Goal: Task Accomplishment & Management: Manage account settings

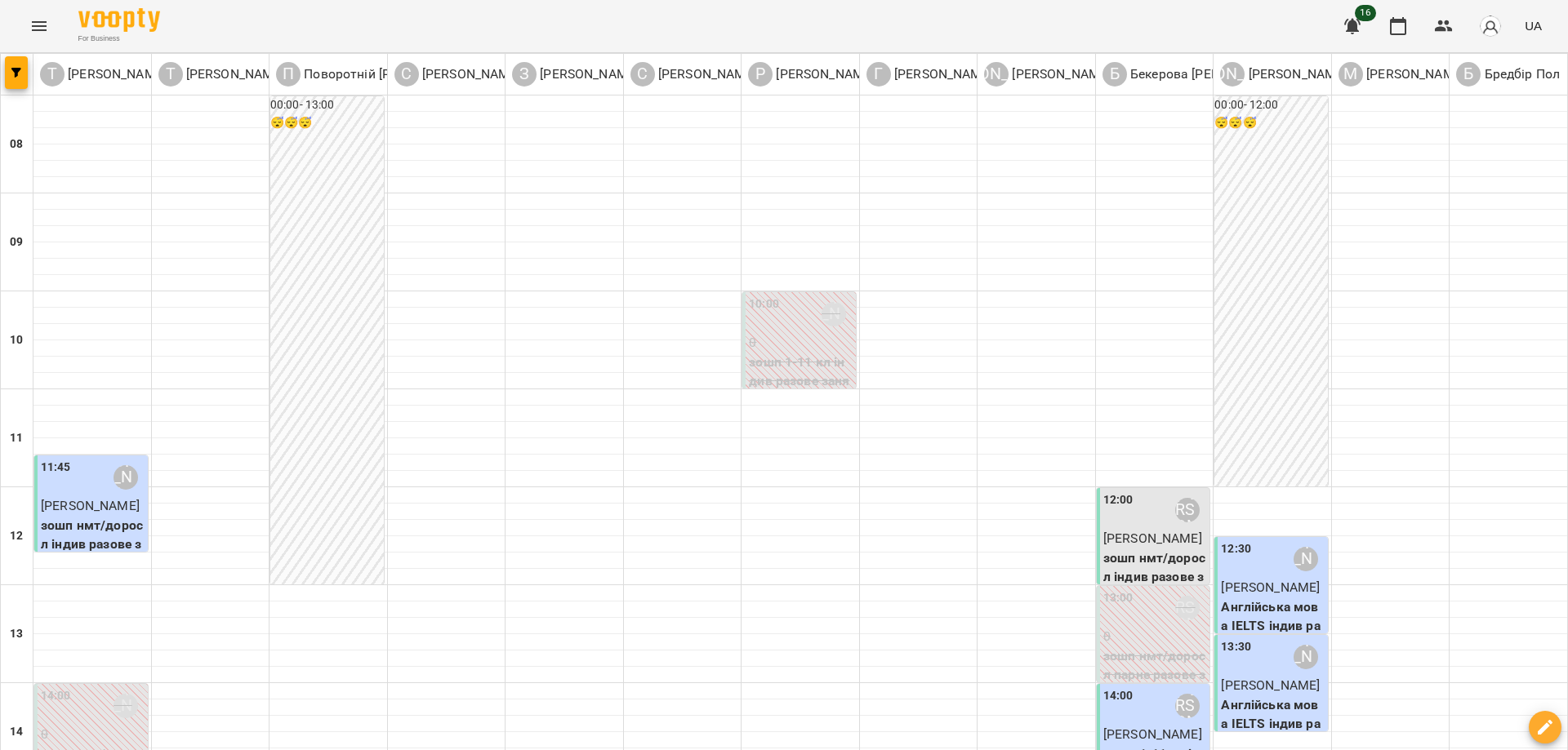
click at [31, 24] on icon "Menu" at bounding box center [39, 27] width 20 height 20
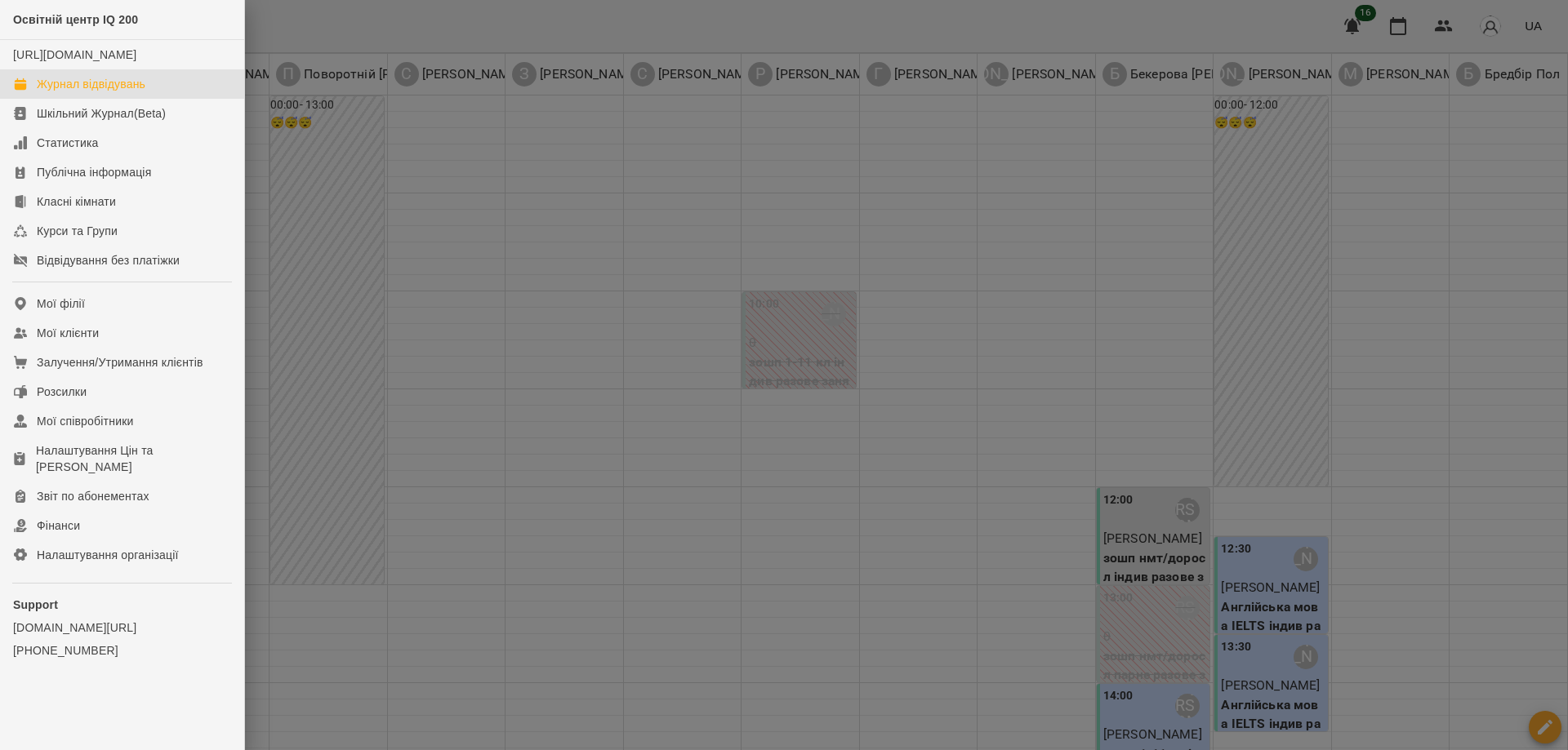
click at [57, 92] on div "Журнал відвідувань" at bounding box center [91, 84] width 109 height 17
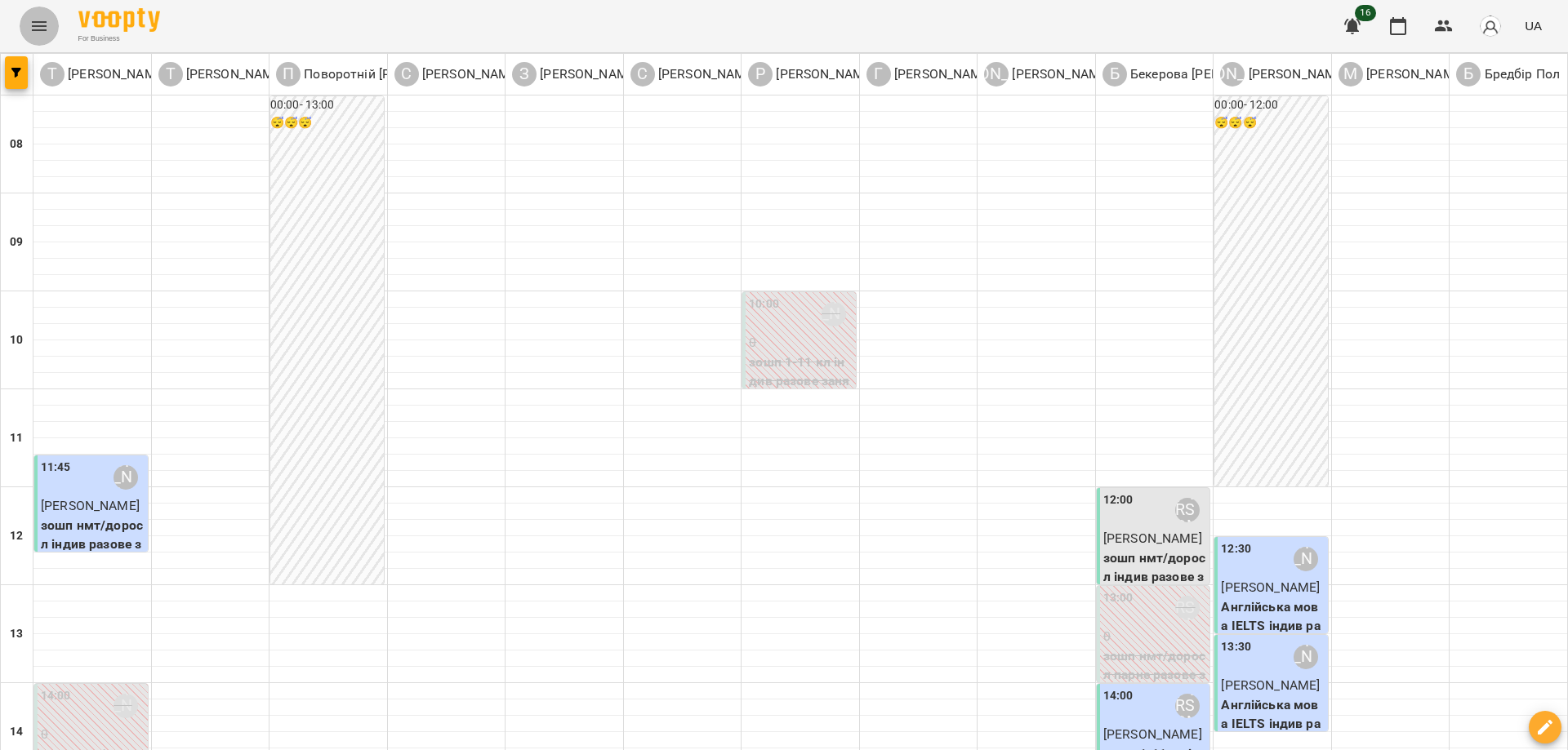
click at [31, 20] on icon "Menu" at bounding box center [39, 27] width 20 height 20
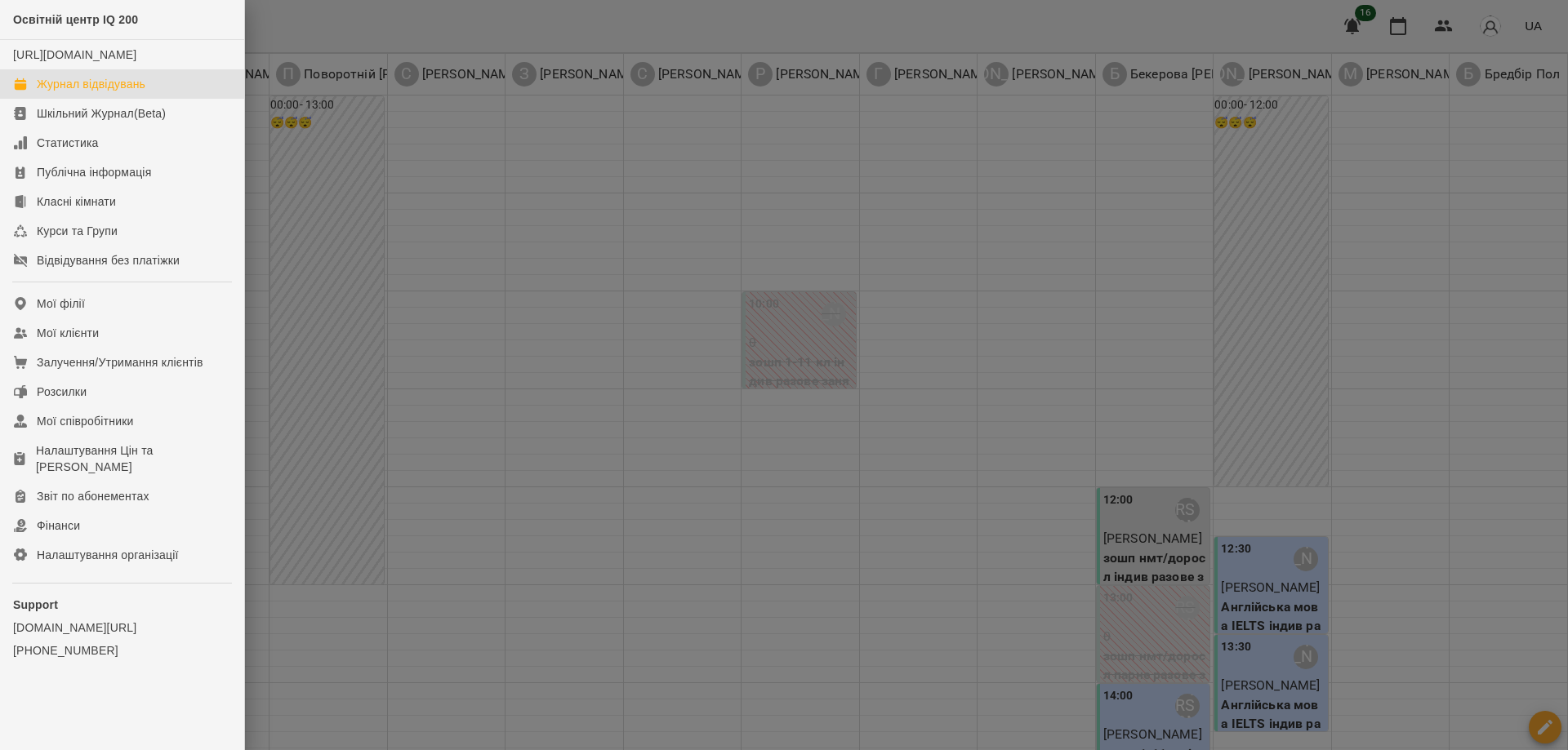
click at [318, 31] on div at bounding box center [784, 375] width 1568 height 750
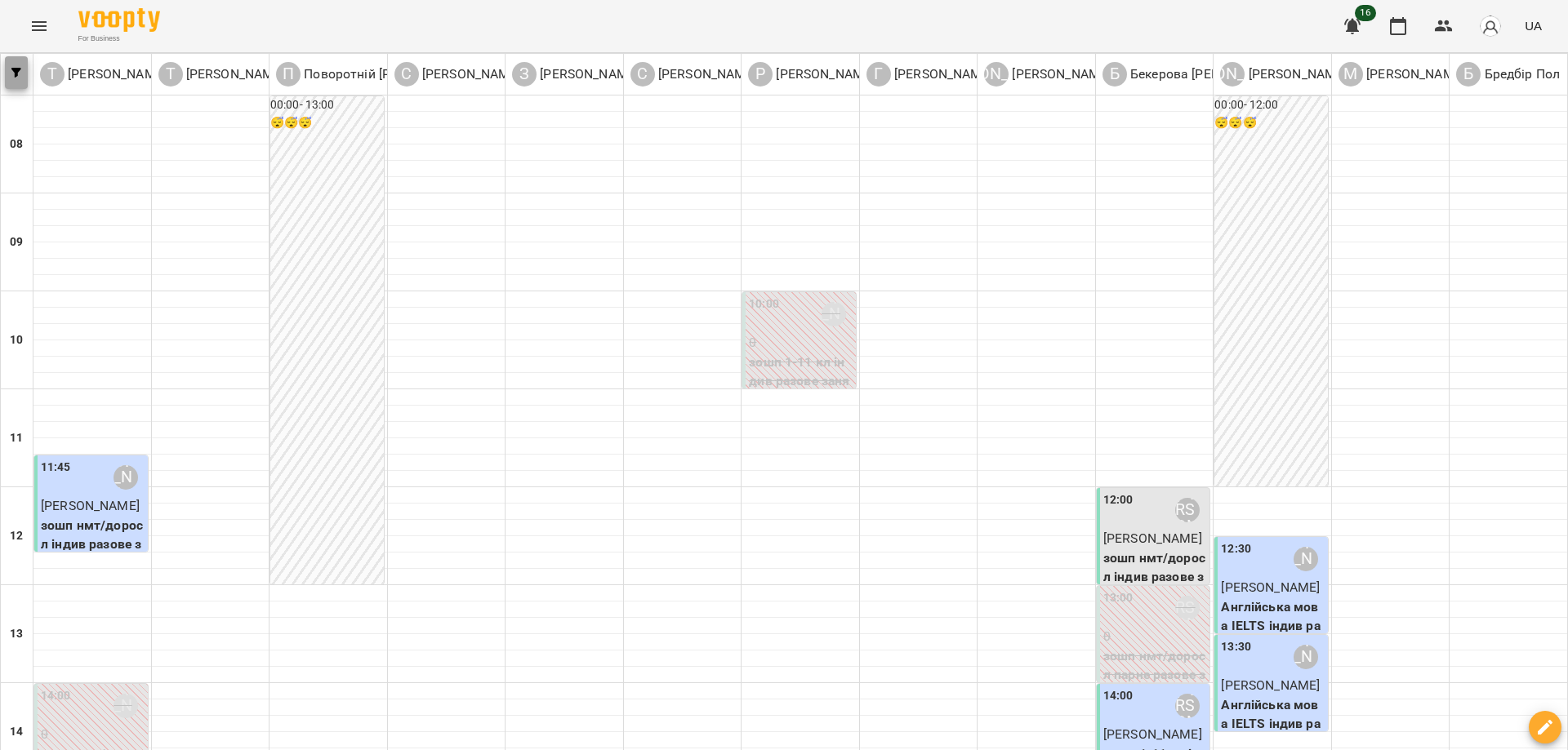
click at [15, 73] on icon "button" at bounding box center [17, 73] width 10 height 10
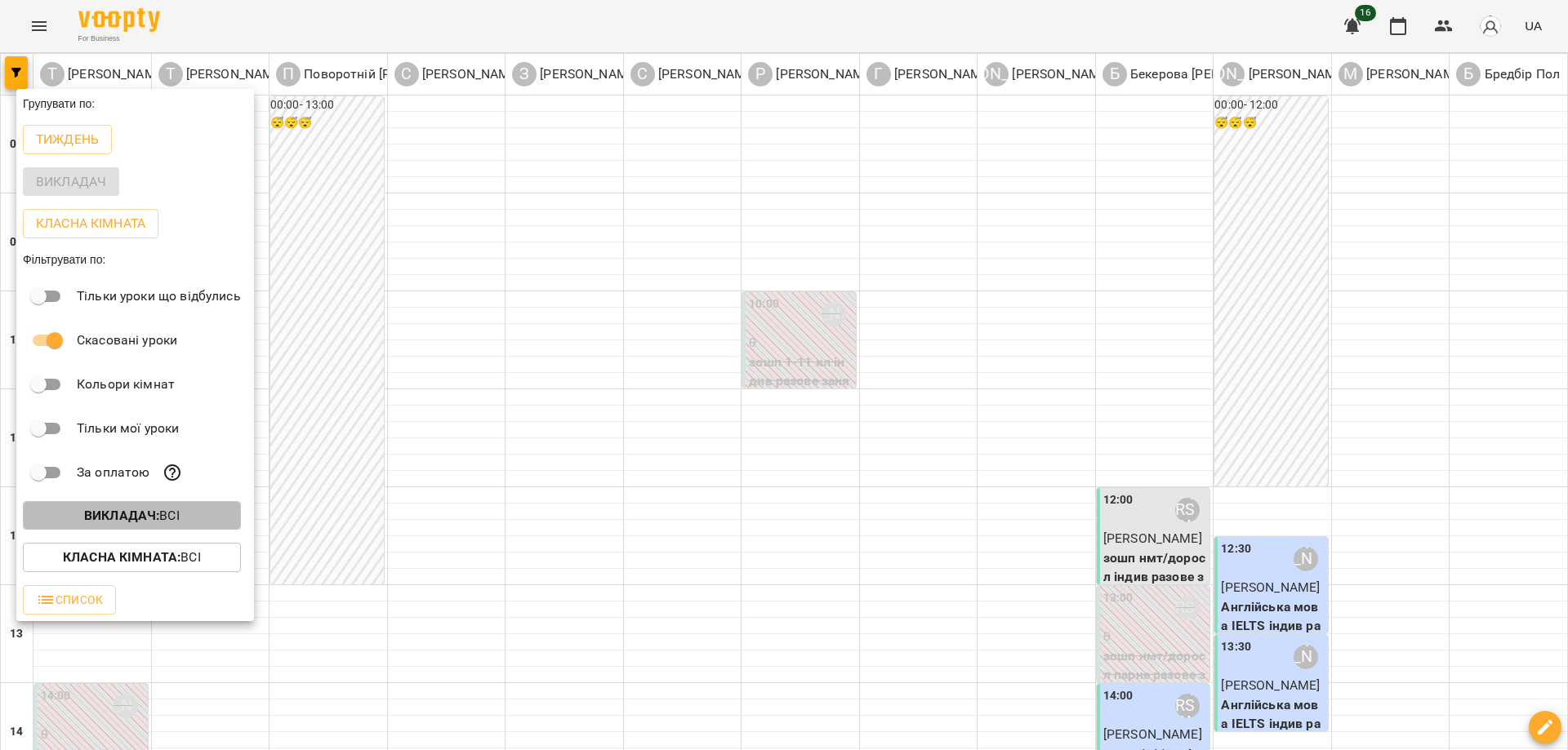
click at [118, 517] on b "Викладач :" at bounding box center [121, 515] width 75 height 16
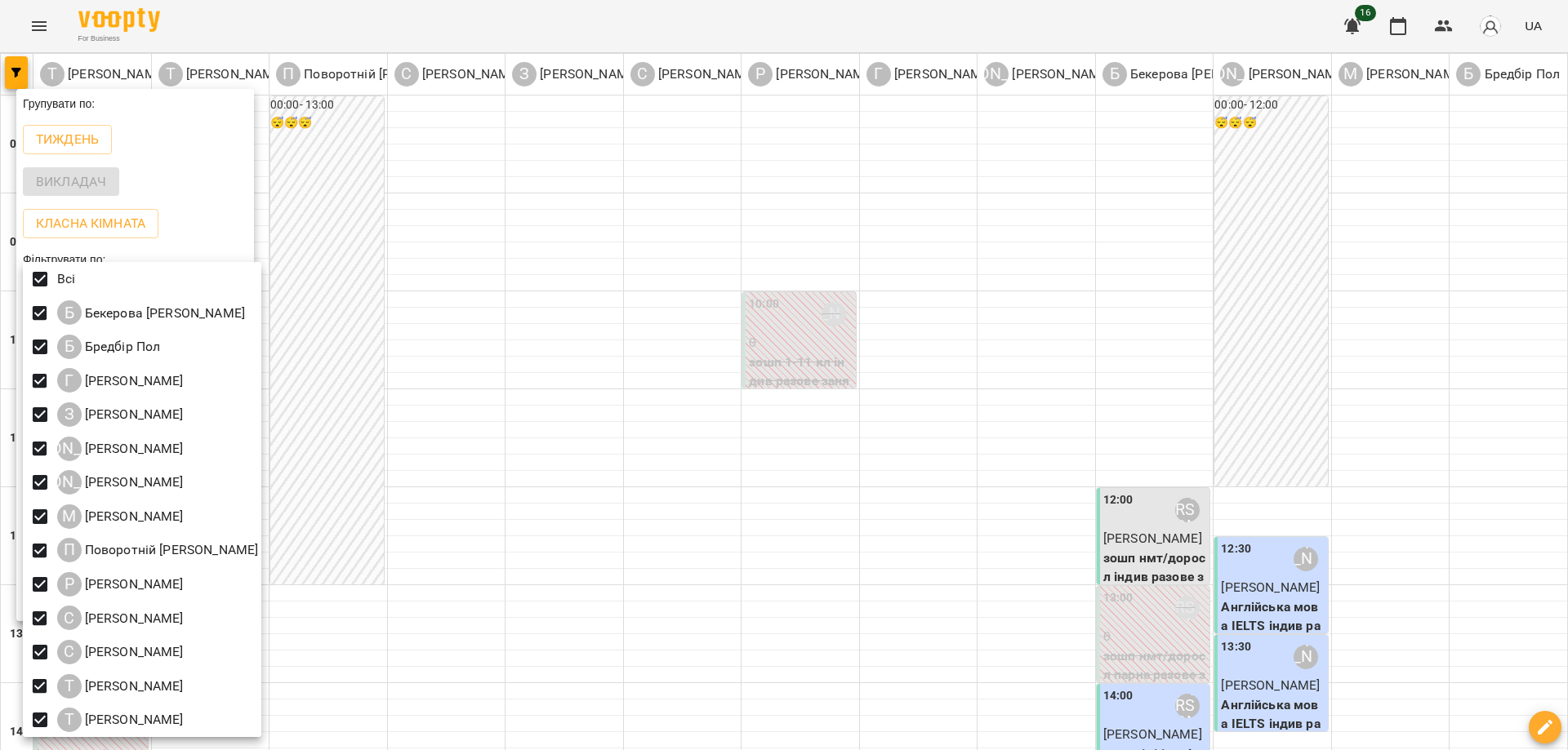
click at [408, 25] on div at bounding box center [784, 375] width 1568 height 750
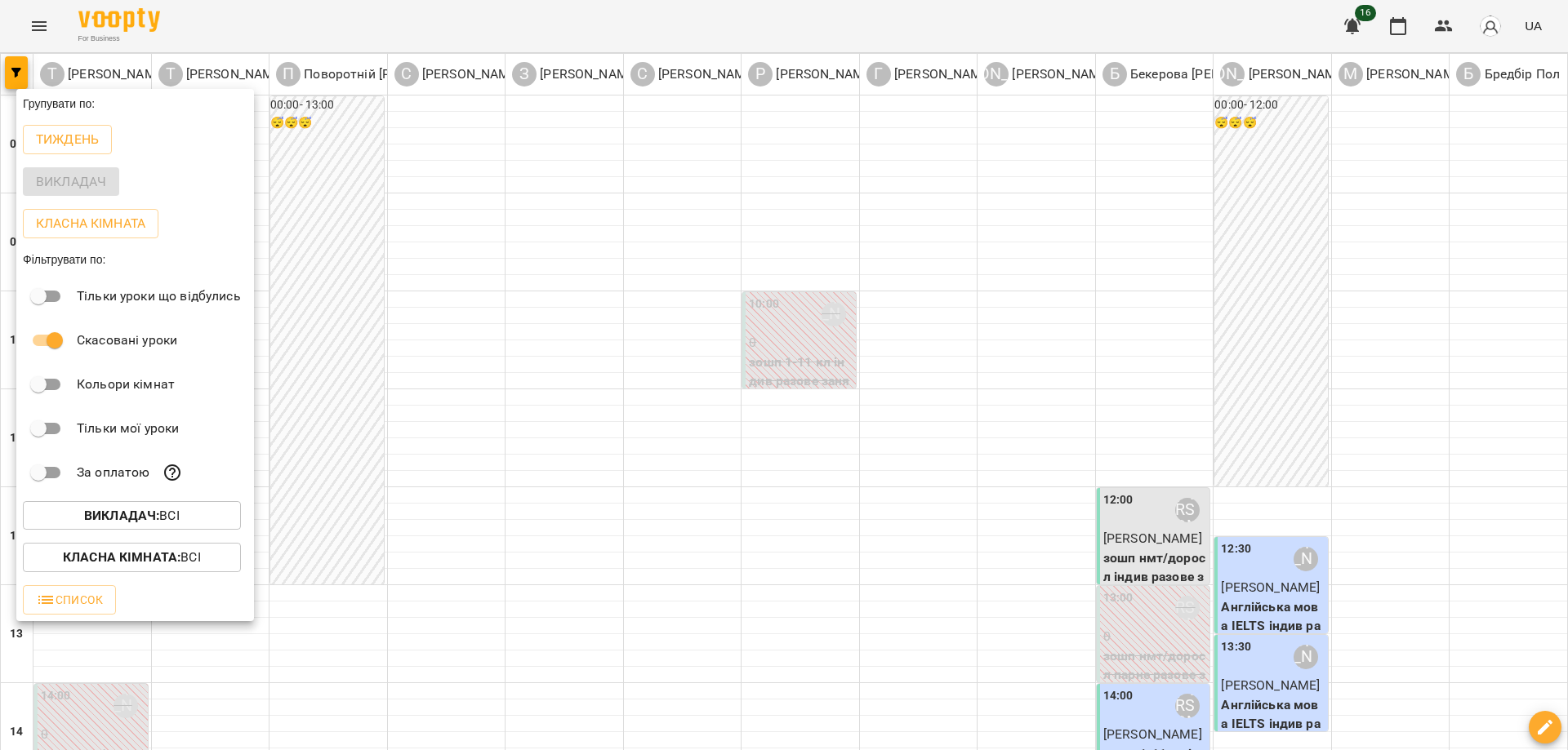
click at [399, 12] on div at bounding box center [784, 375] width 1568 height 750
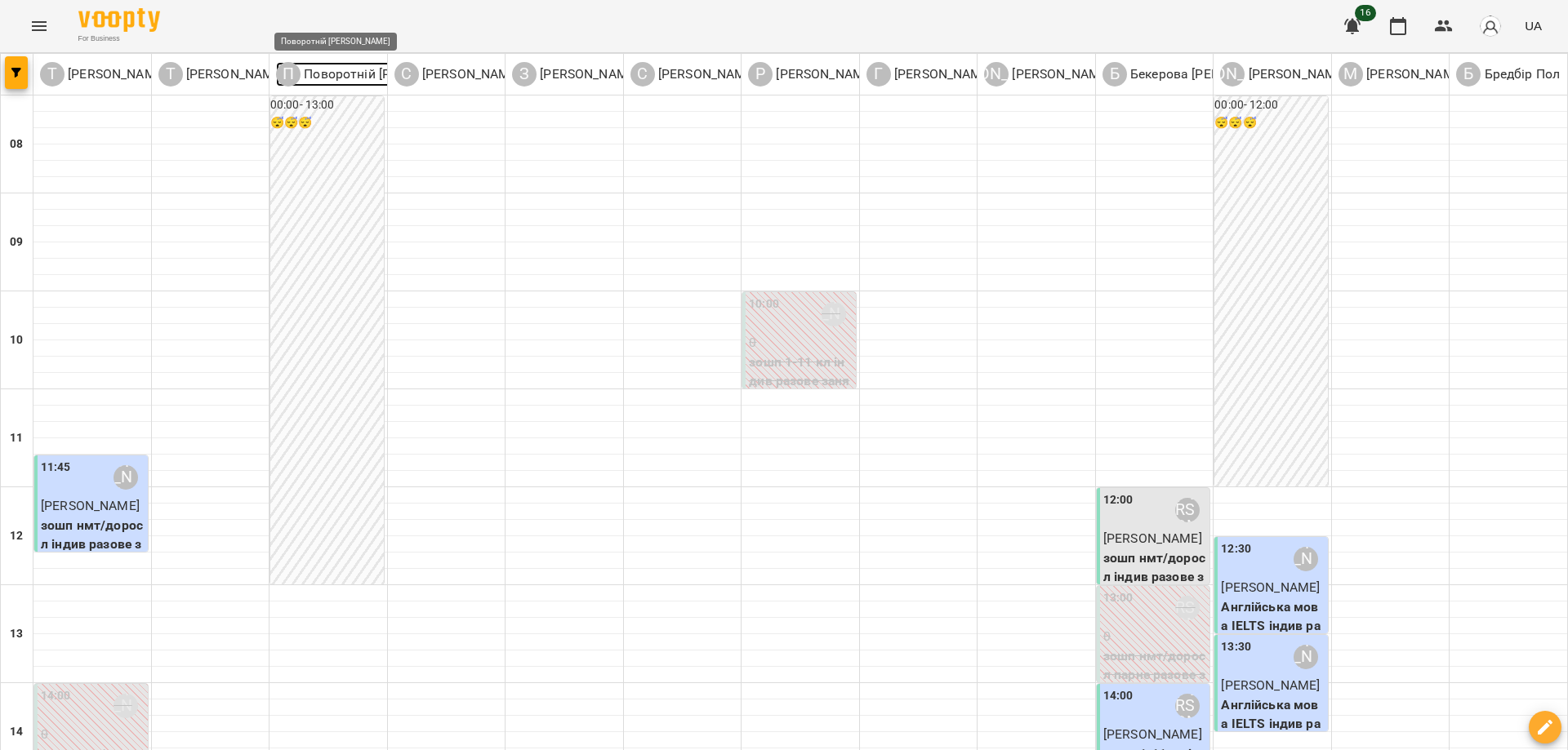
click at [318, 70] on p "Поворотній [PERSON_NAME]" at bounding box center [388, 74] width 177 height 20
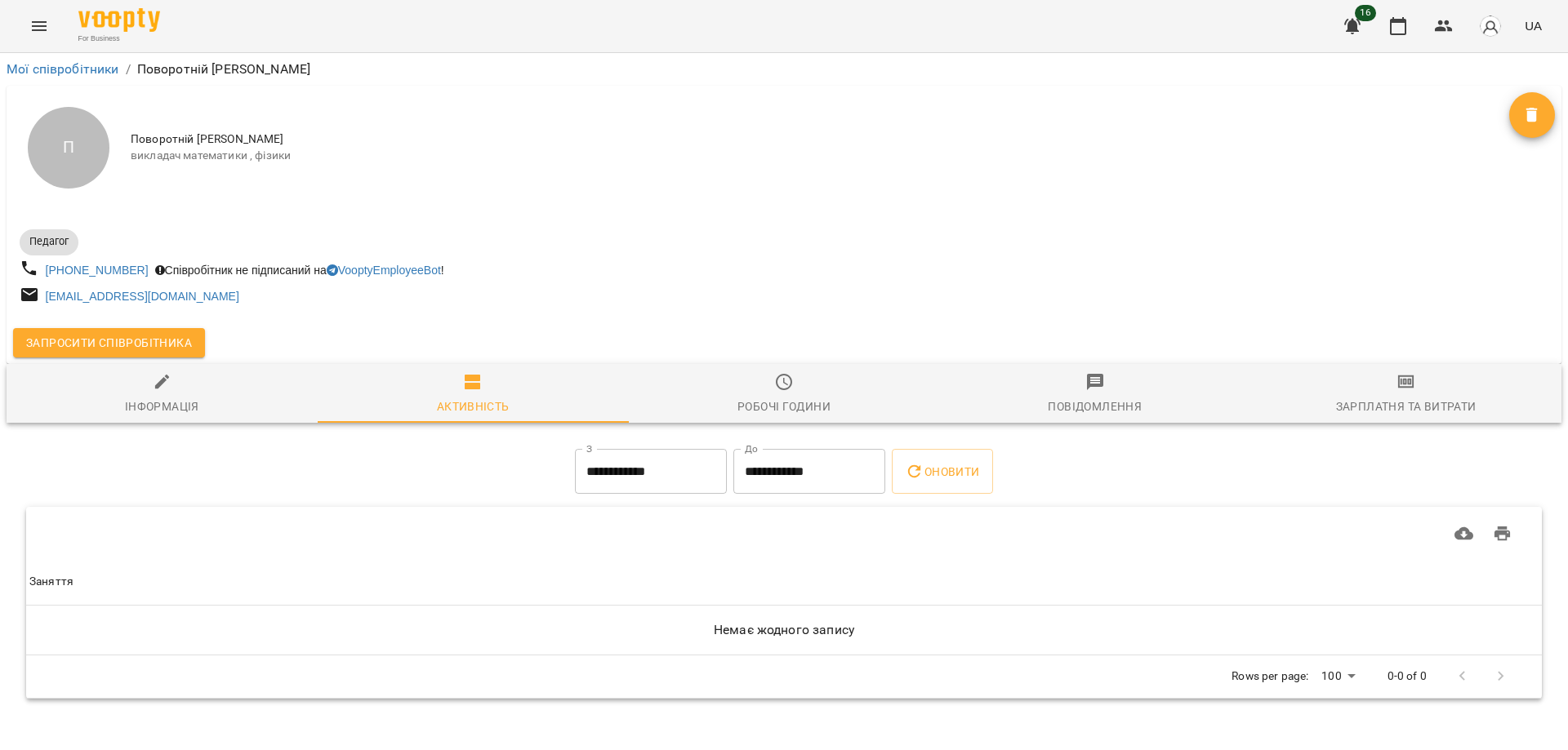
click at [776, 389] on icon "button" at bounding box center [784, 382] width 20 height 20
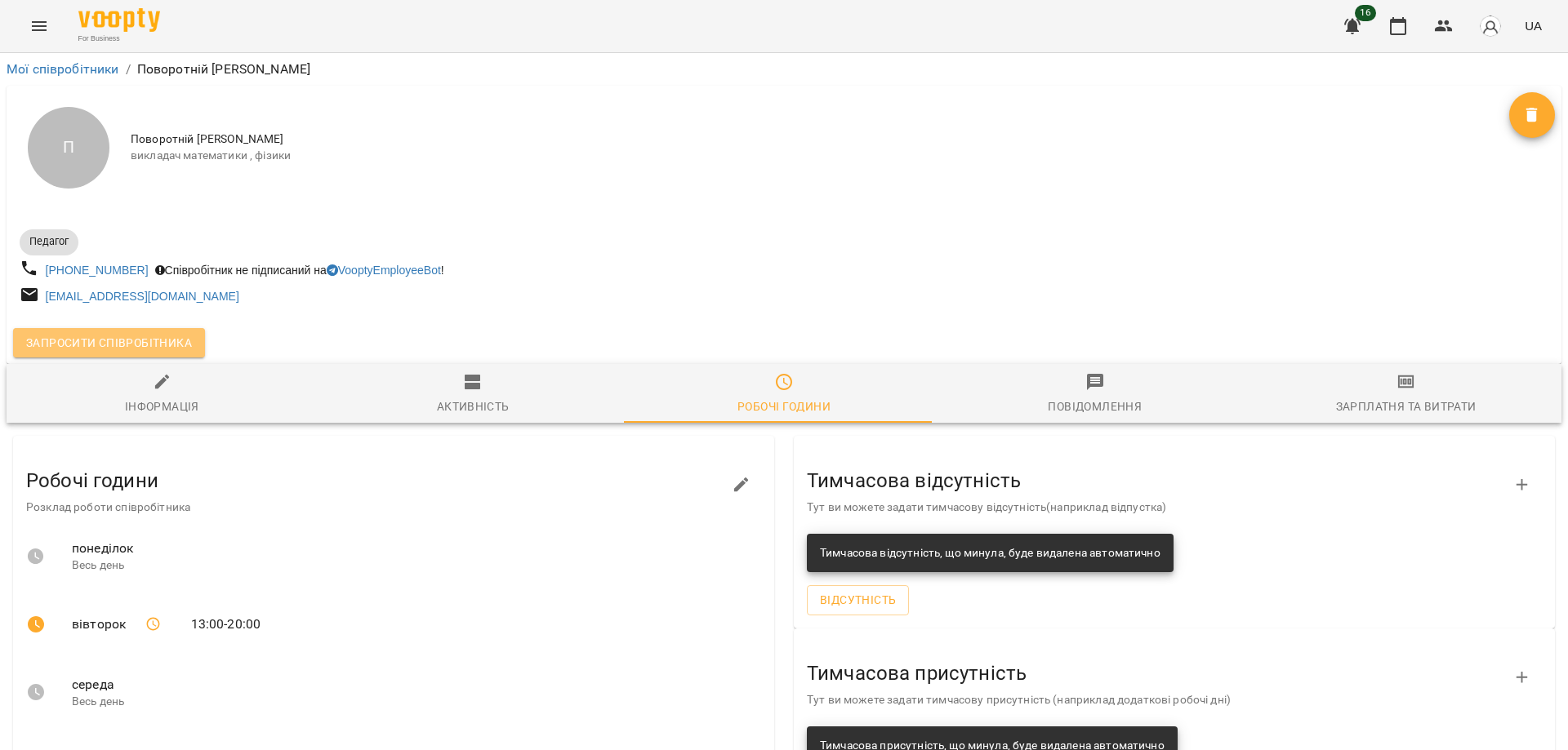
click at [151, 340] on span "Запросити співробітника" at bounding box center [109, 342] width 166 height 20
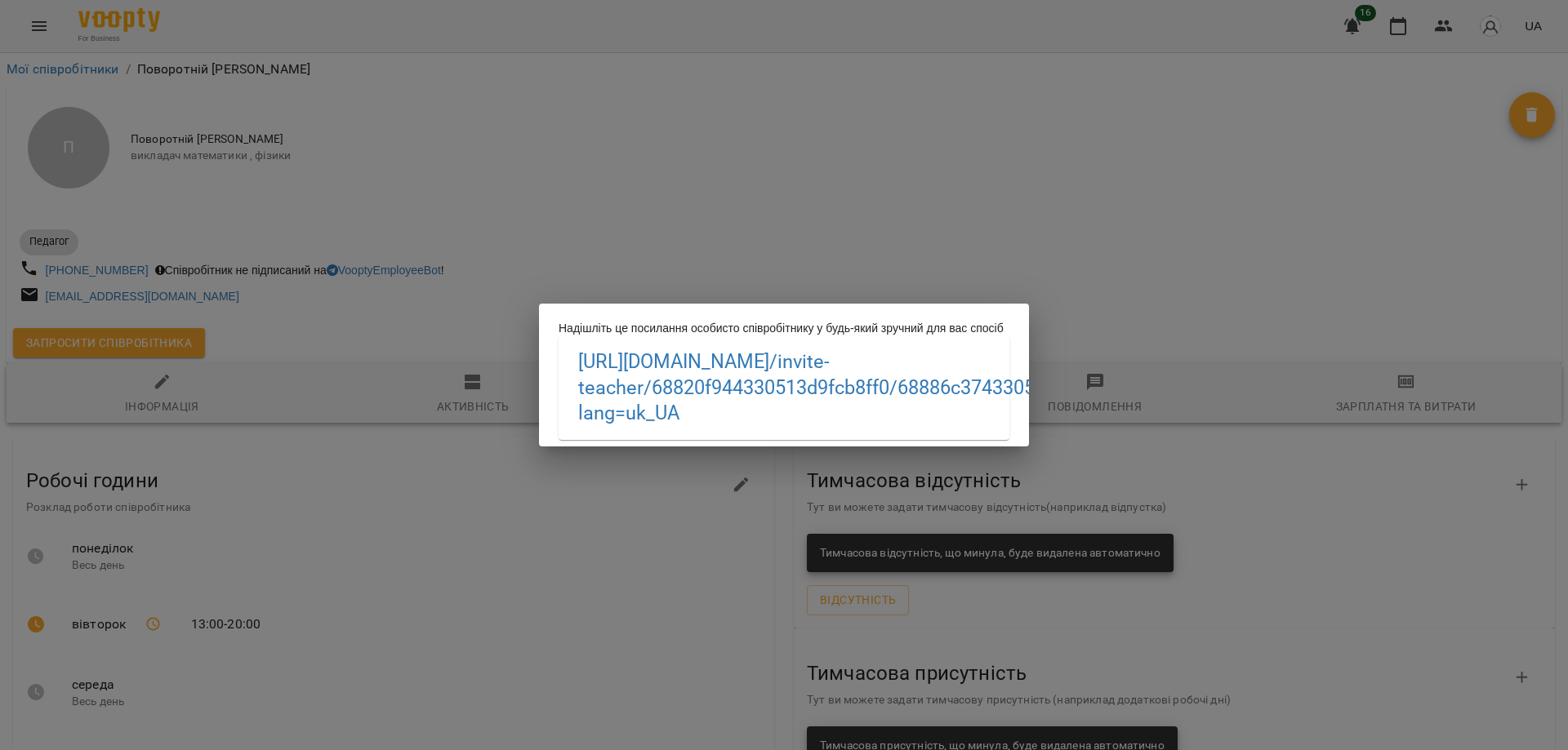
drag, startPoint x: 633, startPoint y: 163, endPoint x: 691, endPoint y: 254, distance: 107.9
click at [633, 163] on div "Надішліть це посилання особисто співробітнику у будь-який зручний для вас спосі…" at bounding box center [784, 375] width 1568 height 750
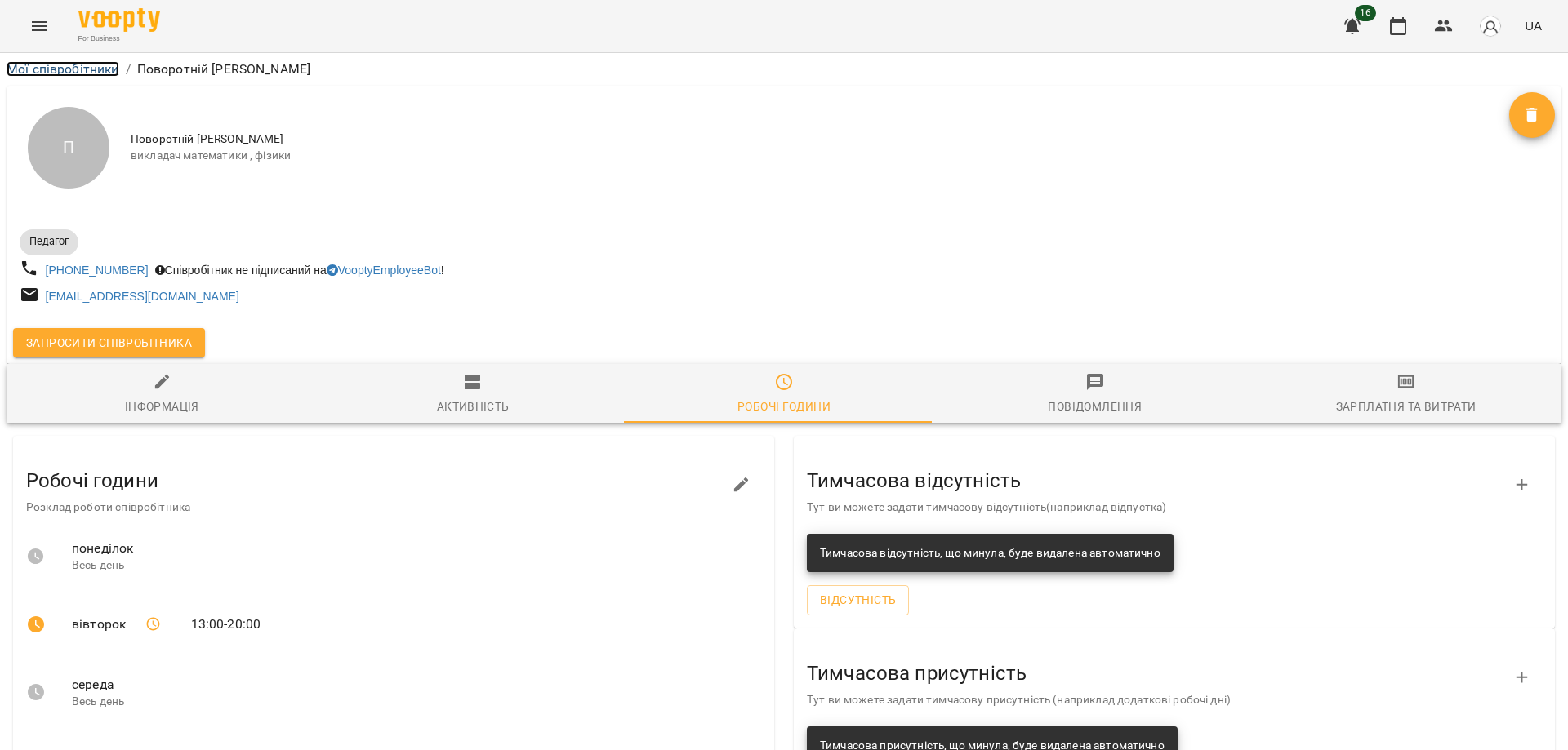
click at [40, 70] on link "Мої співробітники" at bounding box center [63, 69] width 113 height 16
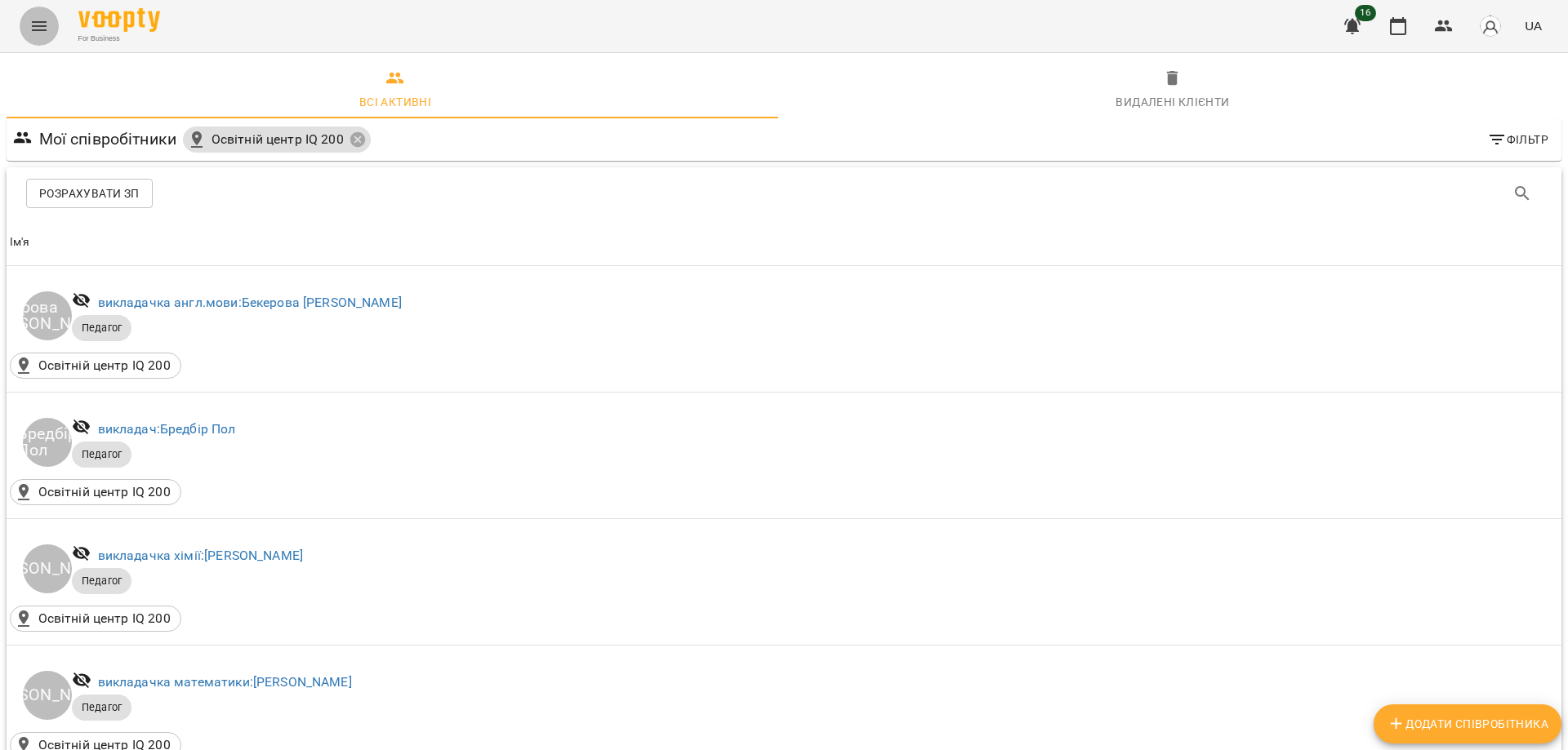
click at [31, 30] on icon "Menu" at bounding box center [39, 27] width 20 height 20
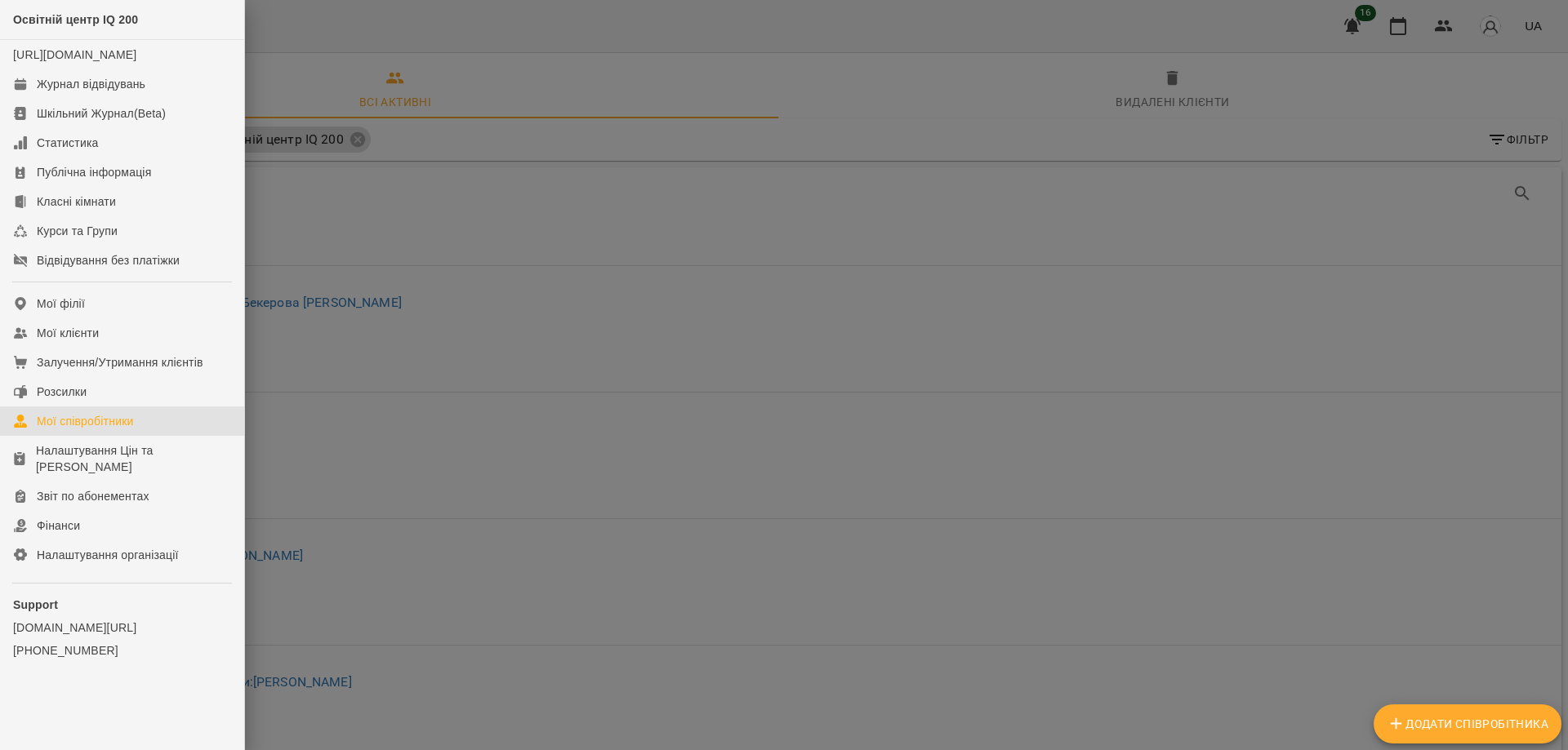
click at [445, 28] on div at bounding box center [784, 375] width 1568 height 750
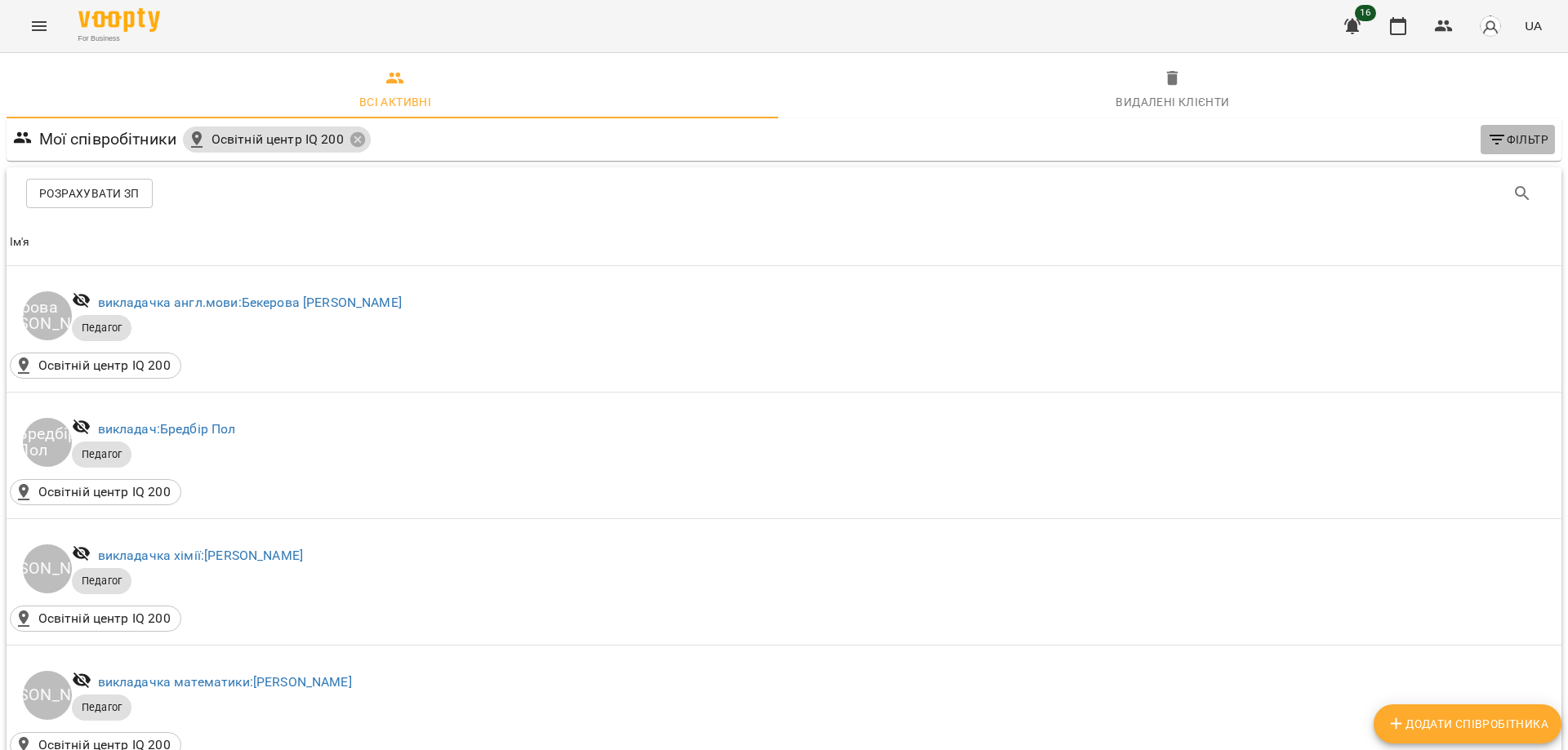
click at [1487, 130] on icon "button" at bounding box center [1497, 139] width 20 height 20
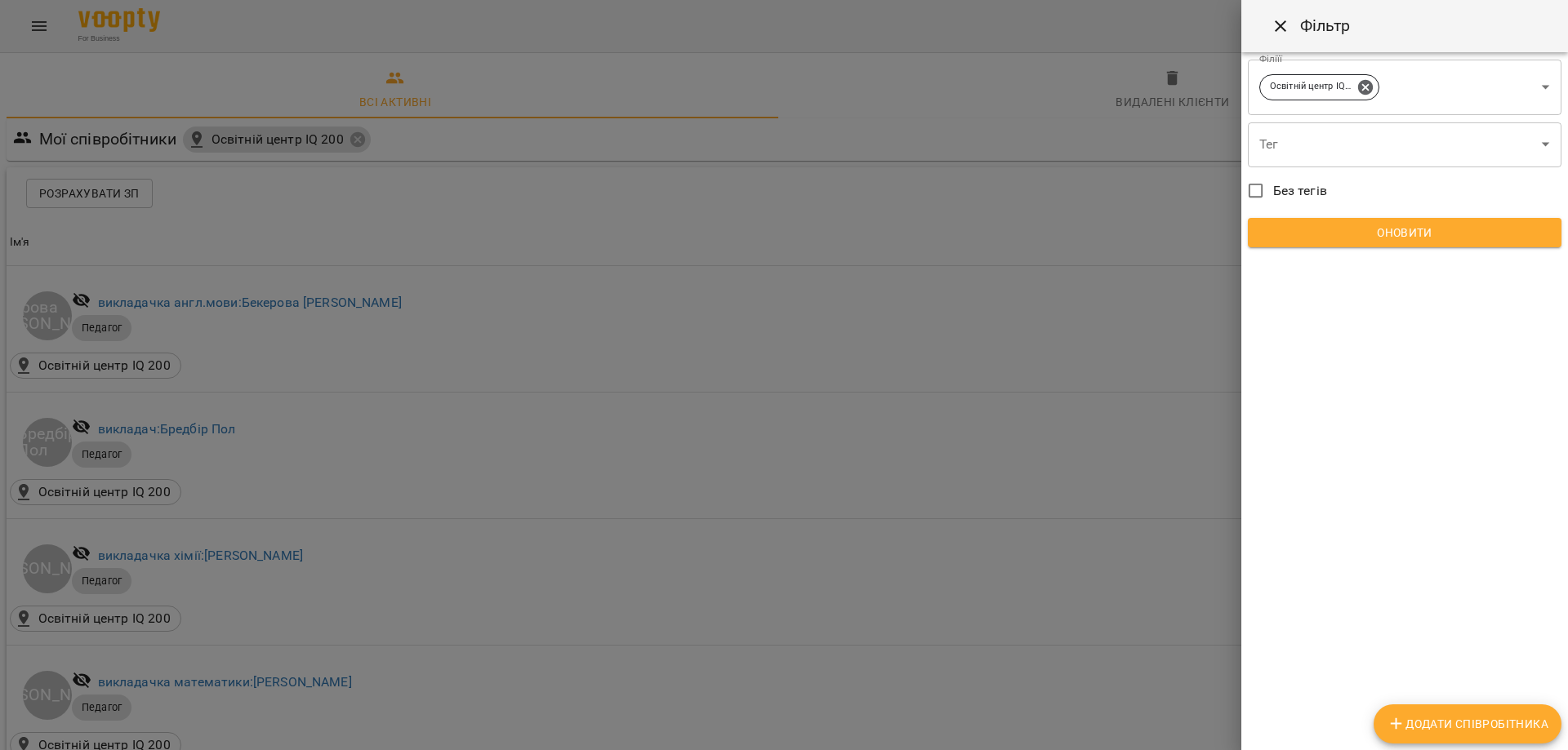
click at [910, 72] on div at bounding box center [784, 375] width 1568 height 750
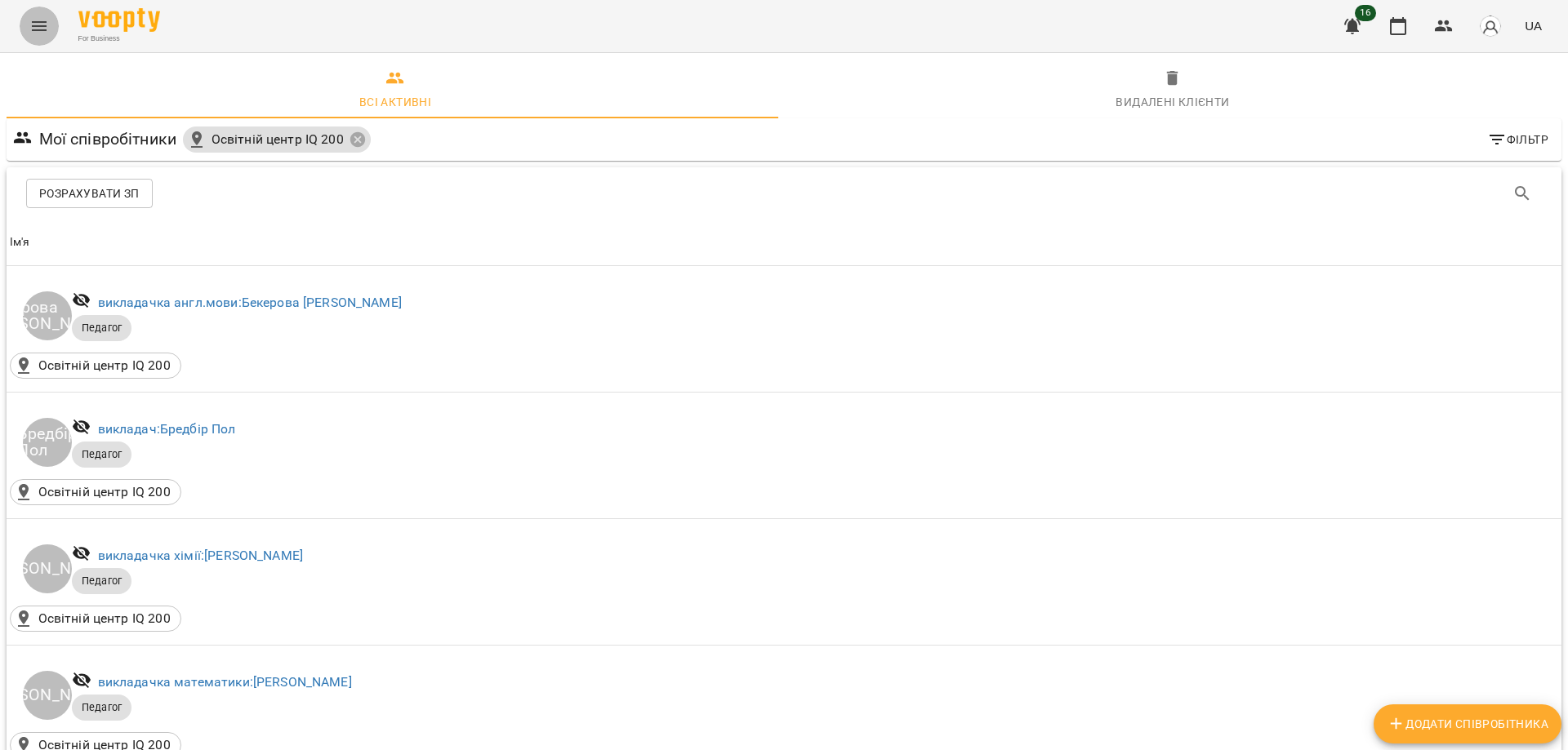
click at [41, 26] on icon "Menu" at bounding box center [39, 26] width 15 height 10
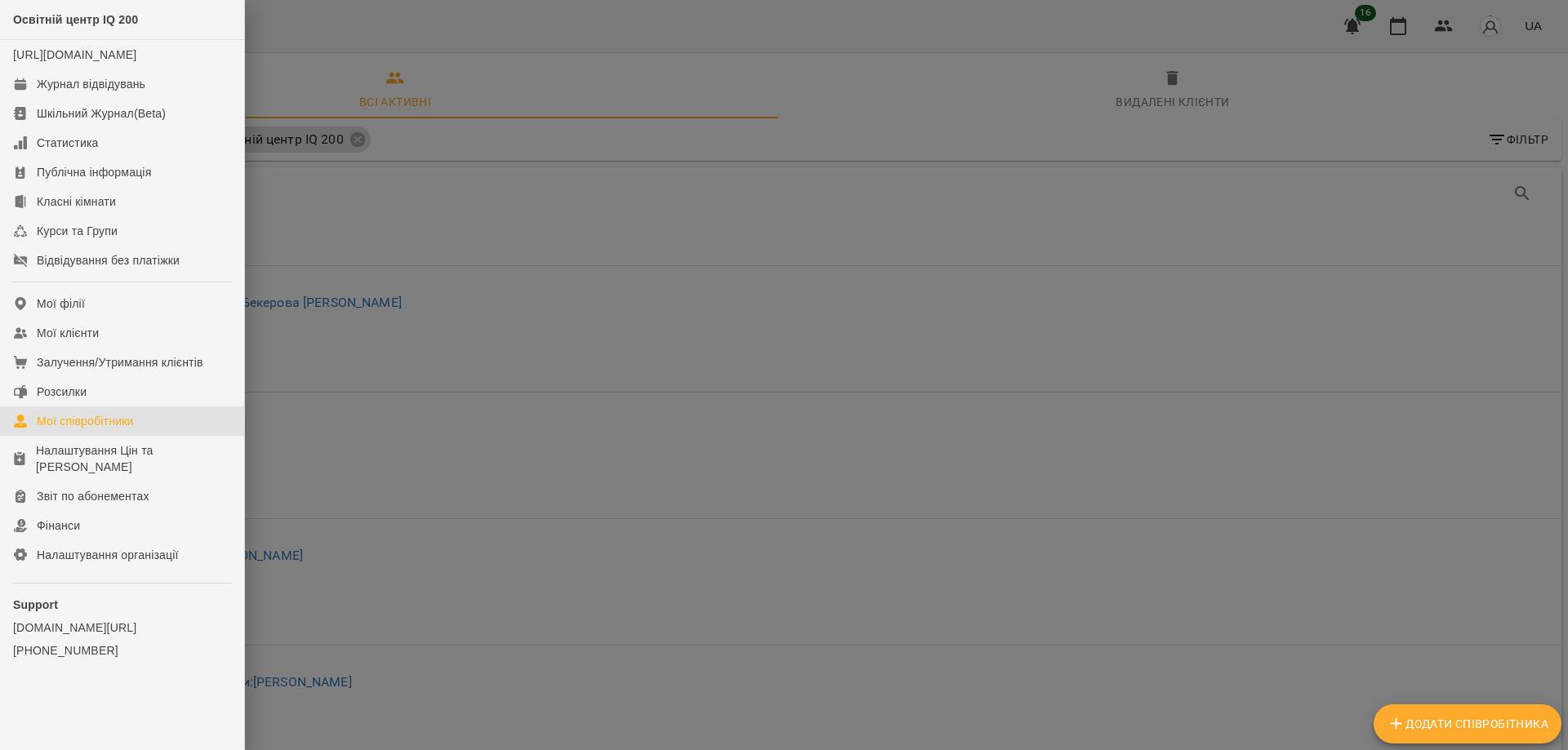
click at [72, 429] on div "Мої співробітники" at bounding box center [85, 420] width 97 height 17
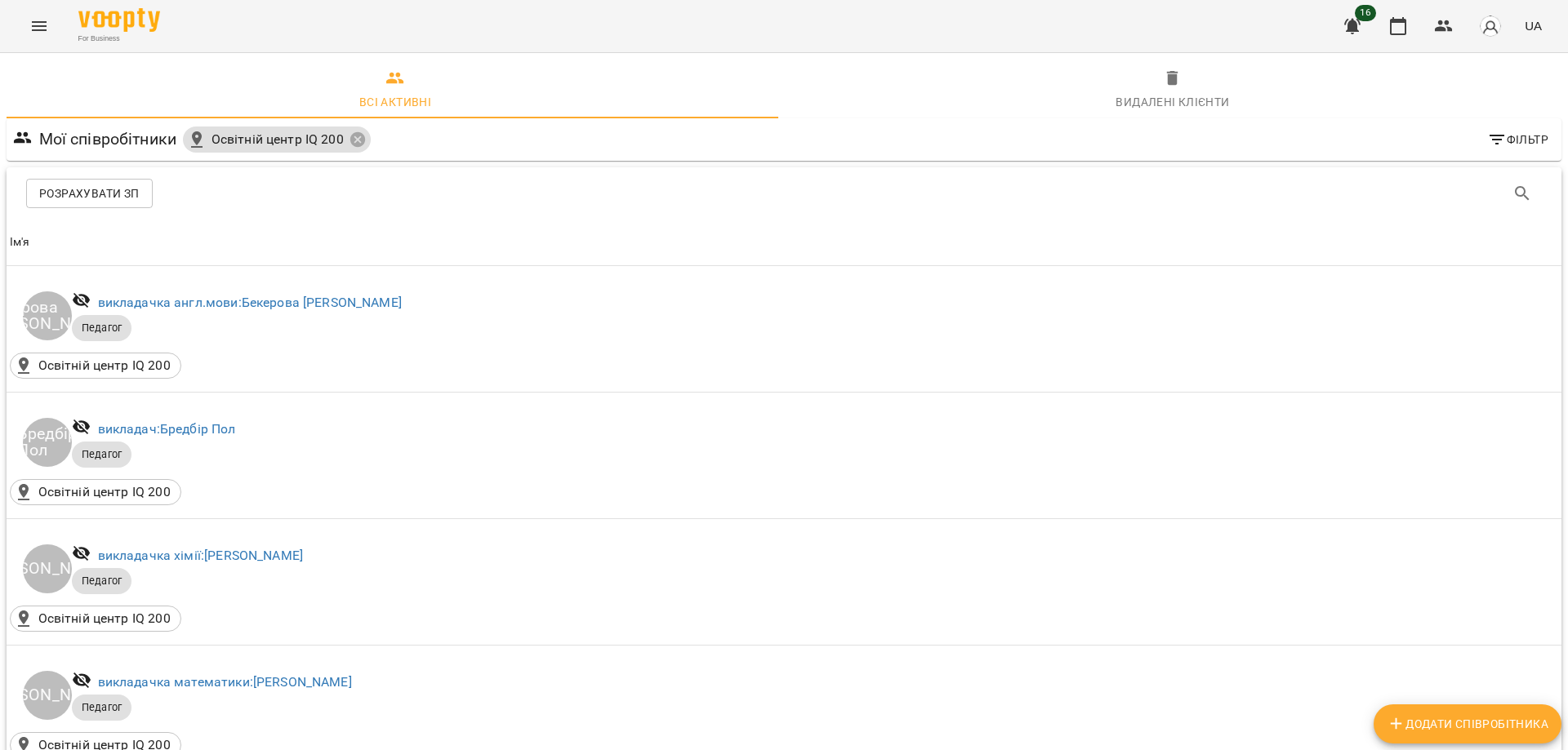
click at [49, 26] on button "Menu" at bounding box center [39, 27] width 39 height 39
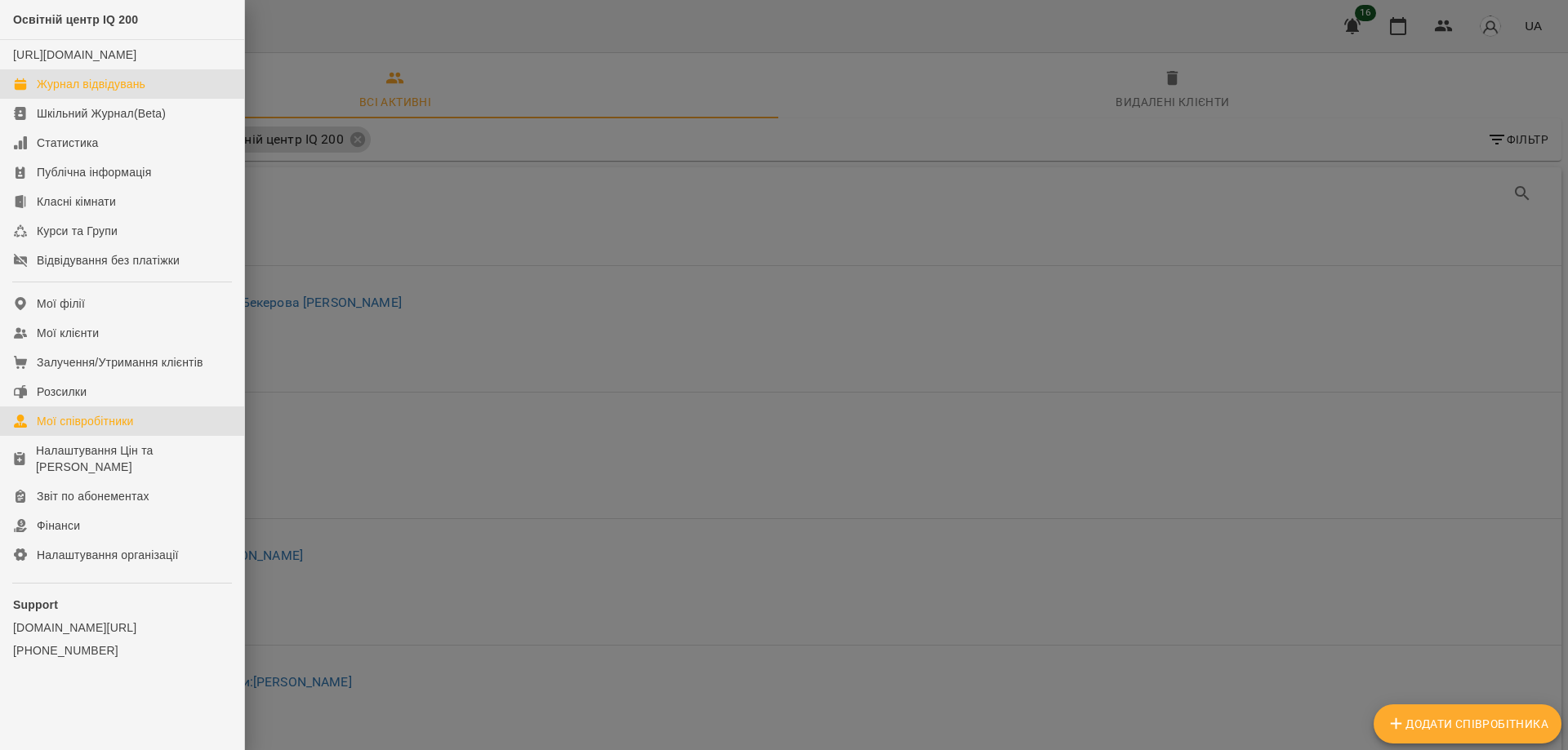
click at [102, 92] on div "Журнал відвідувань" at bounding box center [91, 84] width 109 height 17
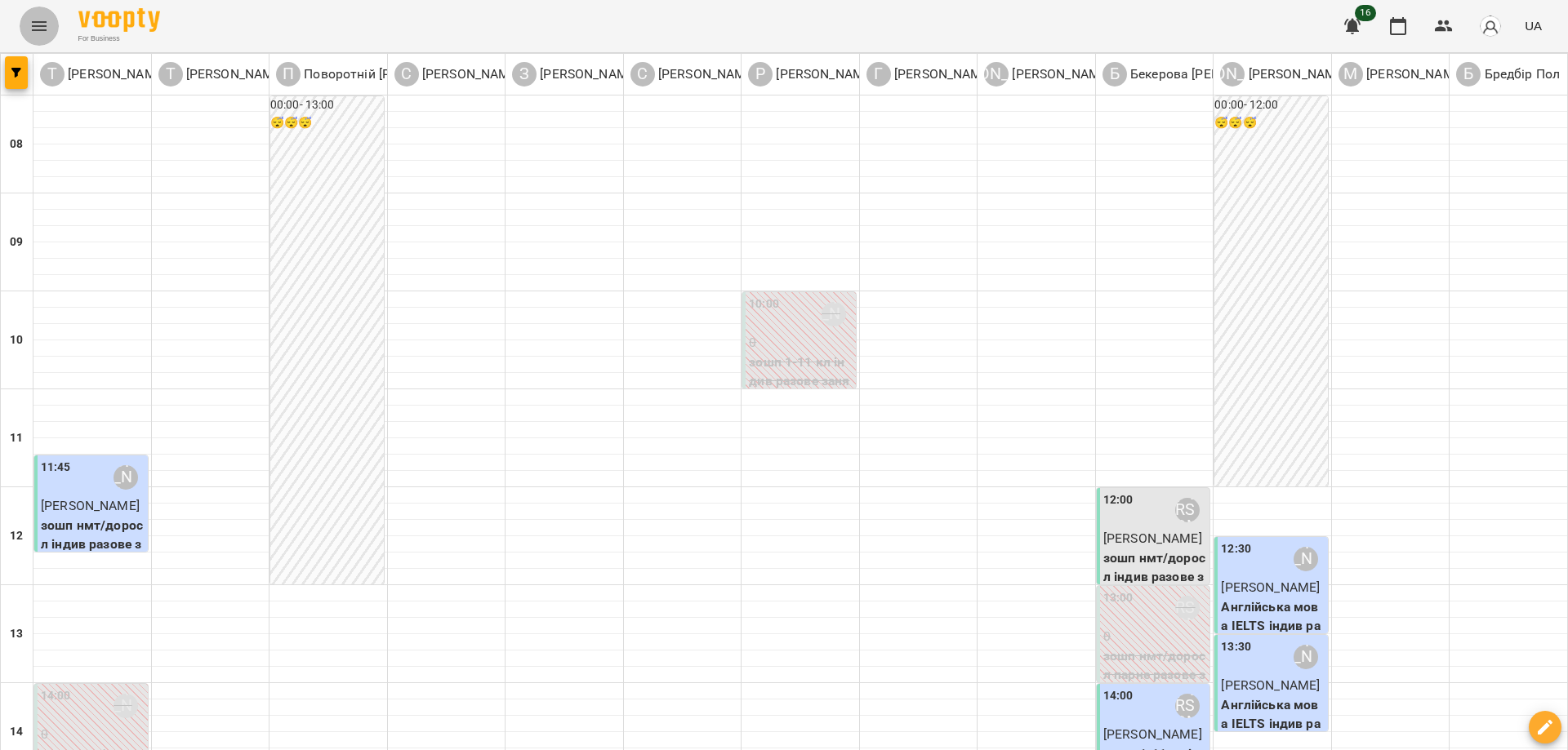
click at [36, 38] on button "Menu" at bounding box center [39, 27] width 39 height 39
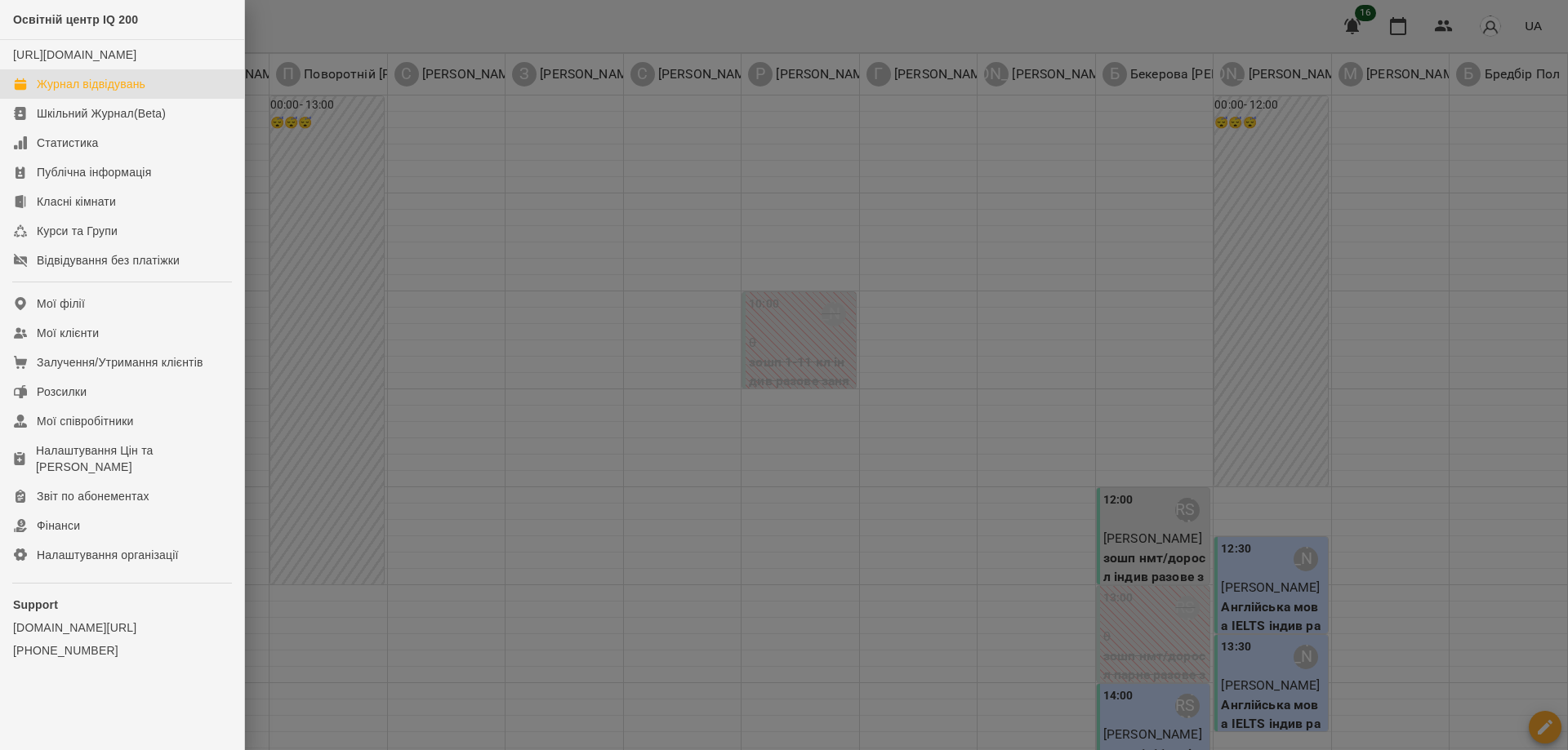
click at [36, 38] on div "Освітній центр IQ 200" at bounding box center [121, 20] width 244 height 40
click at [285, 29] on div at bounding box center [784, 375] width 1568 height 750
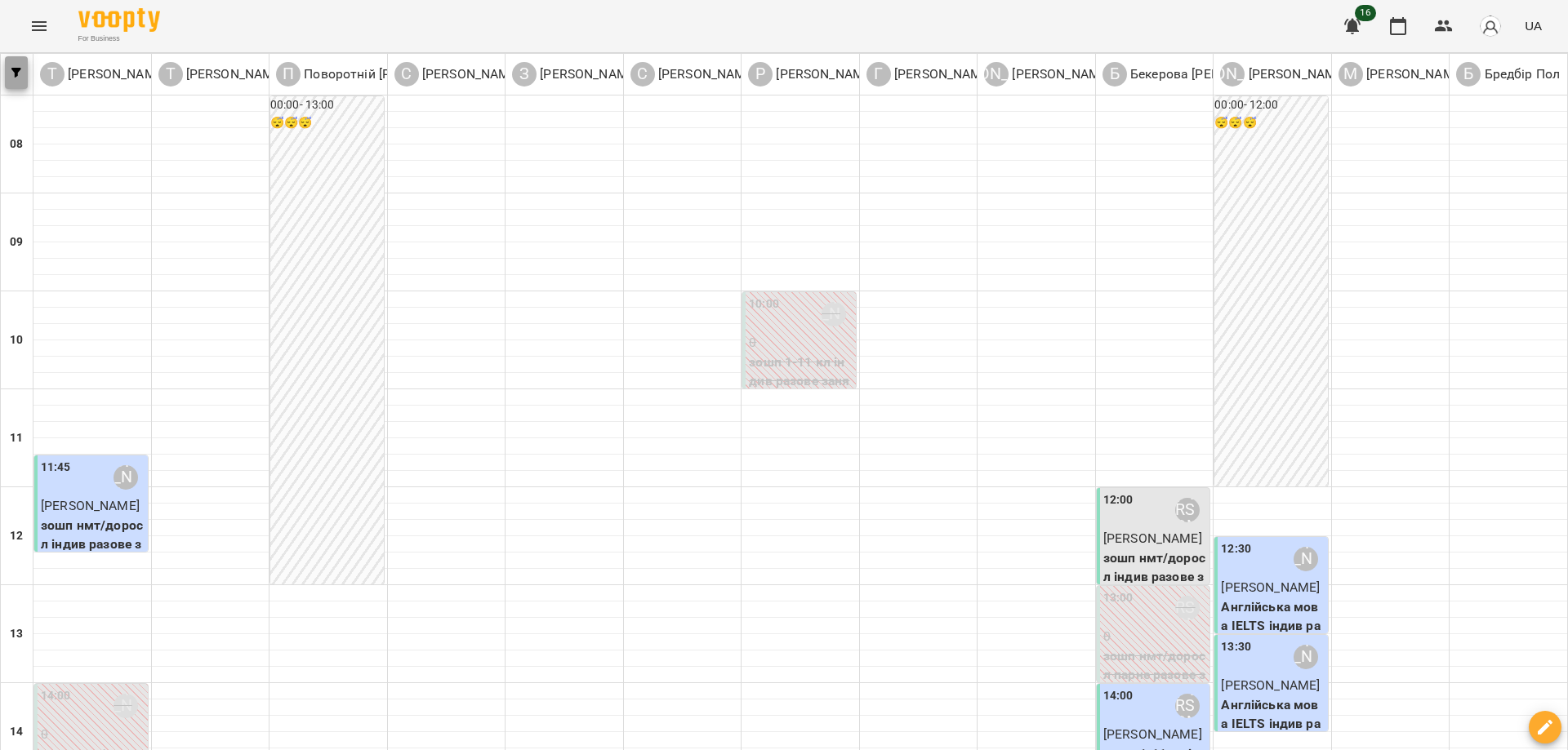
click at [19, 72] on icon "button" at bounding box center [17, 73] width 10 height 10
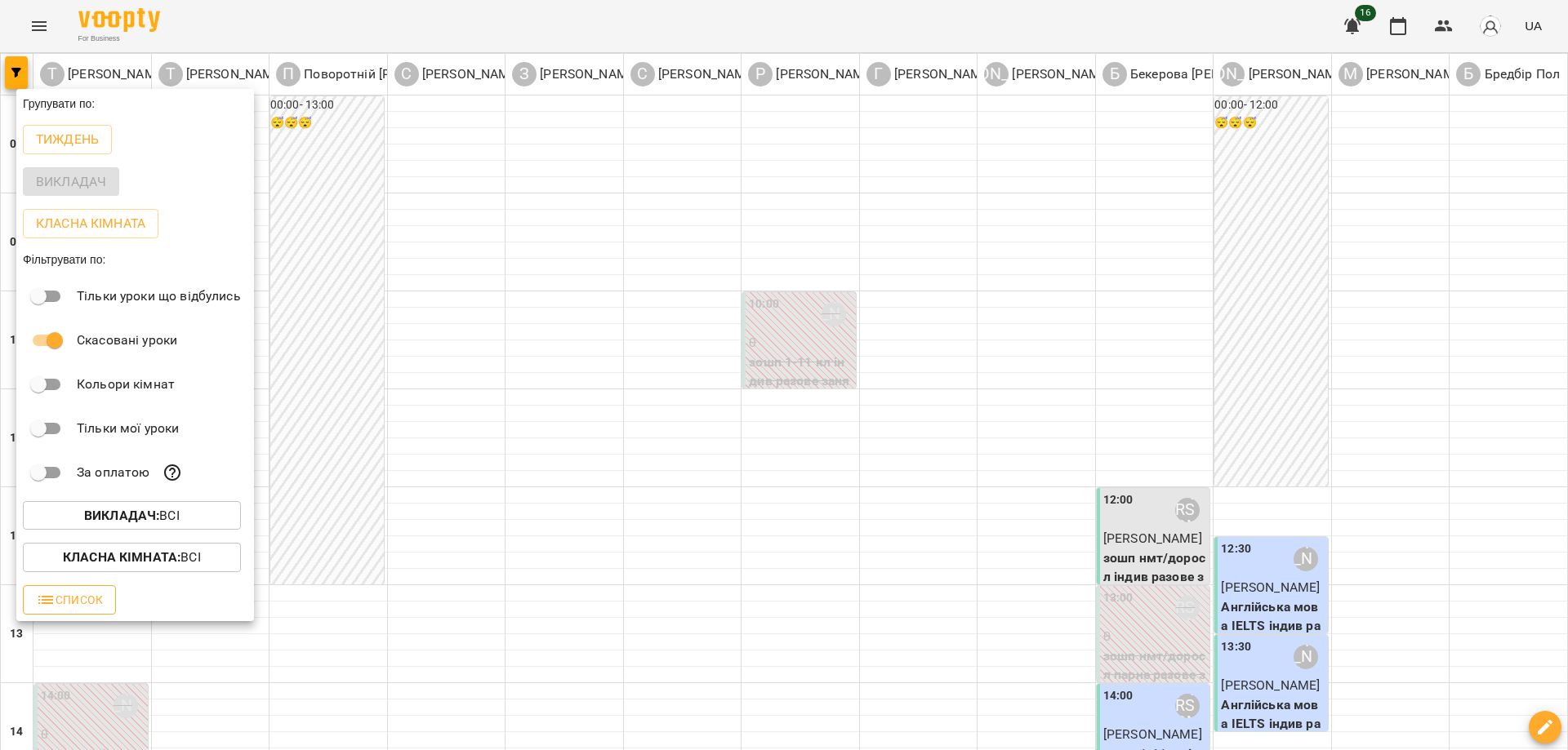
click at [94, 601] on span "Список" at bounding box center [69, 600] width 67 height 20
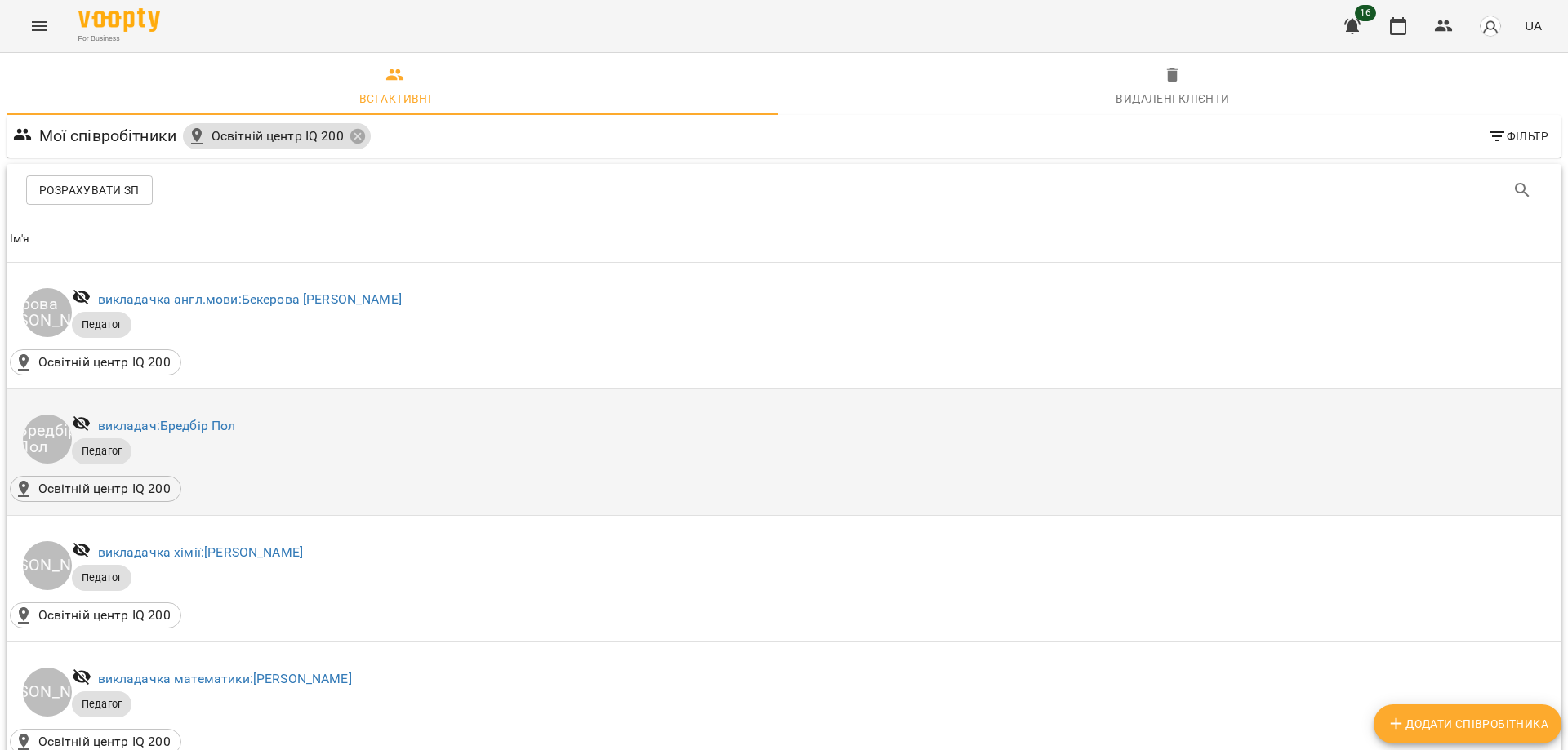
scroll to position [61, 0]
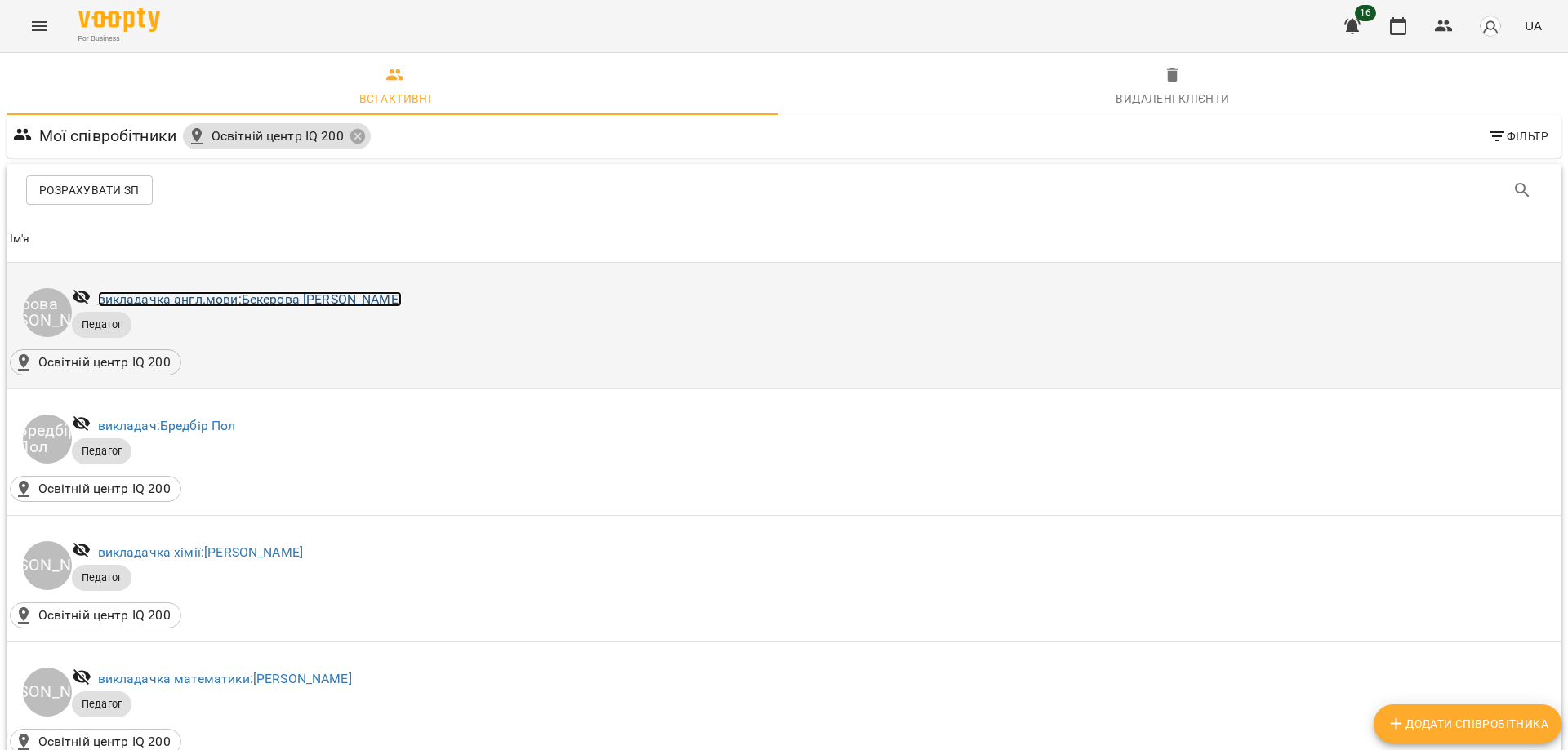
click at [148, 291] on link "викладачка англ.мови: Бекерова Пелагея Юріївна" at bounding box center [250, 299] width 304 height 16
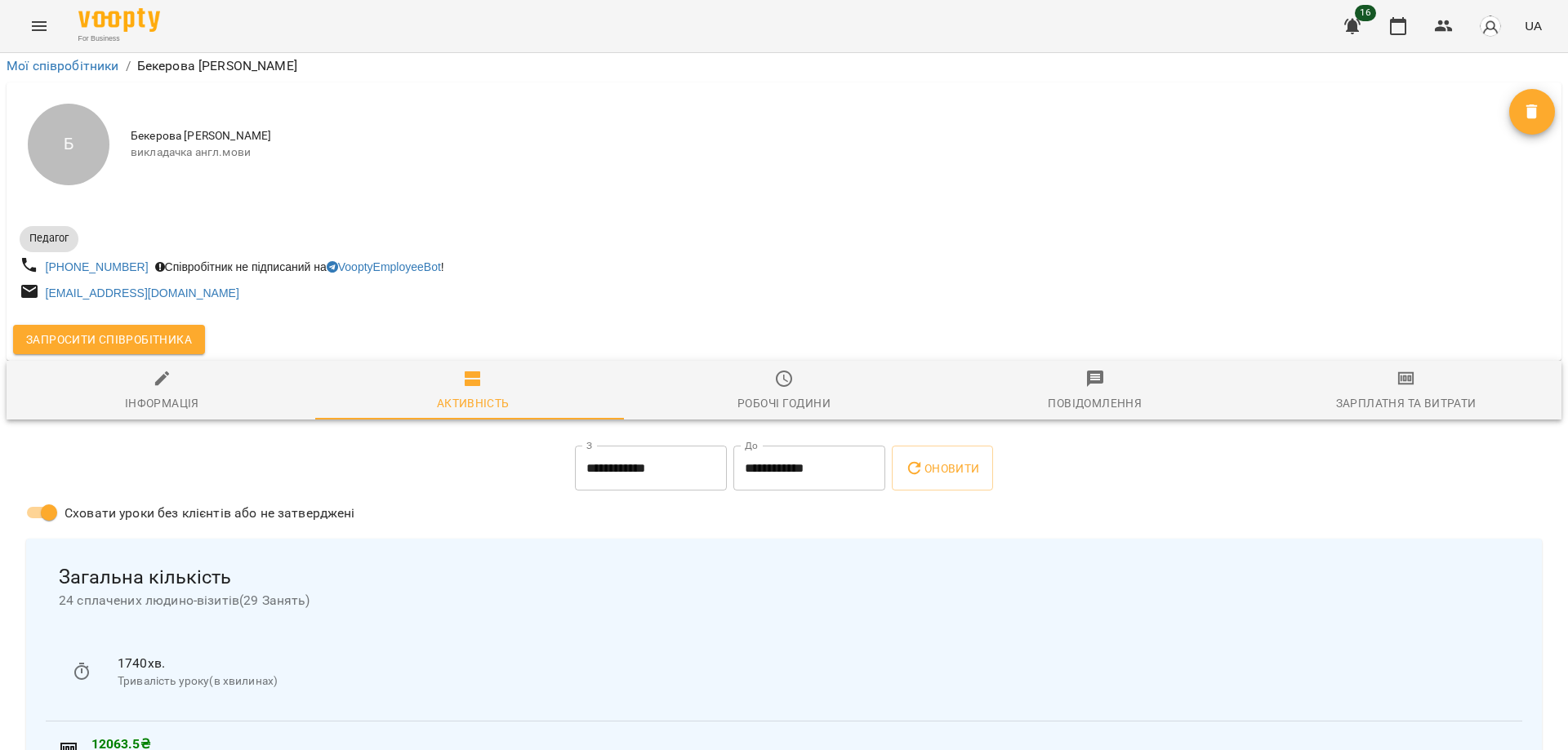
scroll to position [48, 0]
click at [761, 394] on div "Робочі години" at bounding box center [784, 404] width 93 height 20
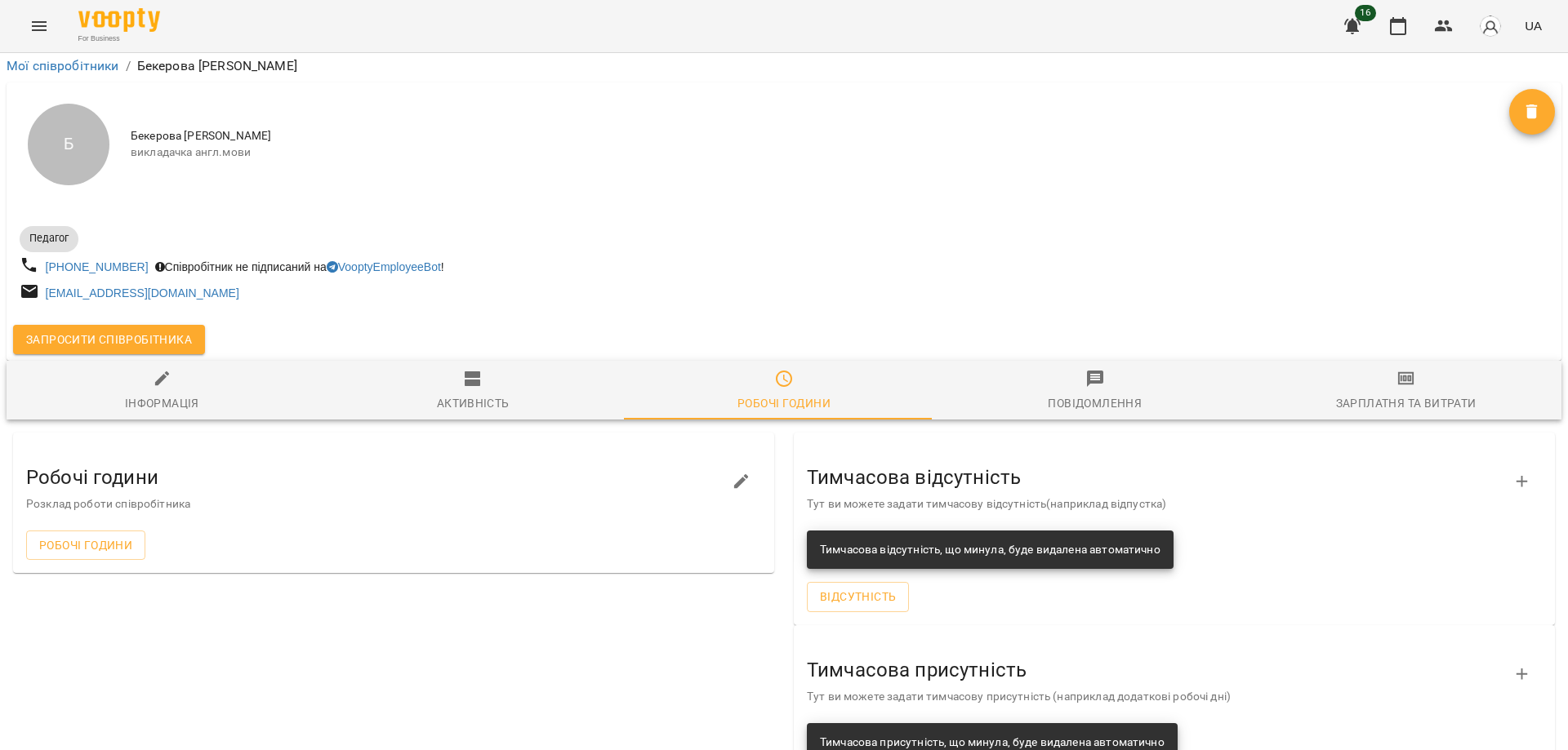
scroll to position [91, 0]
click at [144, 369] on span "Інформація" at bounding box center [162, 391] width 291 height 44
select select "**"
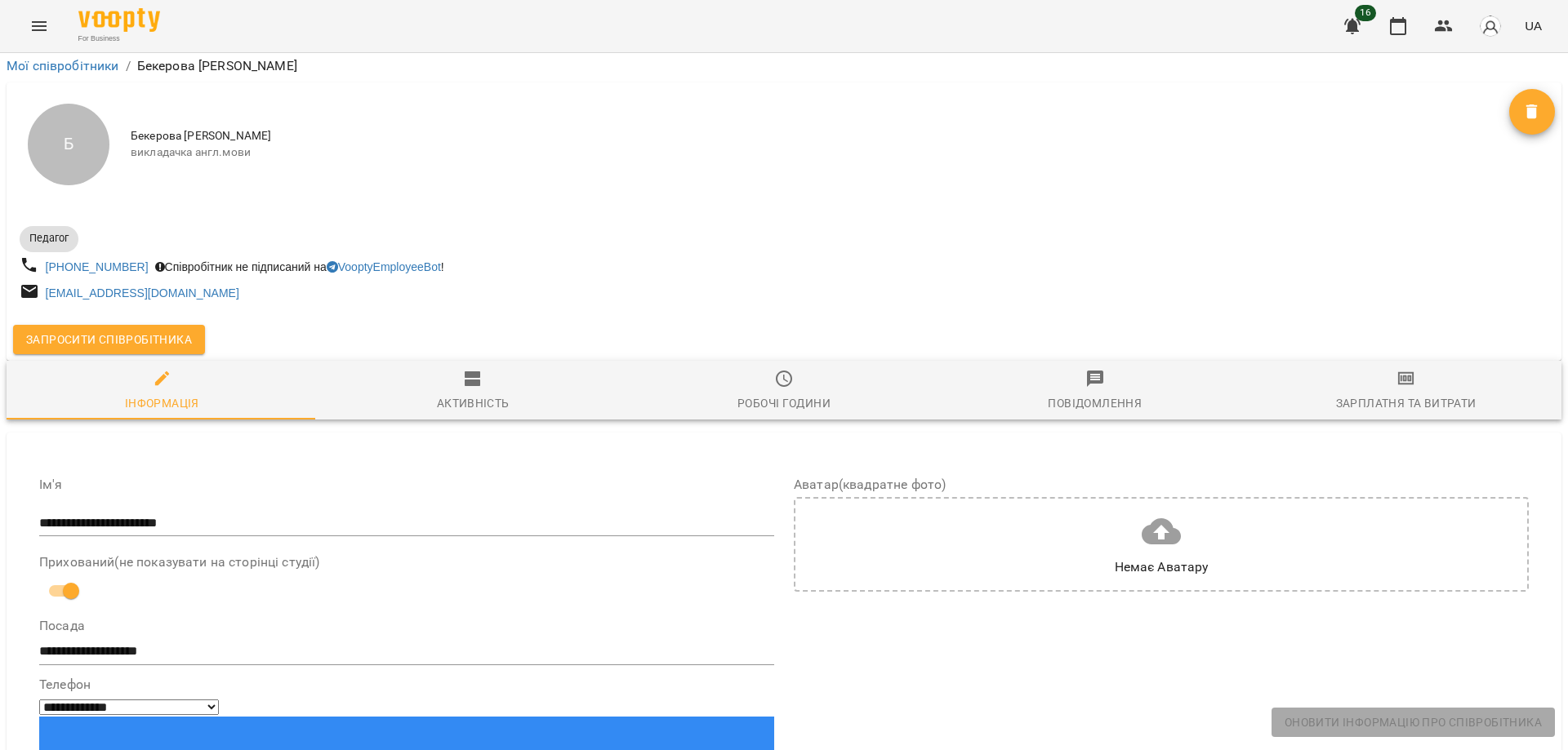
scroll to position [254, 0]
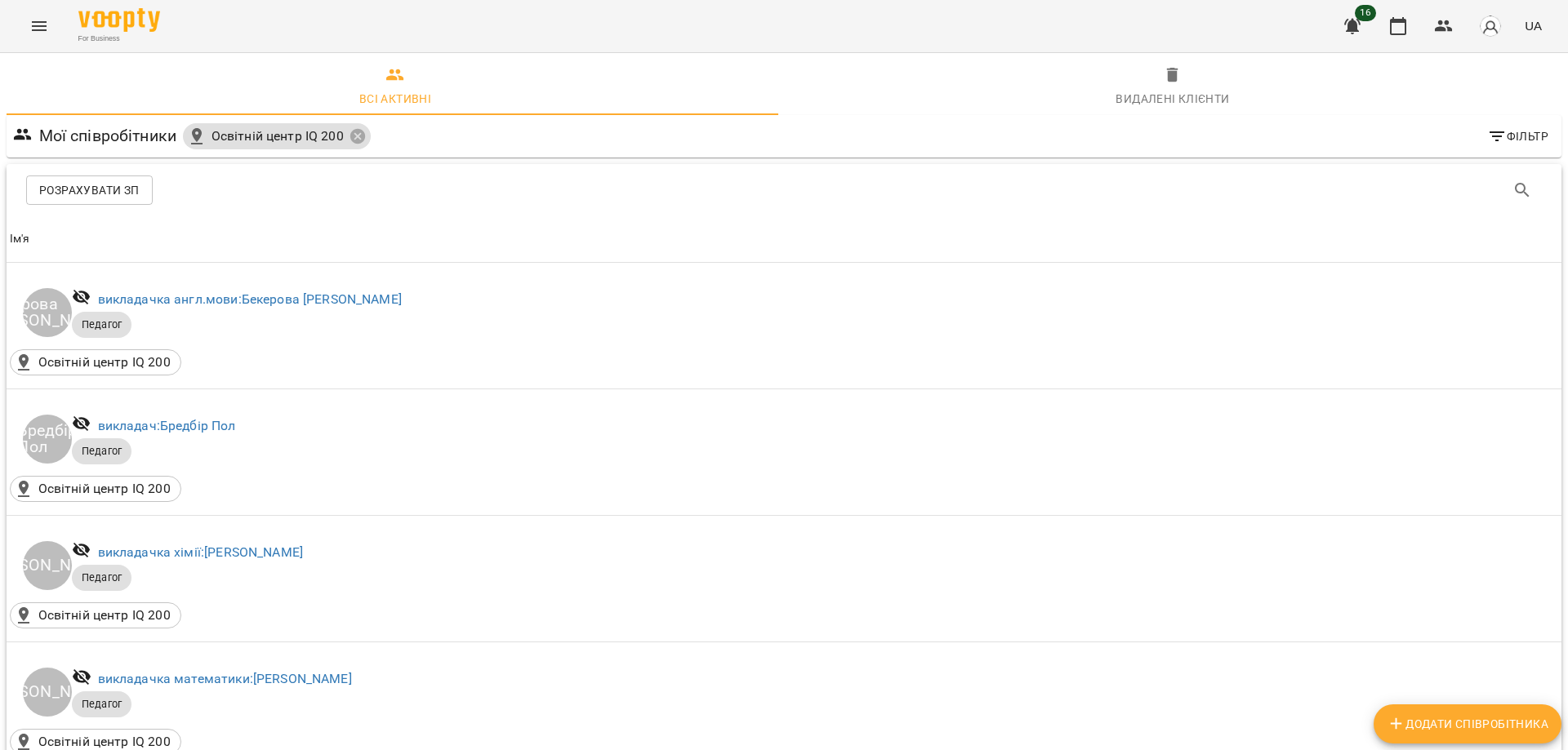
scroll to position [408, 0]
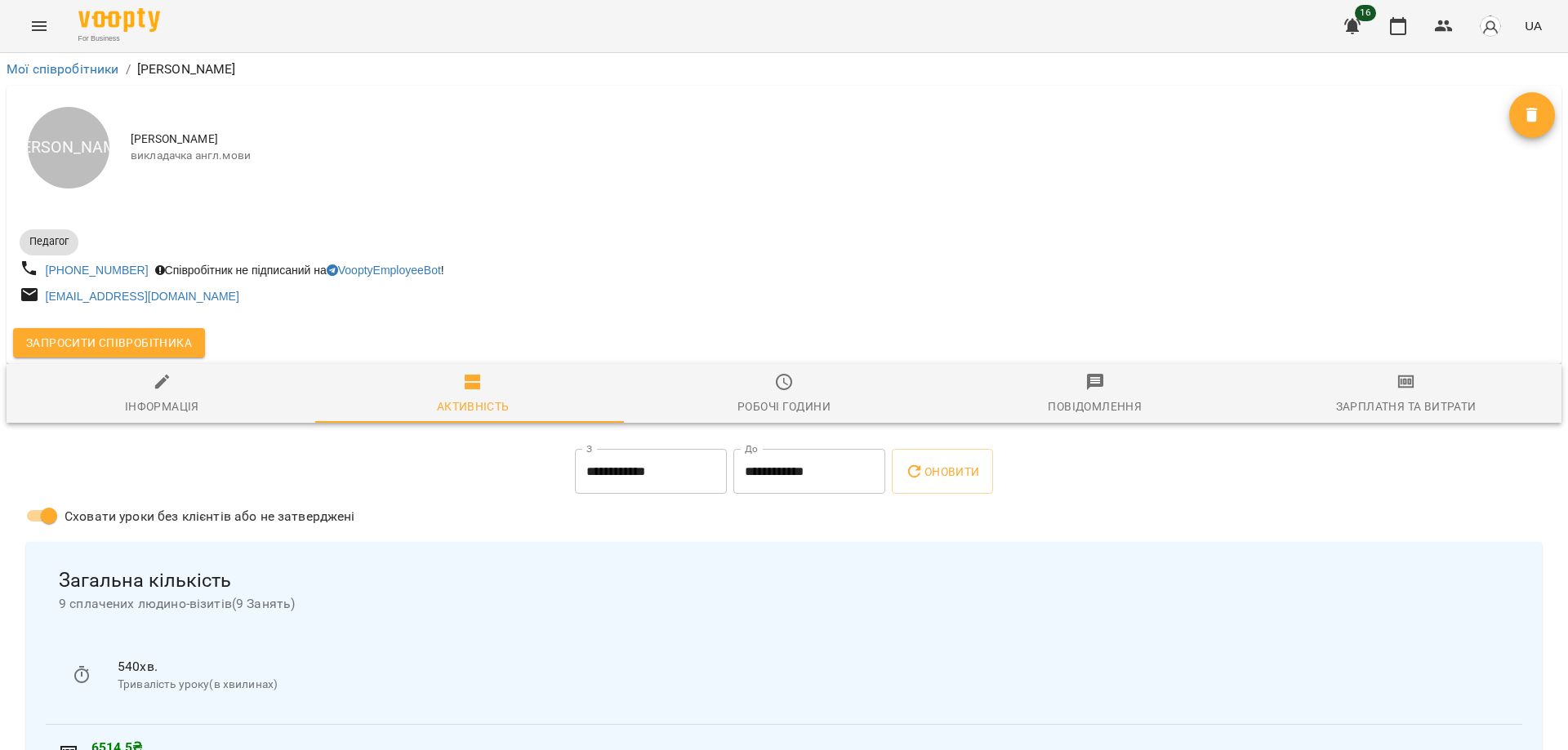
click at [175, 403] on div "Інформація" at bounding box center [162, 407] width 74 height 20
select select "**"
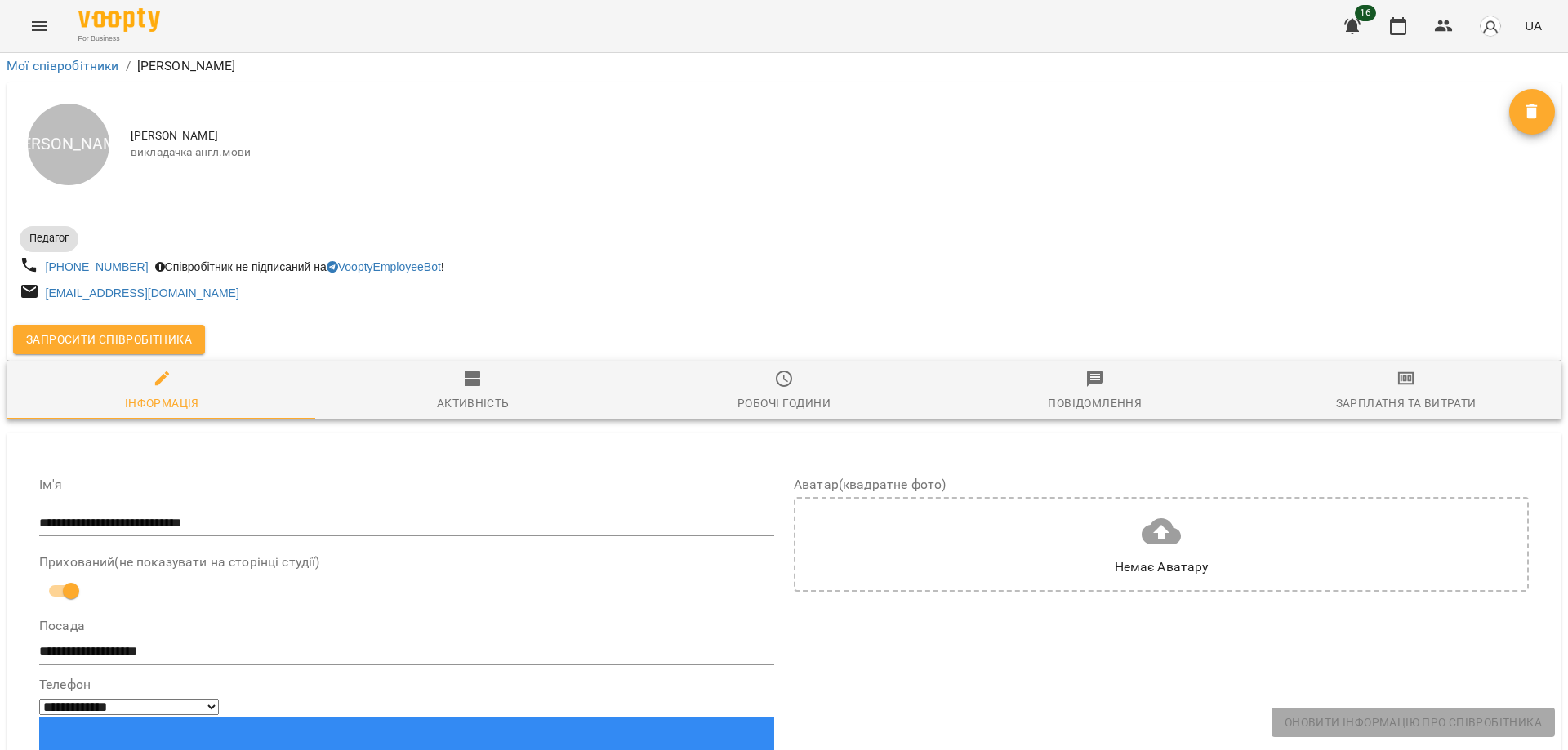
scroll to position [82, 0]
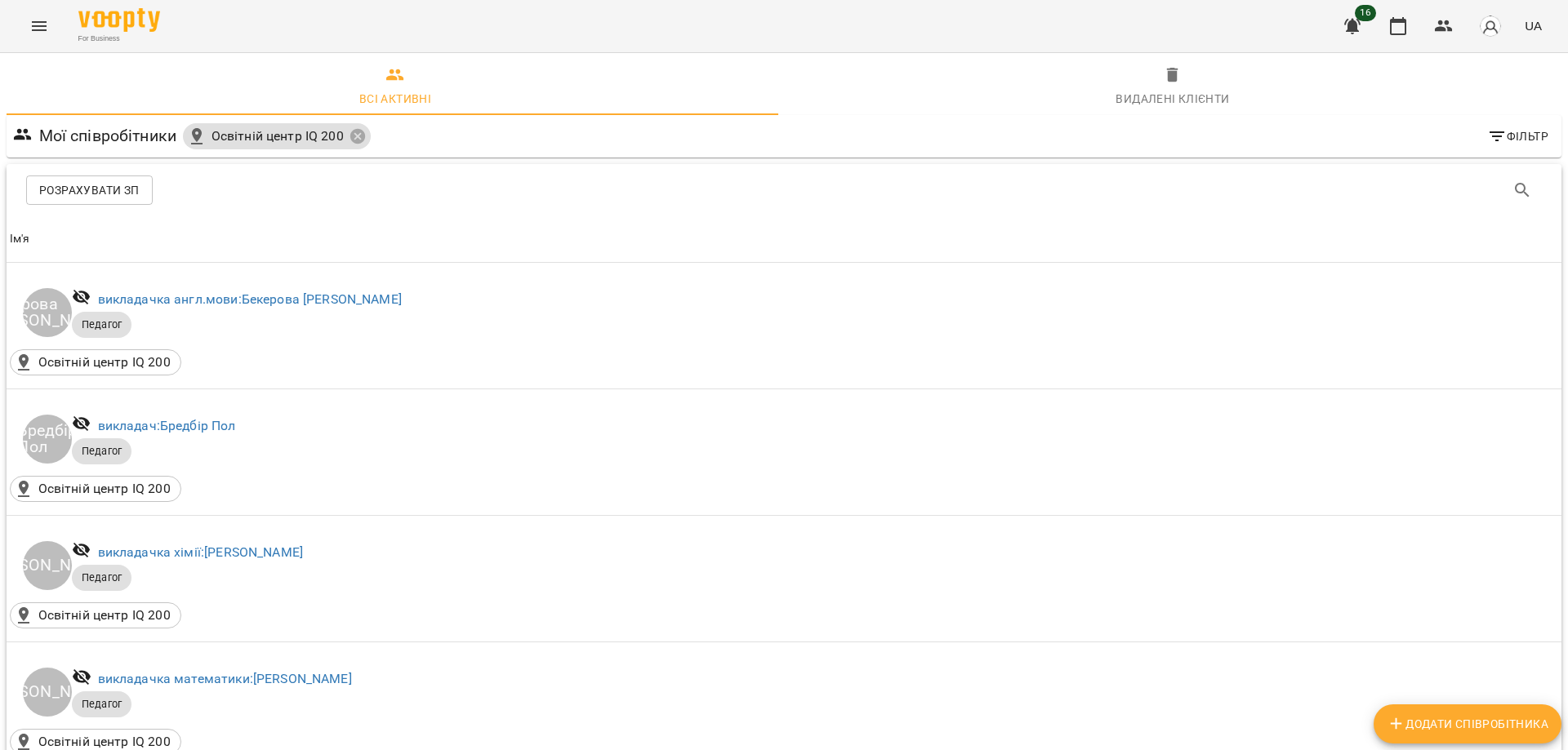
scroll to position [489, 0]
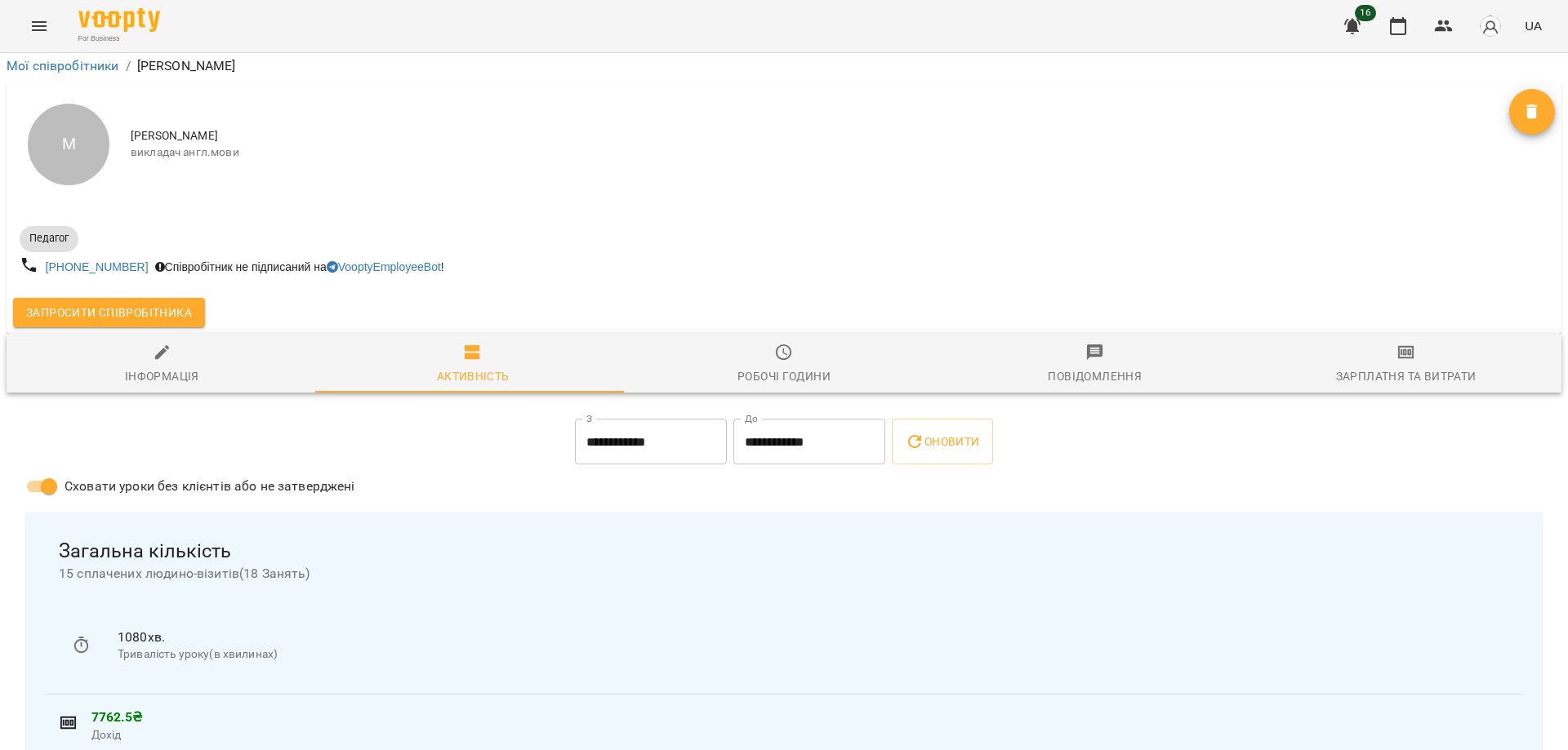
scroll to position [163, 0]
click at [166, 342] on icon "button" at bounding box center [163, 352] width 20 height 20
select select "**"
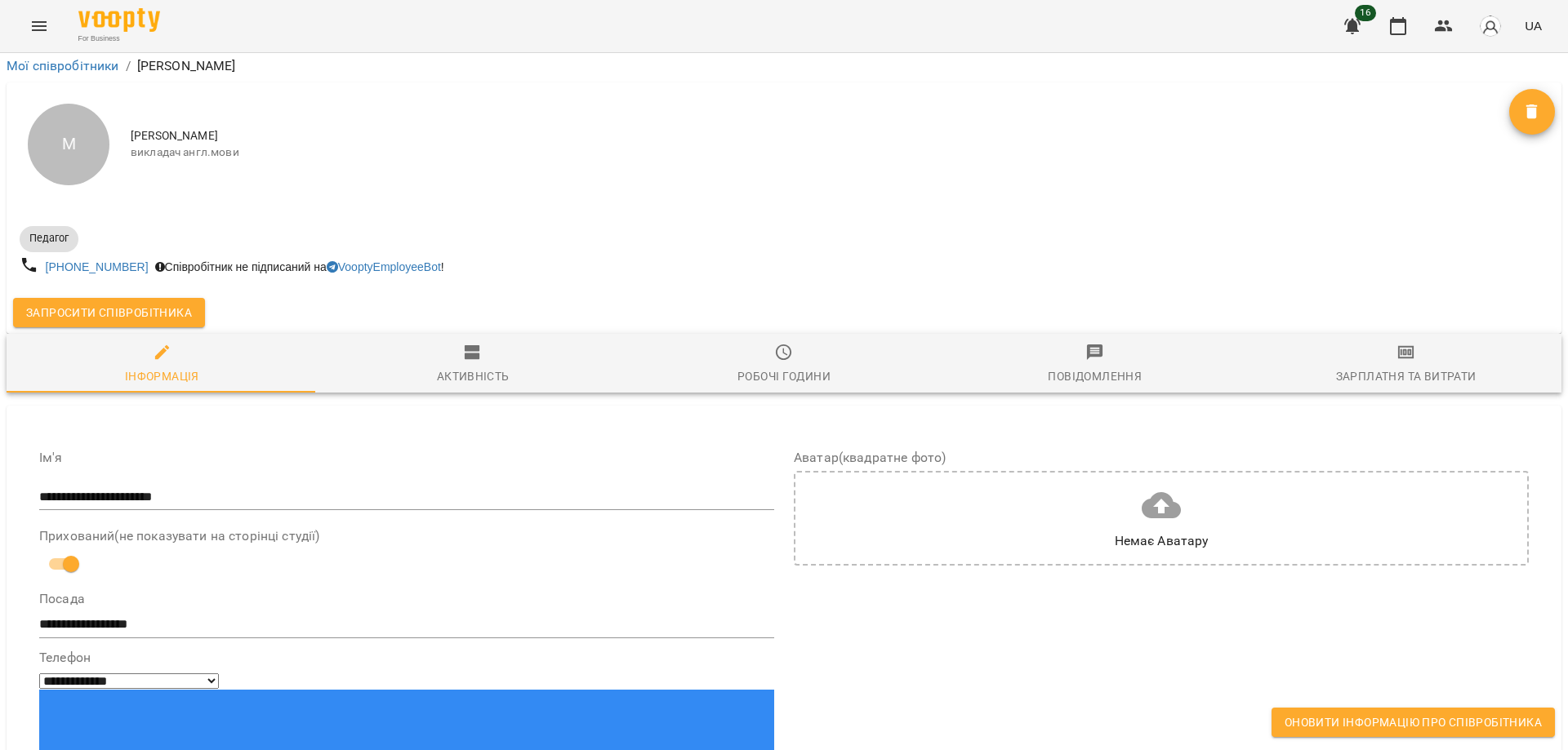
scroll to position [891, 0]
click at [1386, 715] on span "Оновити інформацію про співробітника" at bounding box center [1413, 722] width 257 height 20
click at [50, 18] on button "Menu" at bounding box center [39, 27] width 39 height 39
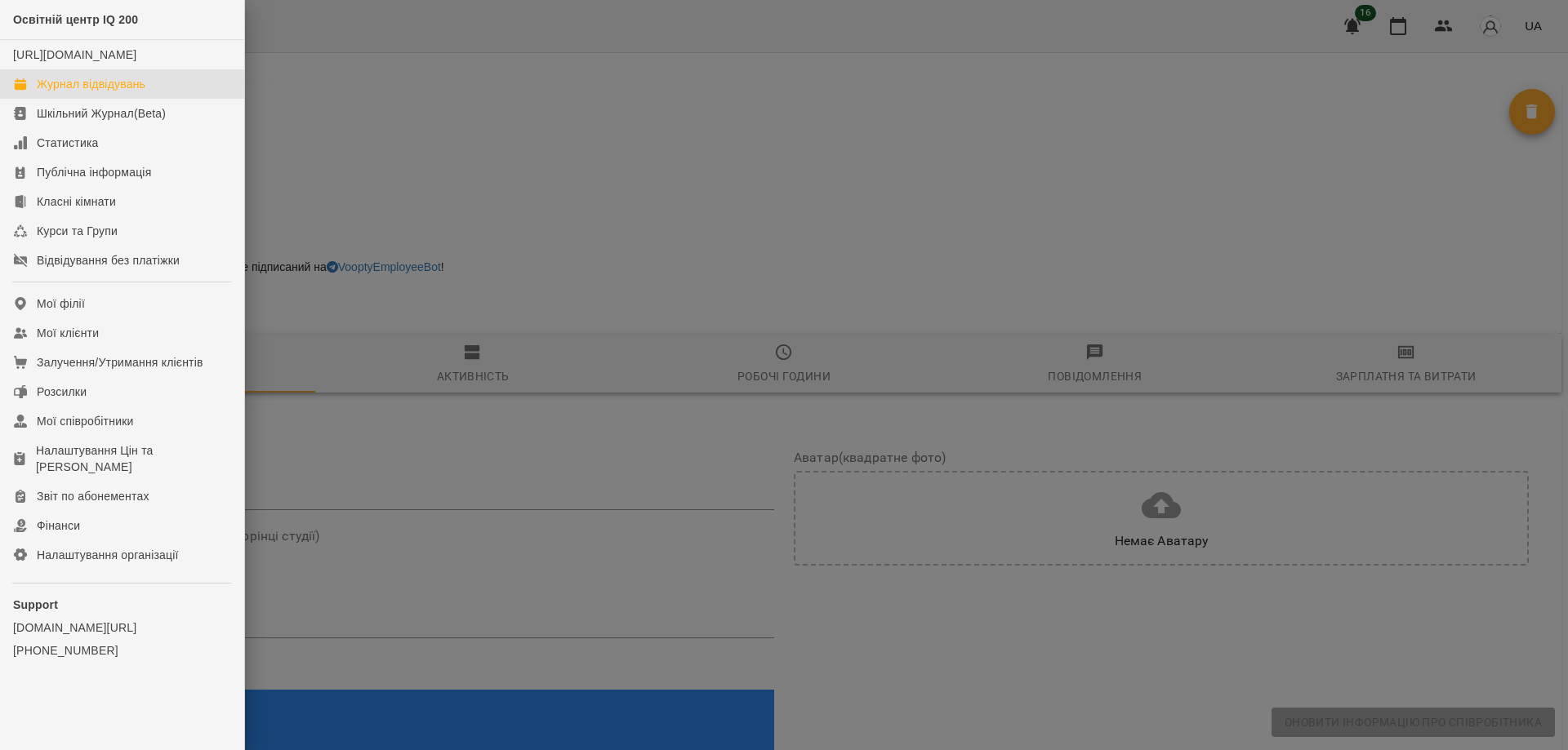
click at [57, 92] on div "Журнал відвідувань" at bounding box center [91, 84] width 109 height 17
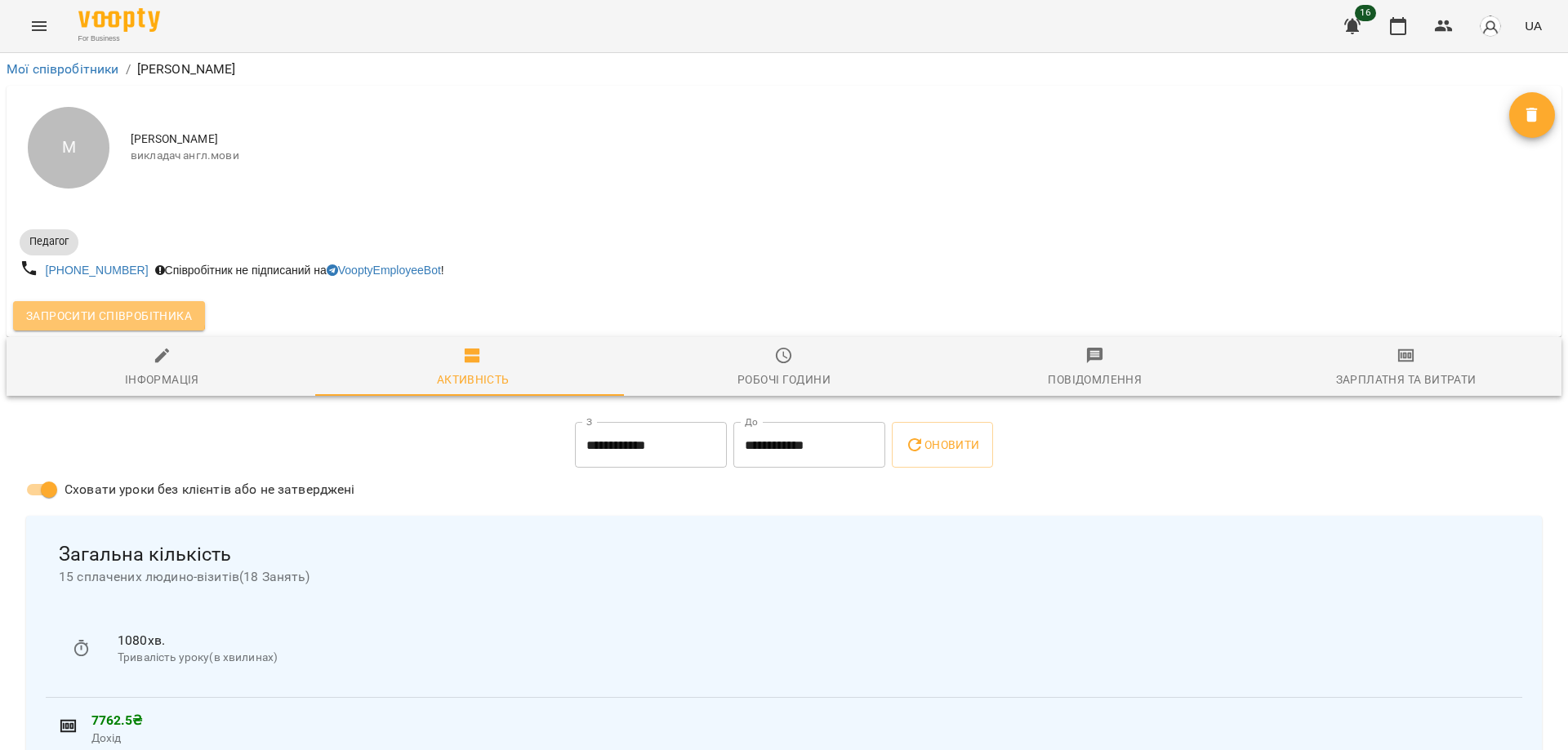
click at [97, 313] on span "Запросити співробітника" at bounding box center [109, 316] width 166 height 20
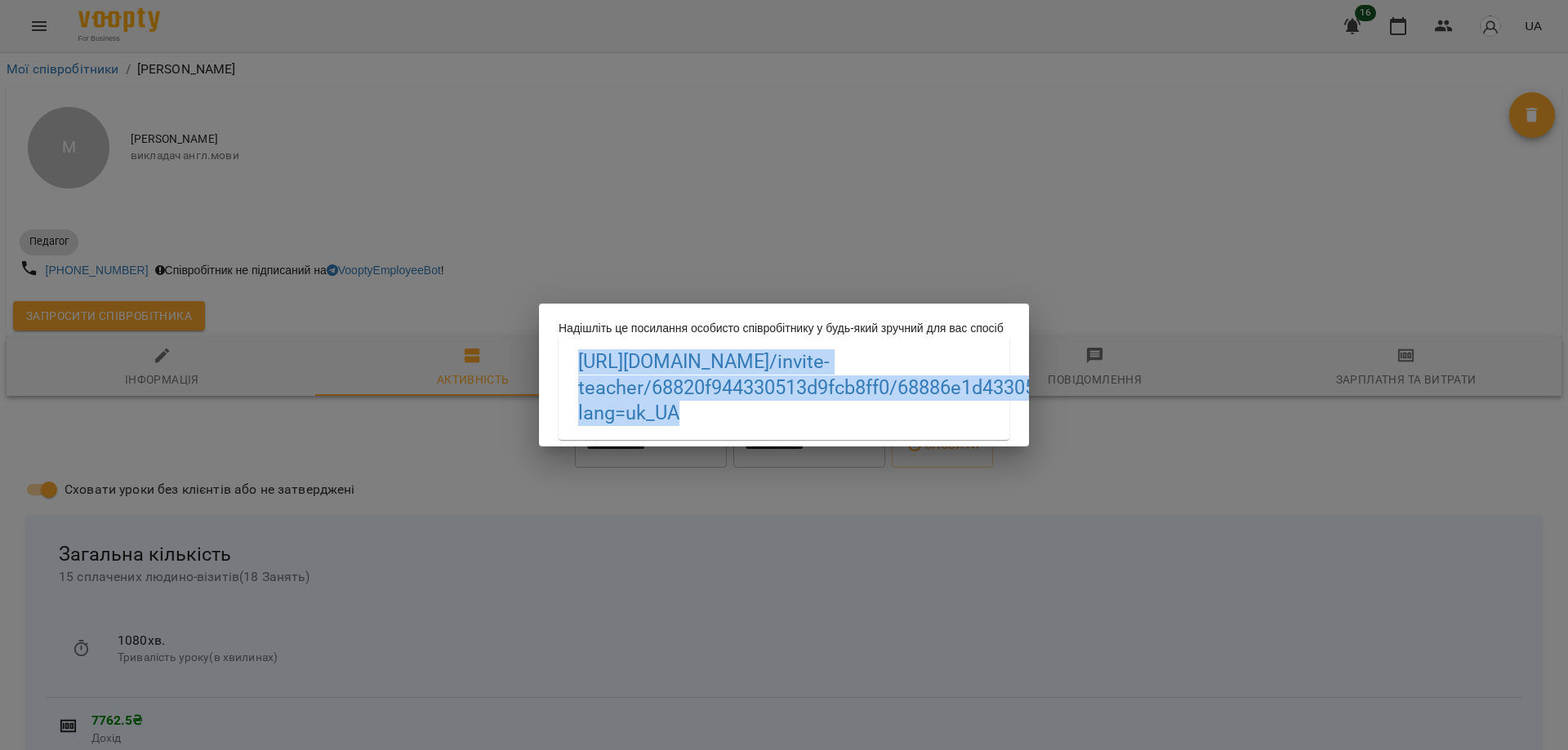
drag, startPoint x: 885, startPoint y: 421, endPoint x: 568, endPoint y: 360, distance: 322.8
click at [568, 360] on div "https://biz.voopty.com /invite-teacher/68820f944330513d9fcb8ff0/68886e1d4330513…" at bounding box center [784, 388] width 450 height 103
copy link "https://biz.voopty.com /invite-teacher/68820f944330513d9fcb8ff0/68886e1d4330513…"
click at [931, 532] on div "Надішліть це посилання особисто співробітнику у будь-який зручний для вас спосі…" at bounding box center [784, 375] width 1568 height 750
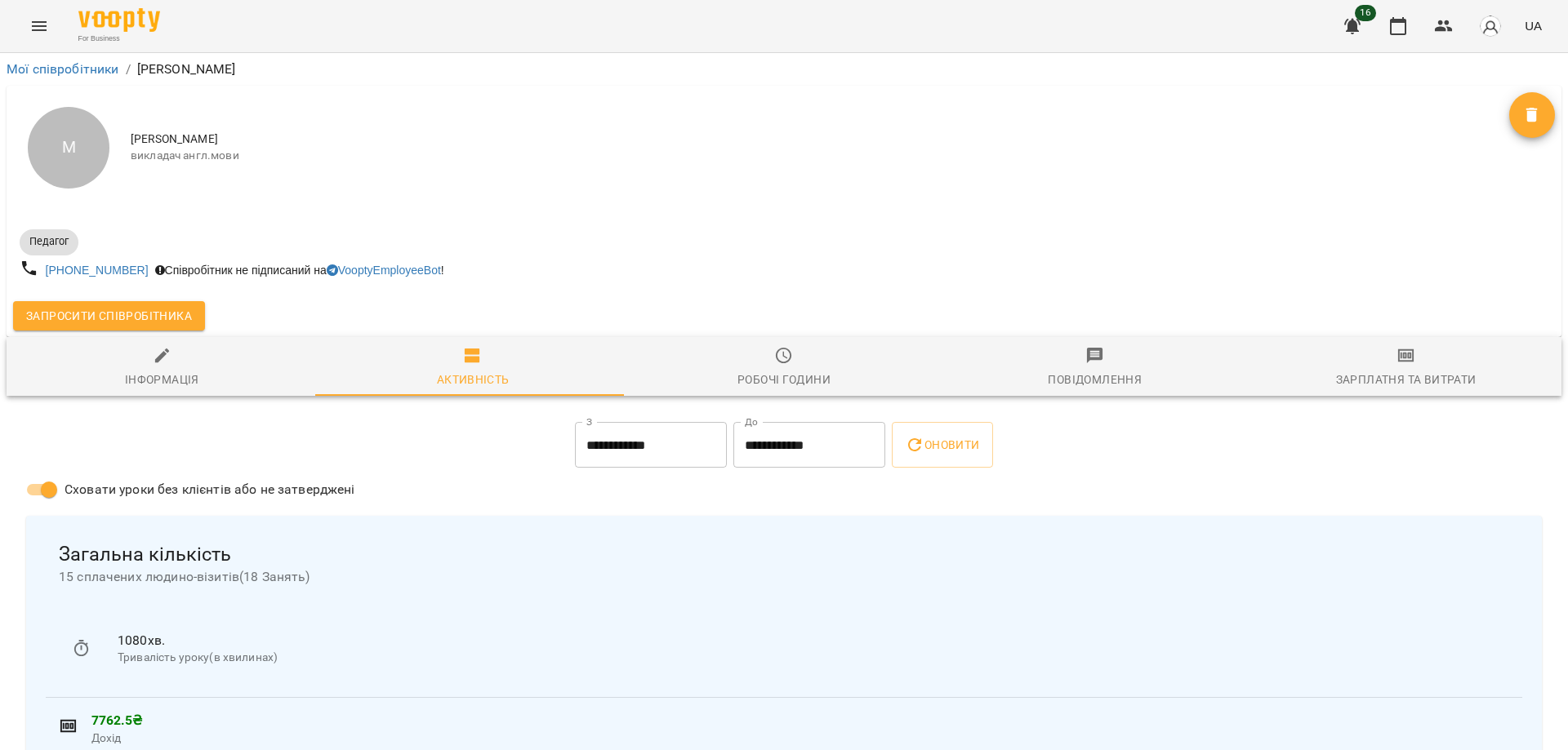
click at [667, 264] on div "+380955442337 Співробітник не підписаний на VooptyEmployeeBot !" at bounding box center [400, 270] width 767 height 31
click at [44, 21] on icon "Menu" at bounding box center [39, 27] width 20 height 20
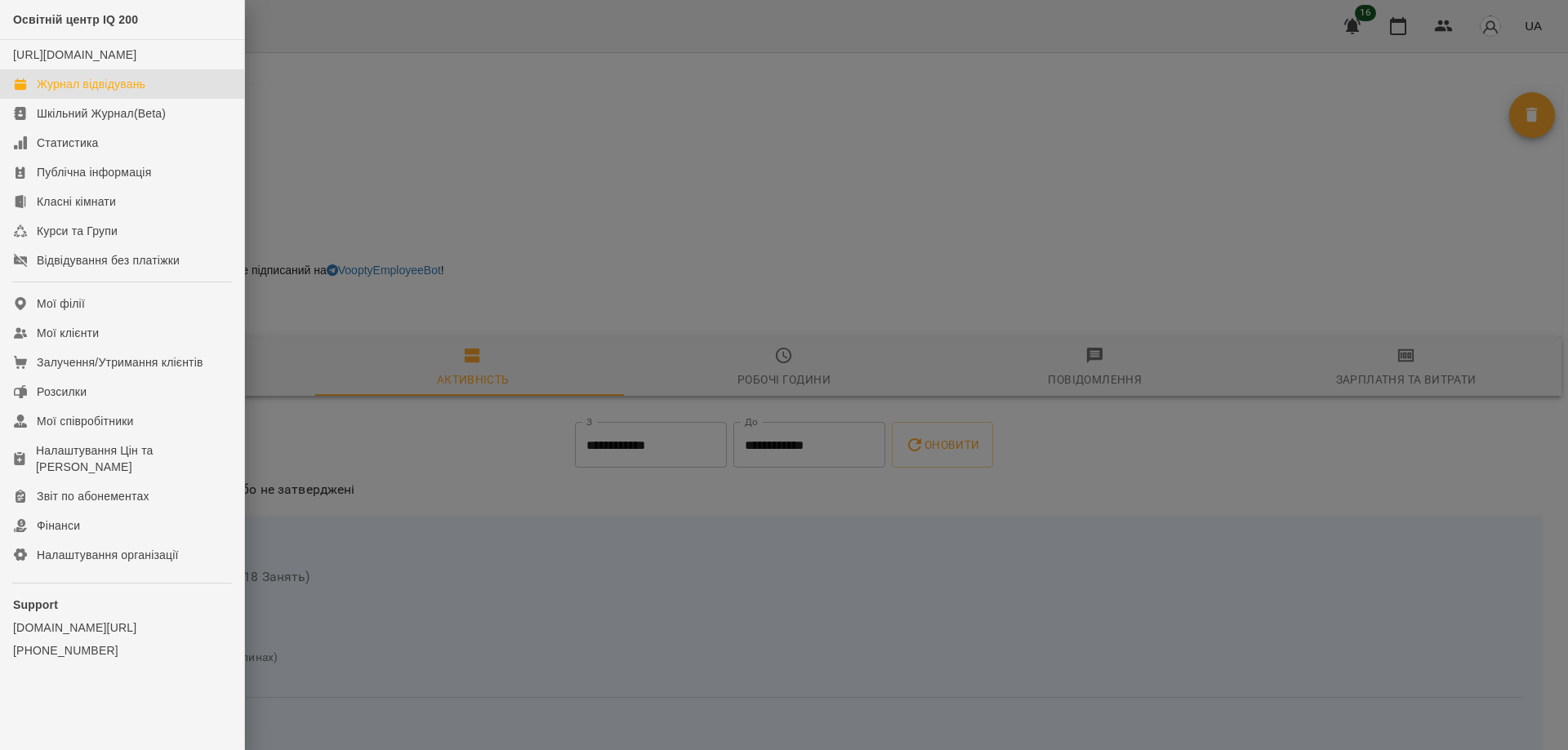
click at [62, 92] on div "Журнал відвідувань" at bounding box center [91, 84] width 109 height 17
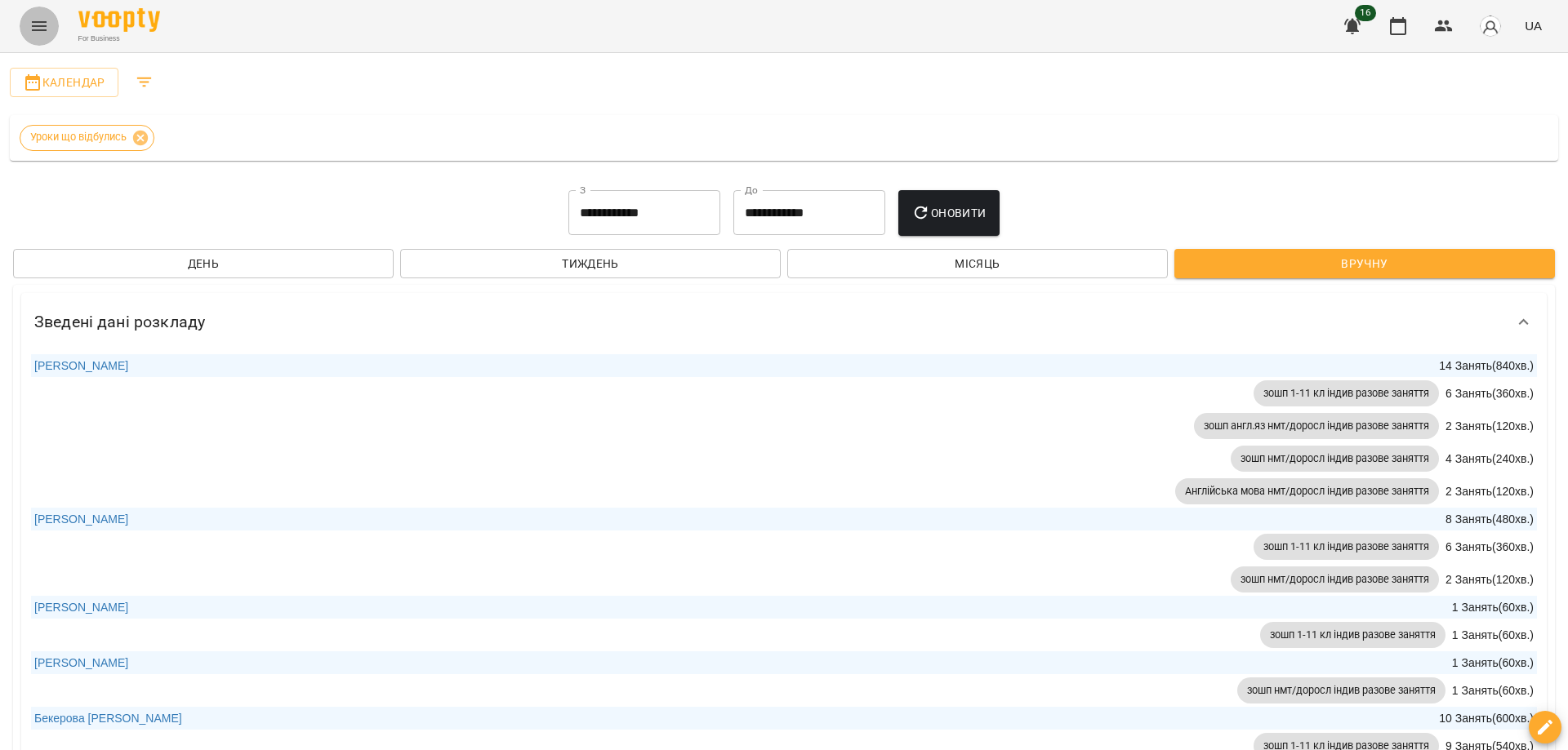
click at [34, 34] on icon "Menu" at bounding box center [39, 27] width 20 height 20
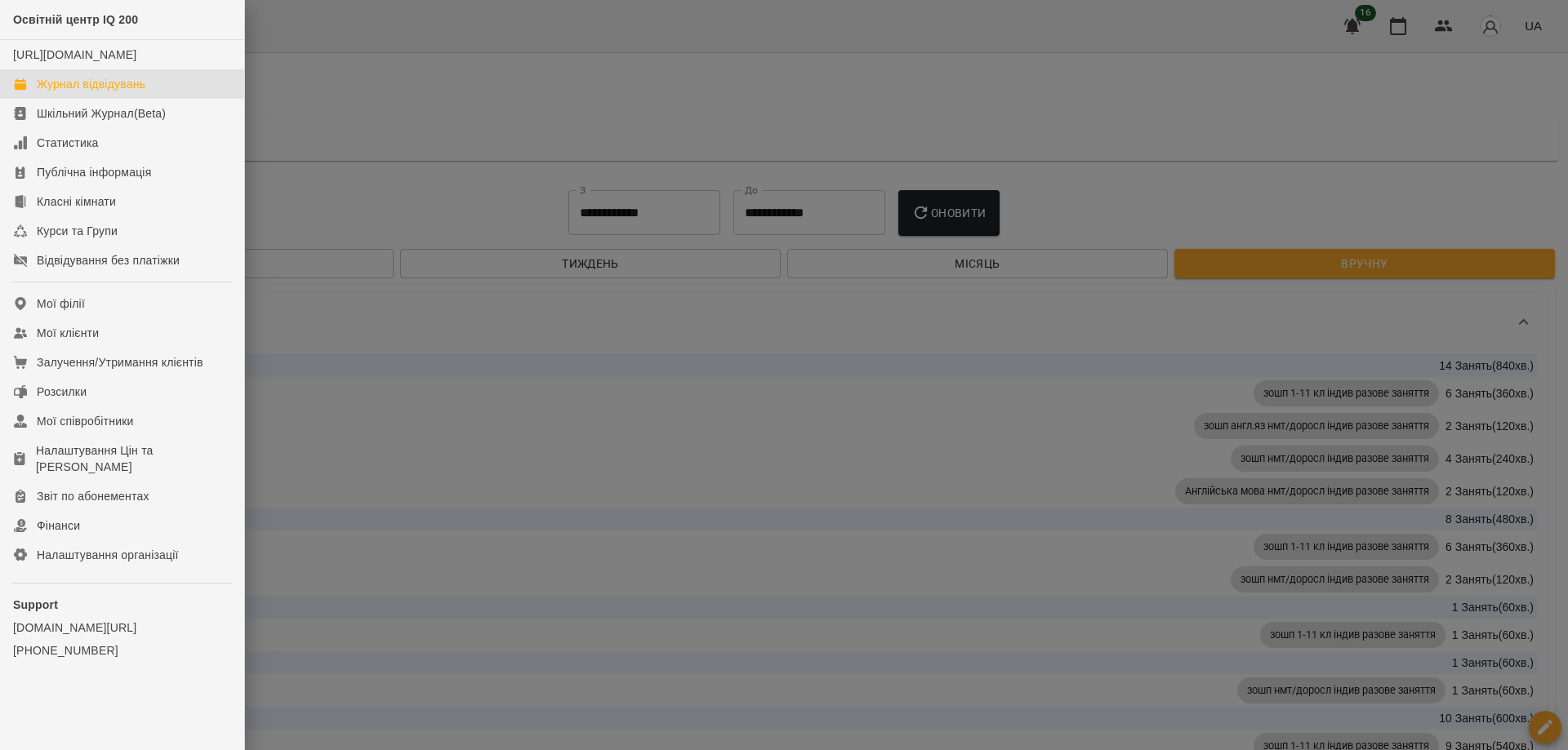
click at [492, 106] on div at bounding box center [784, 375] width 1568 height 750
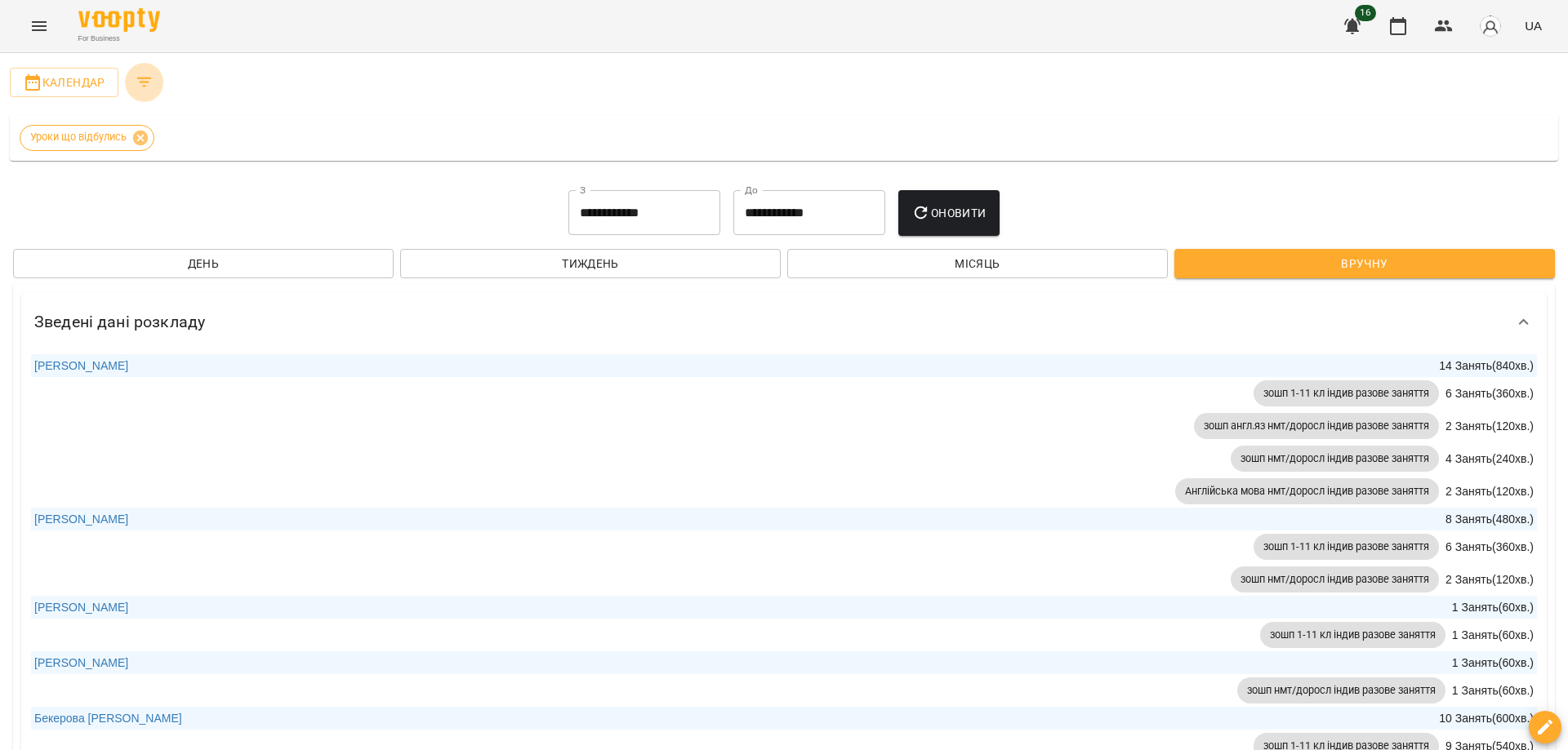
click at [139, 78] on icon "Filters" at bounding box center [144, 83] width 15 height 10
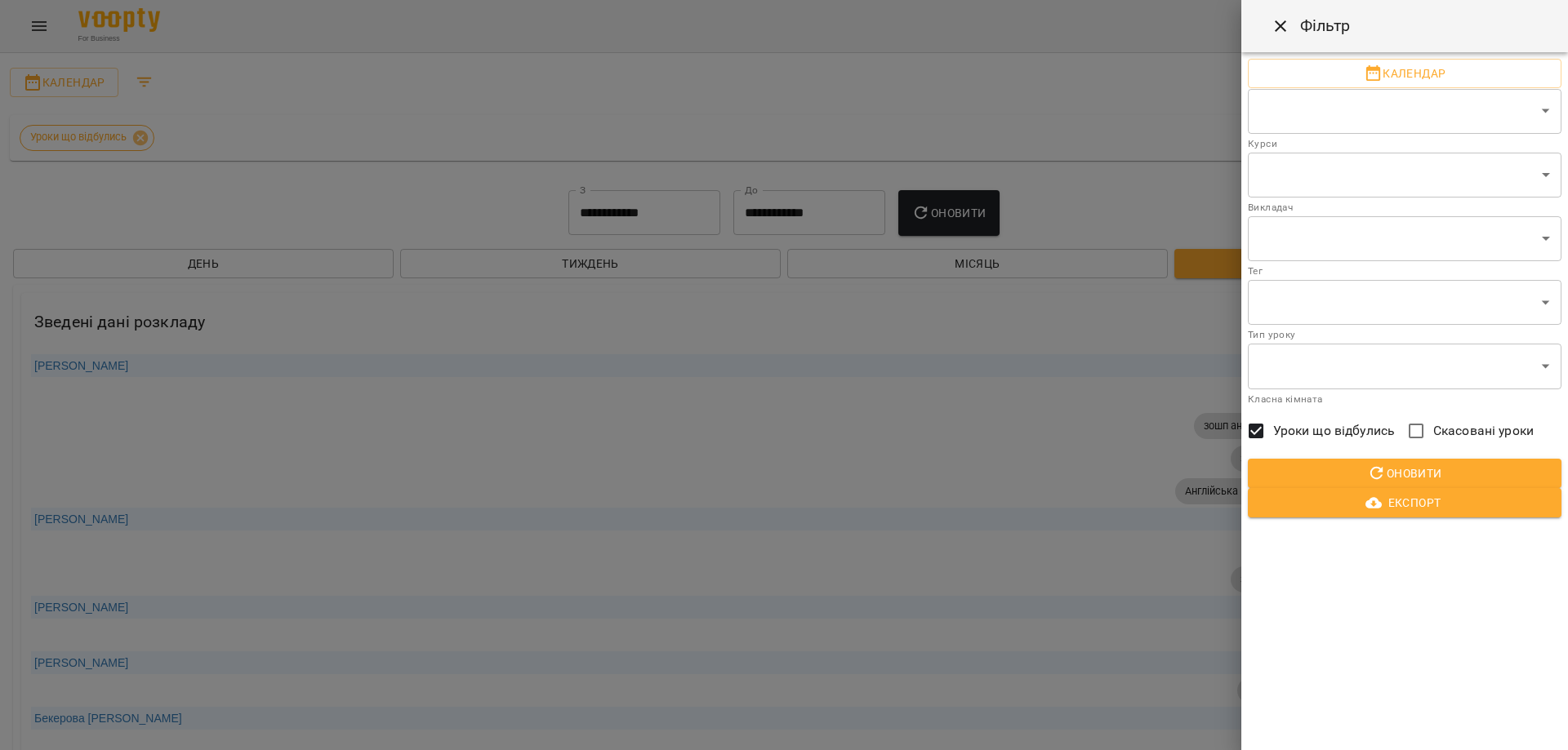
click at [139, 78] on div at bounding box center [784, 375] width 1568 height 750
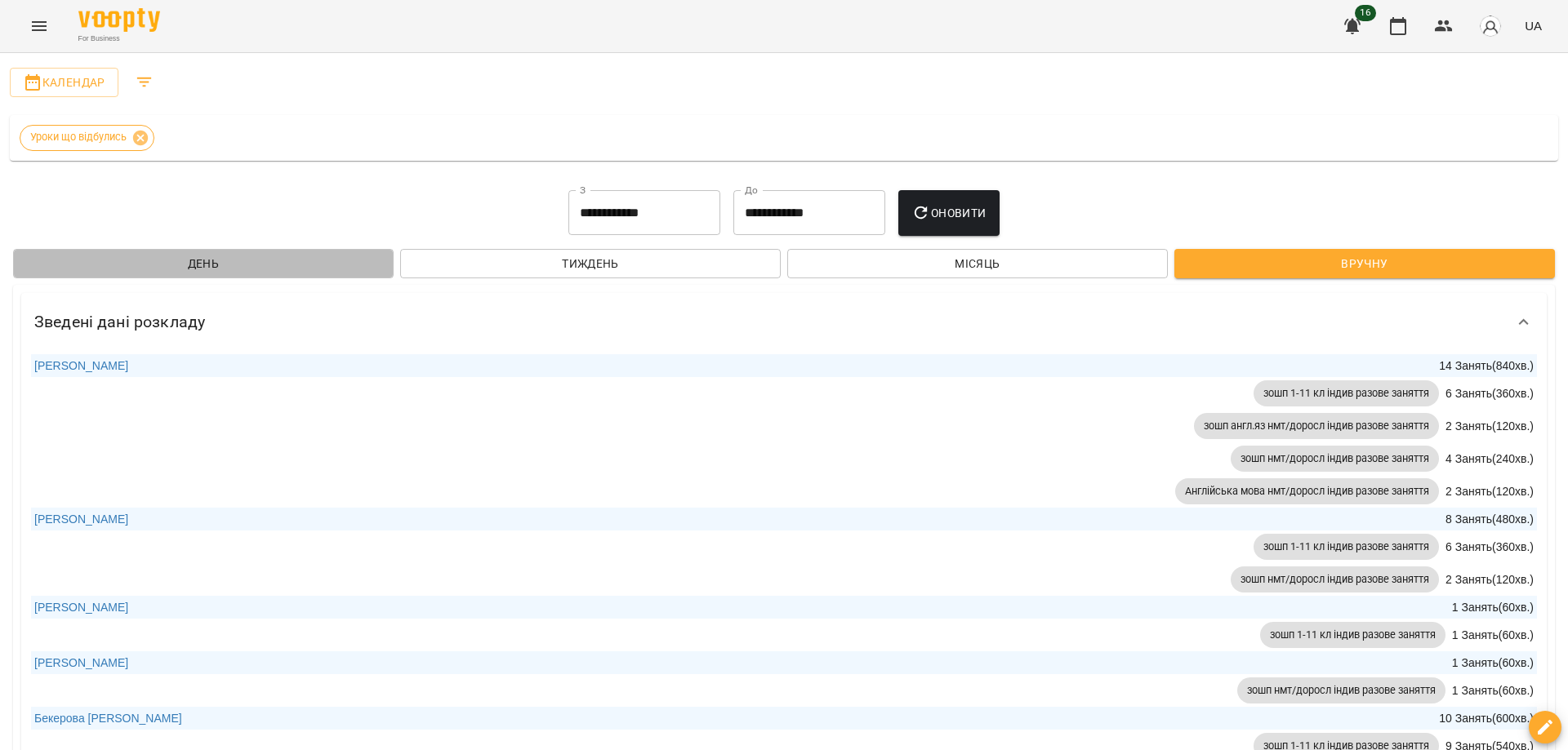
click at [229, 260] on span "День" at bounding box center [202, 263] width 354 height 20
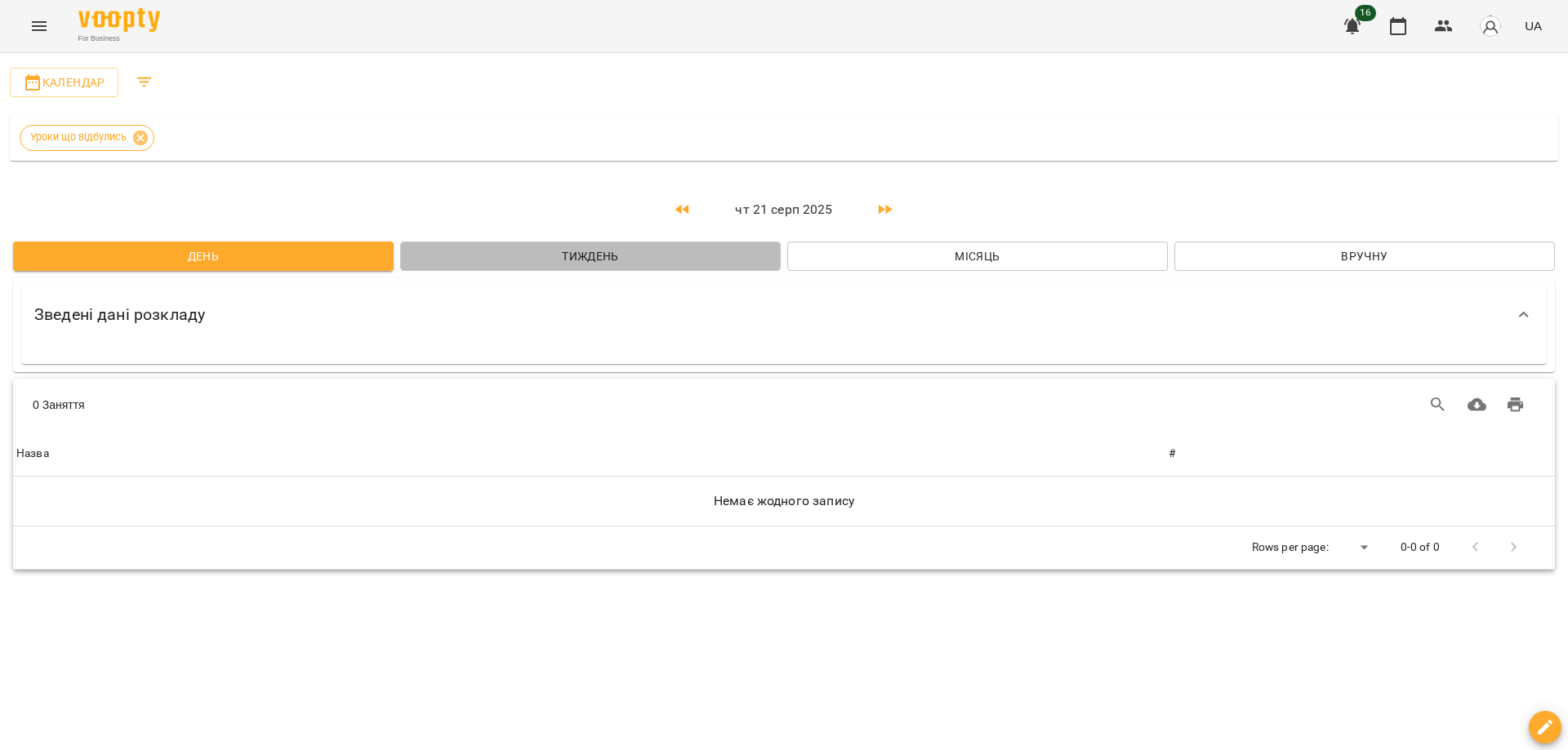
click at [591, 257] on span "Тиждень" at bounding box center [589, 257] width 354 height 20
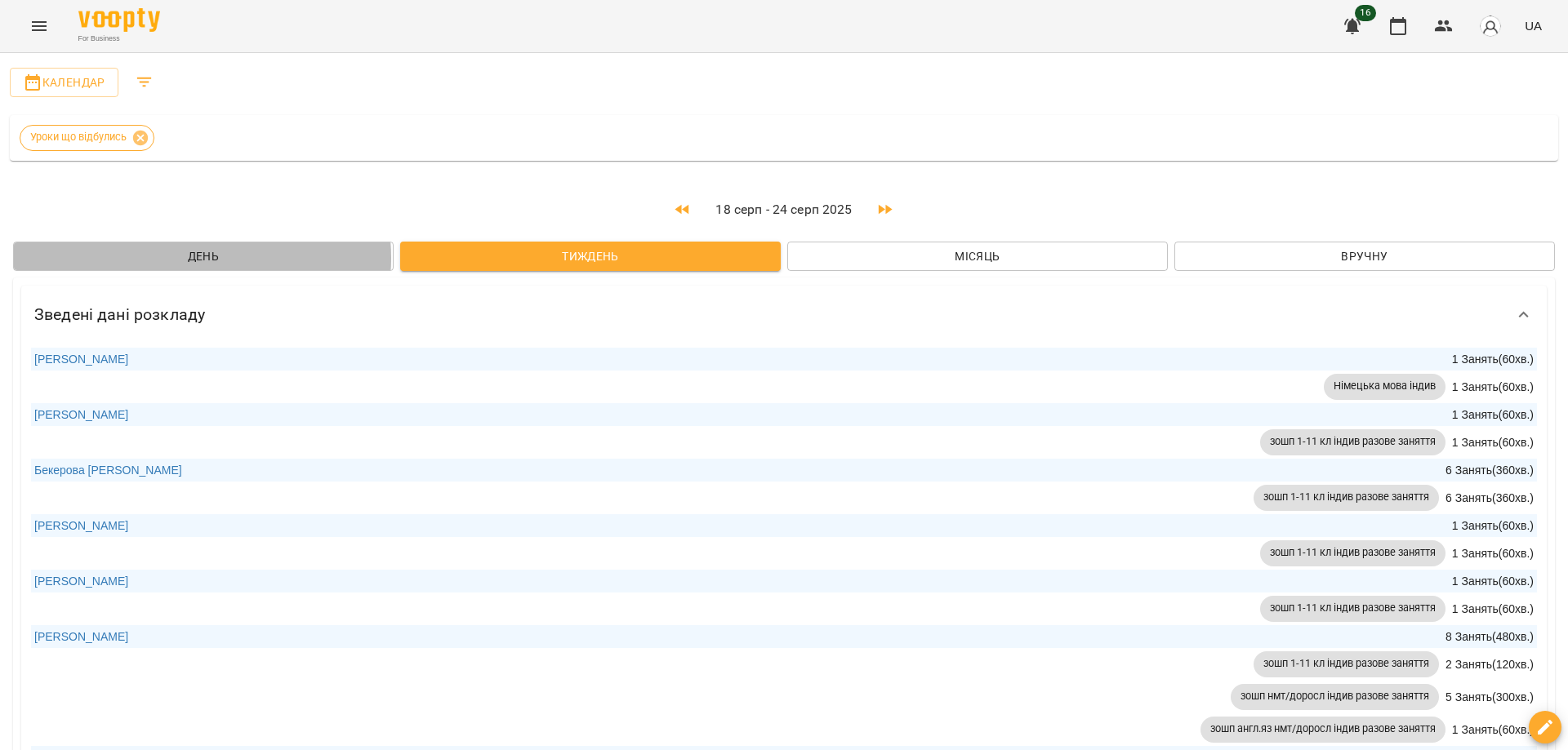
click at [193, 258] on span "День" at bounding box center [202, 257] width 354 height 20
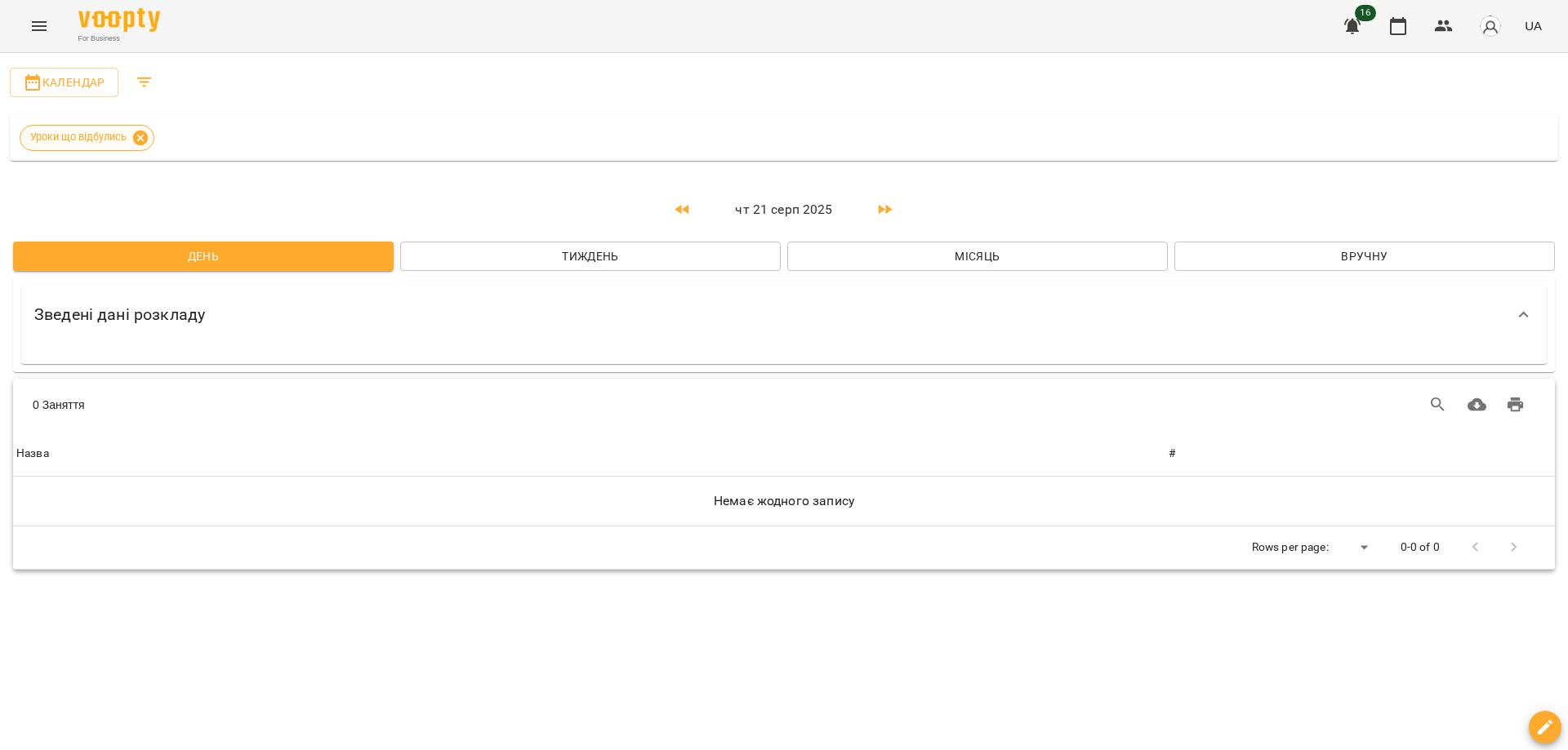
click at [138, 135] on icon at bounding box center [140, 136] width 15 height 15
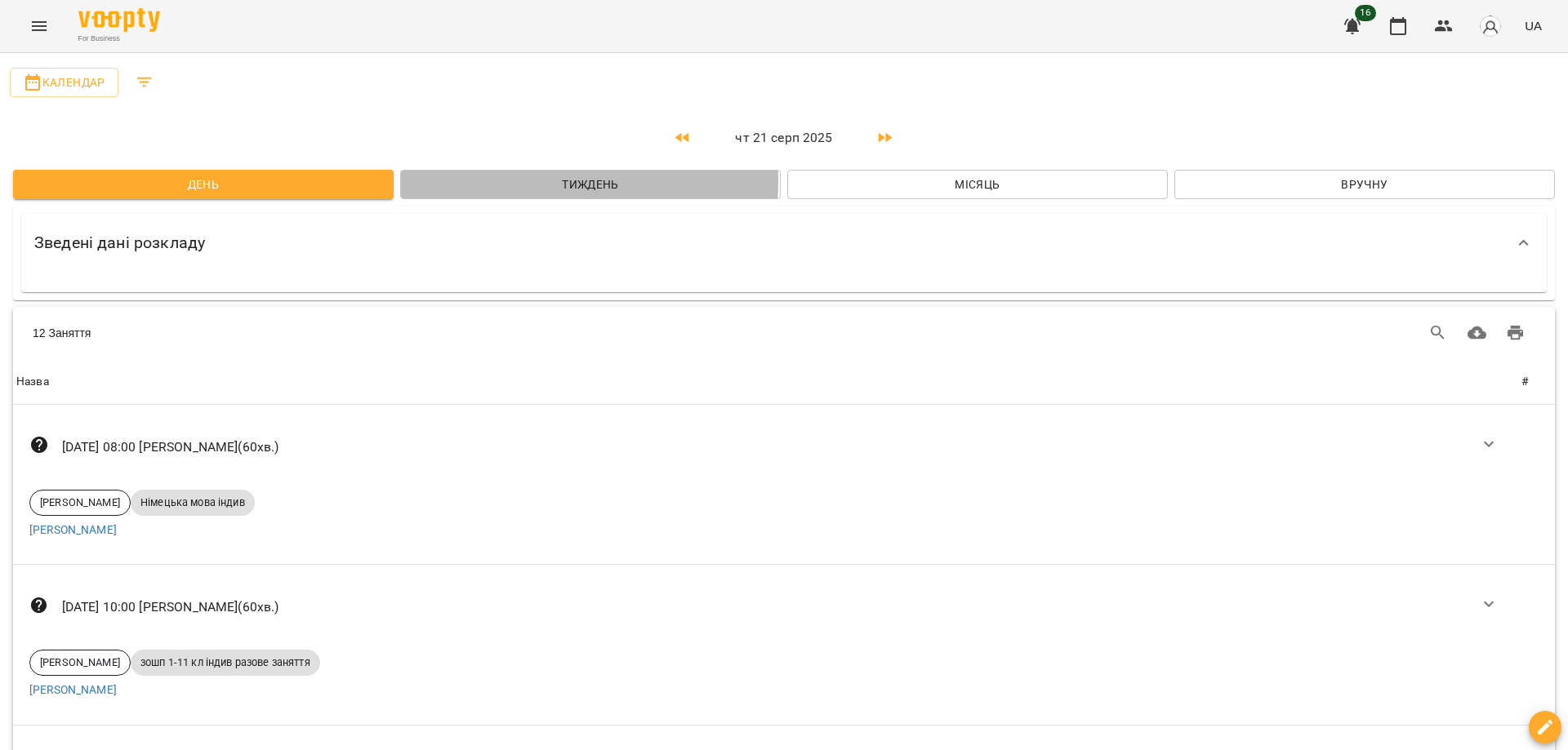
click at [503, 182] on span "Тиждень" at bounding box center [589, 185] width 354 height 20
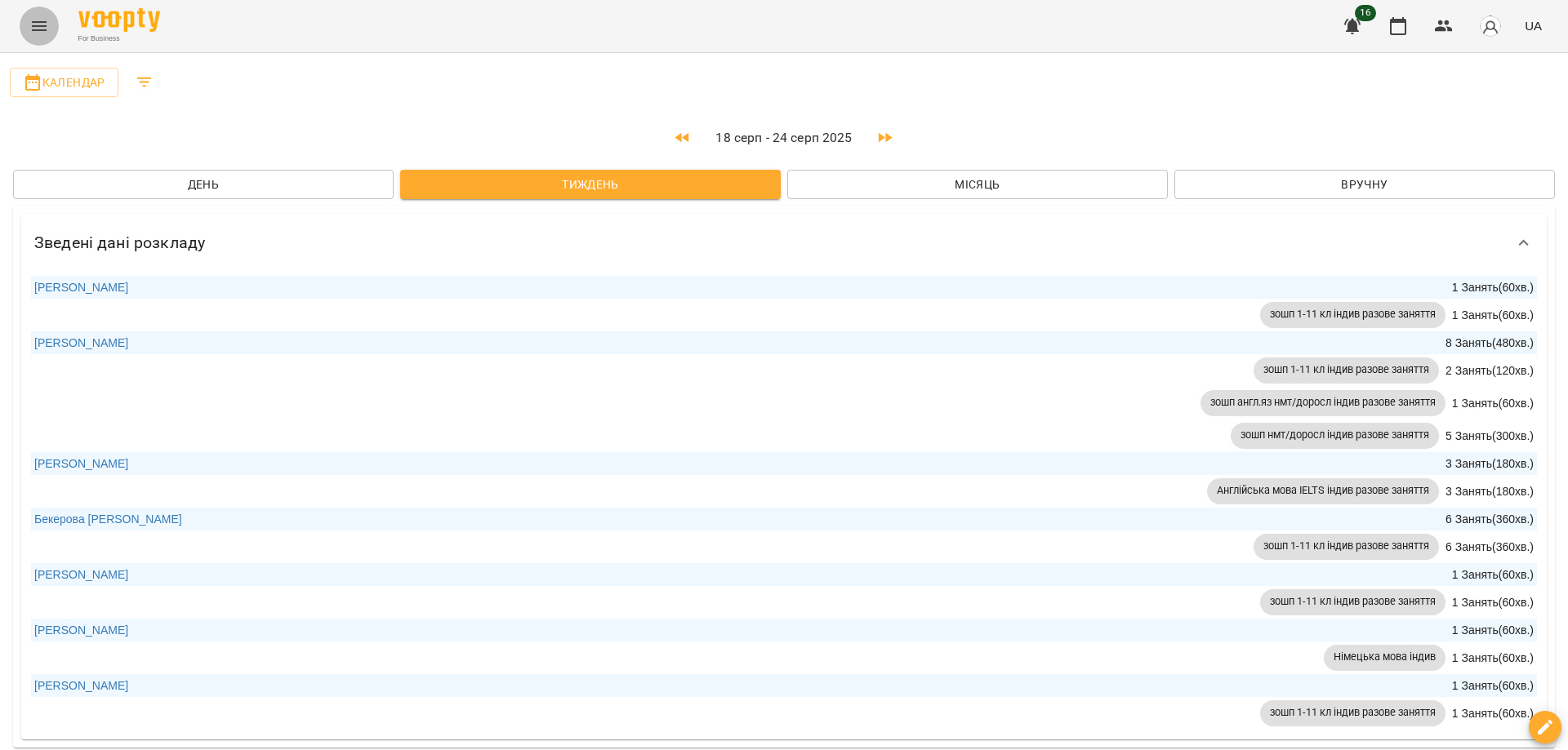
click at [44, 21] on icon "Menu" at bounding box center [39, 27] width 20 height 20
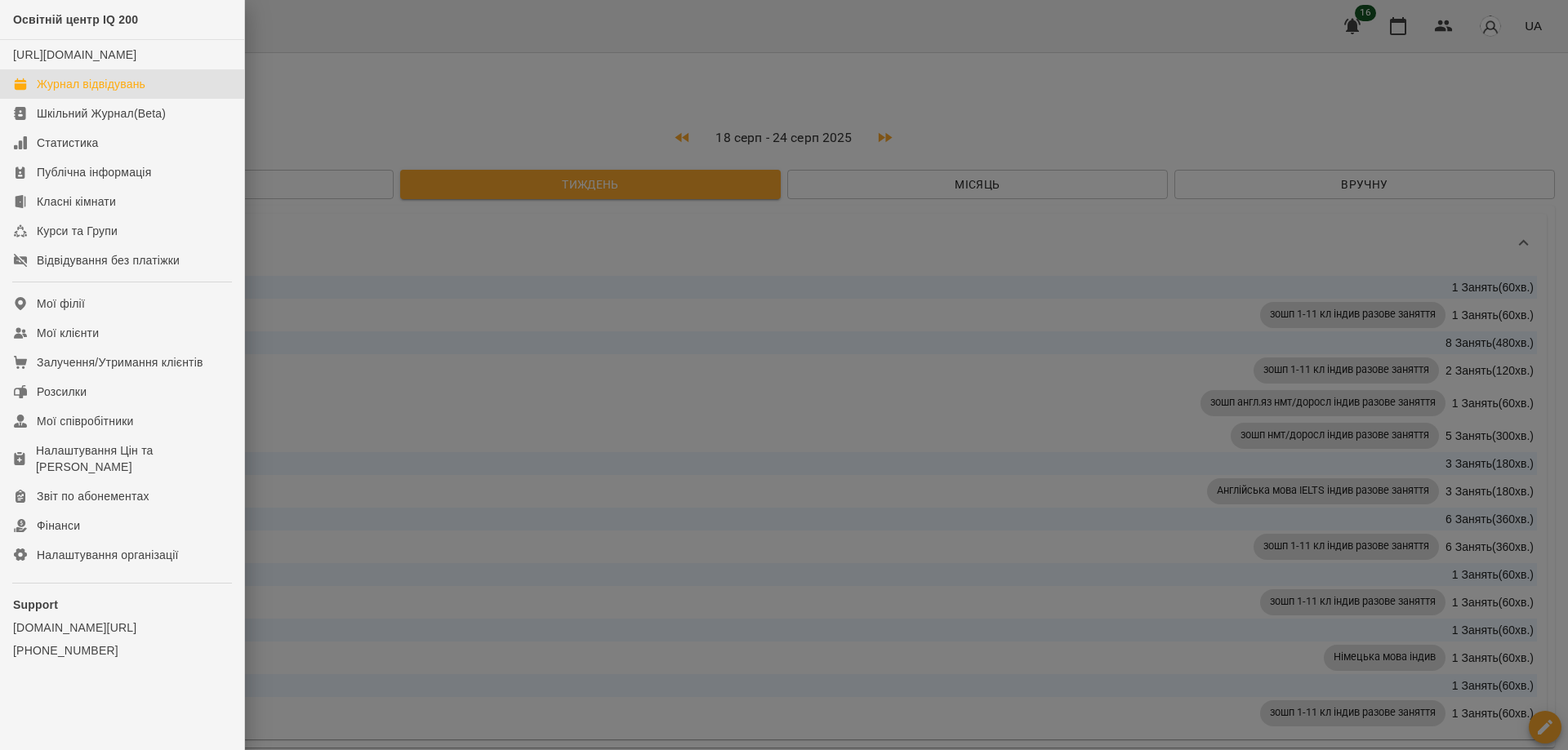
click at [75, 92] on div "Журнал відвідувань" at bounding box center [91, 84] width 109 height 17
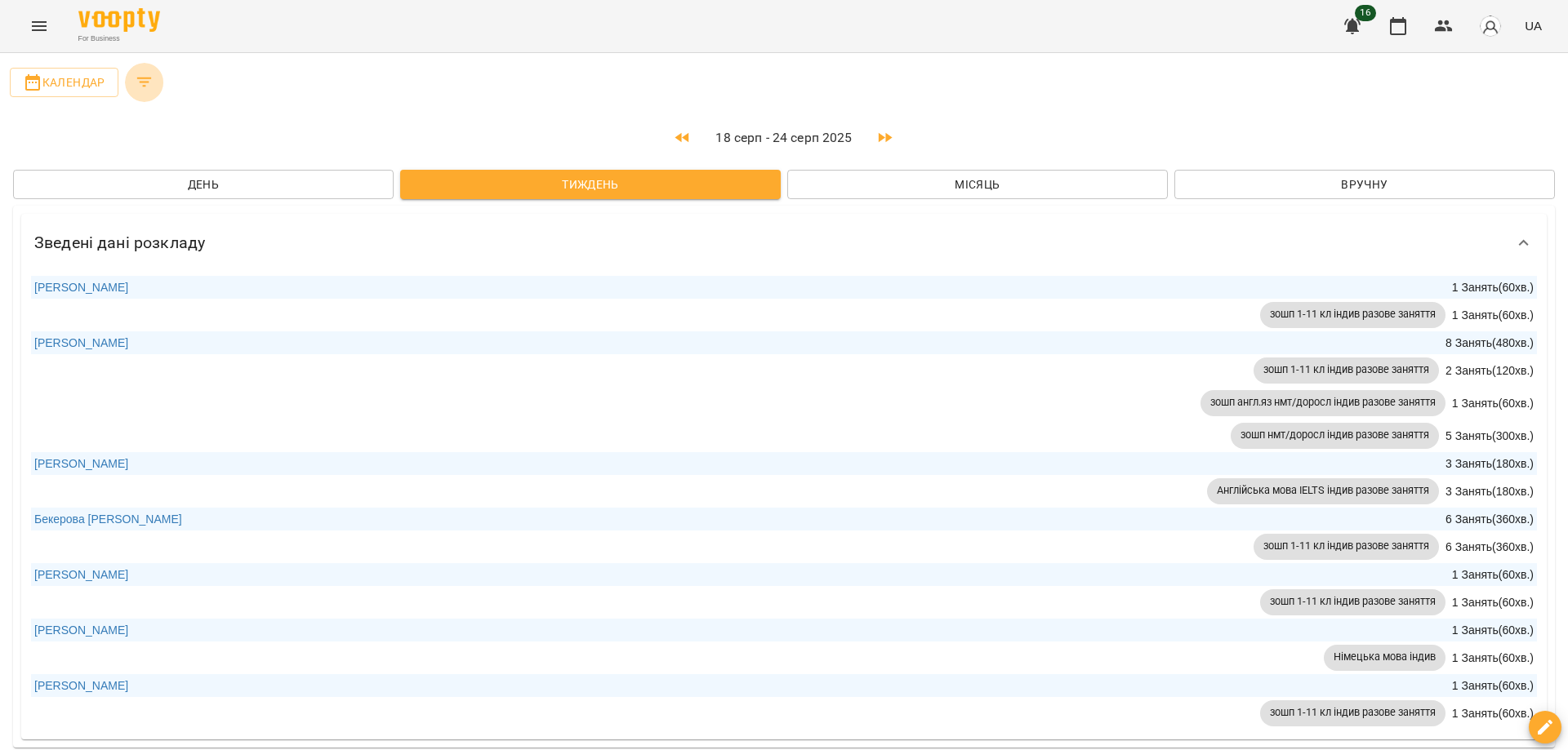
click at [148, 78] on icon "Filters" at bounding box center [144, 83] width 15 height 10
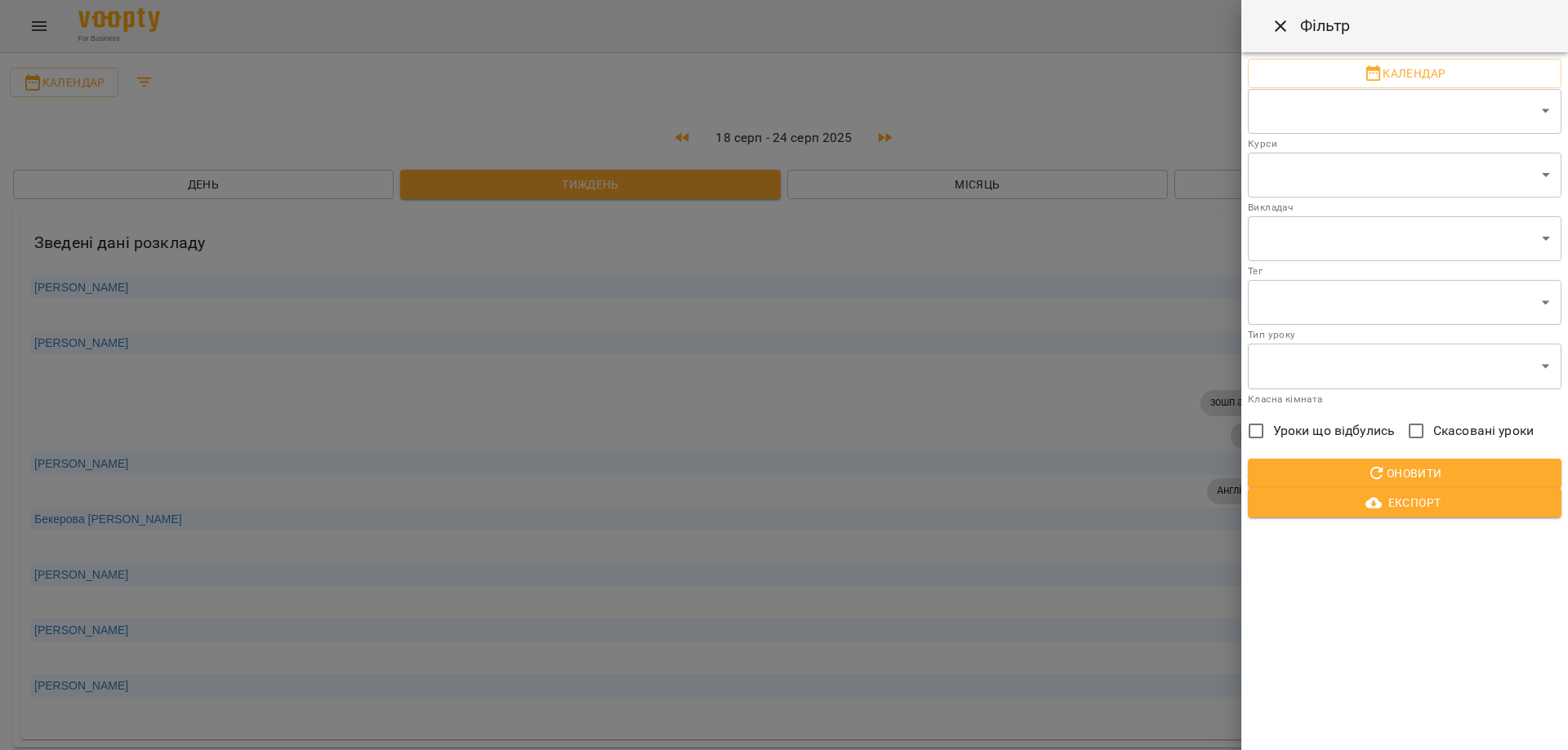
click at [148, 78] on div at bounding box center [784, 375] width 1568 height 750
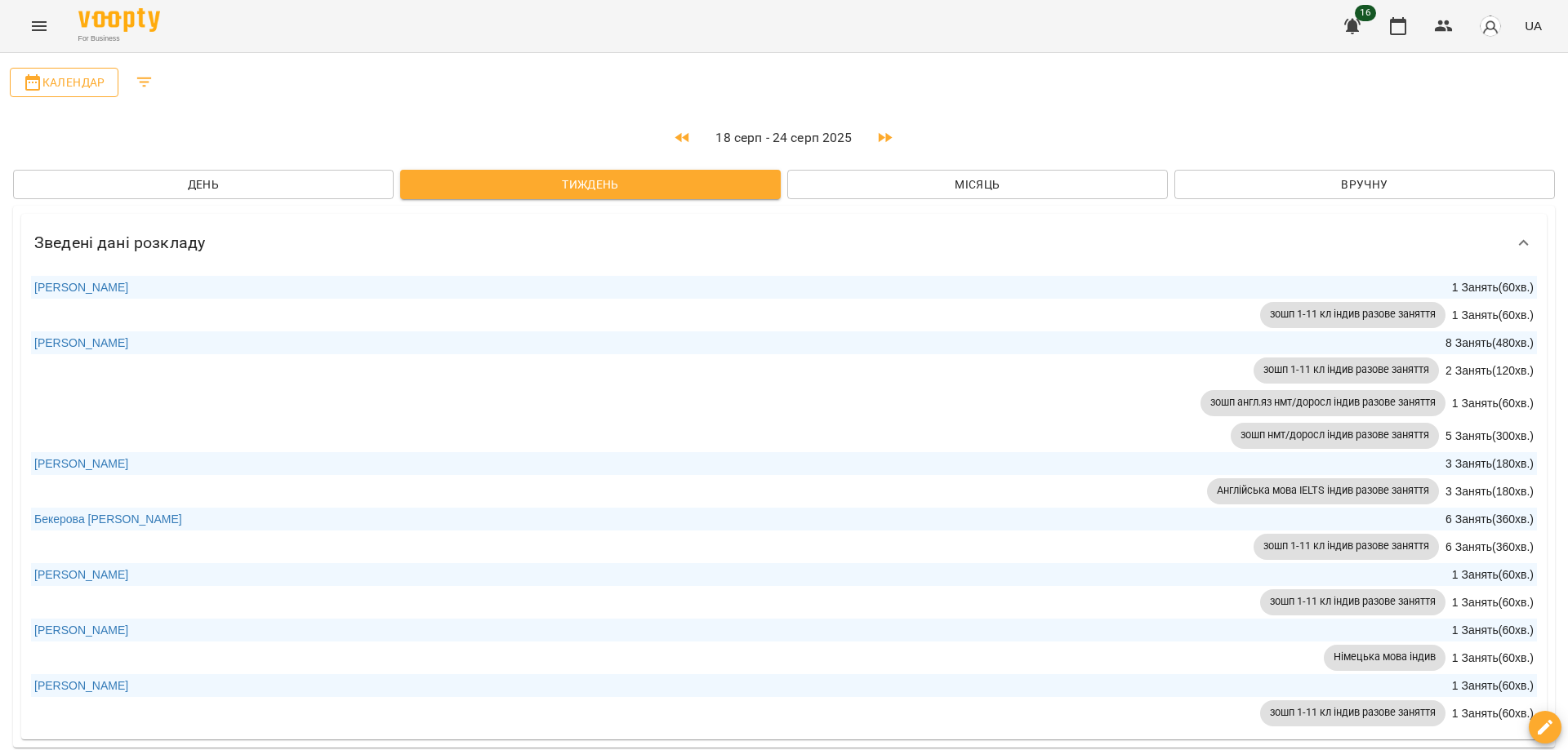
click at [36, 87] on icon "button" at bounding box center [33, 83] width 20 height 20
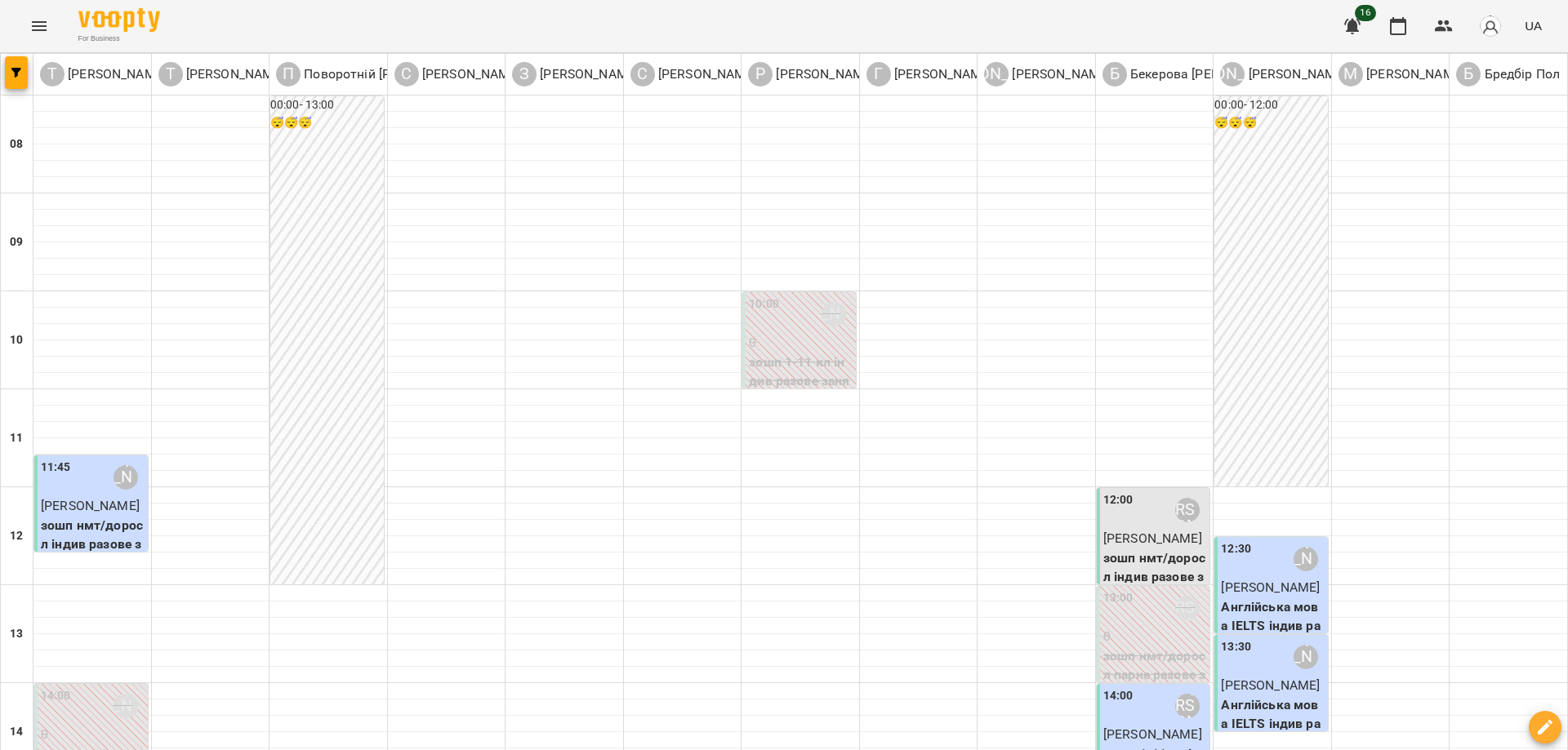
click at [47, 17] on icon "Menu" at bounding box center [39, 27] width 20 height 20
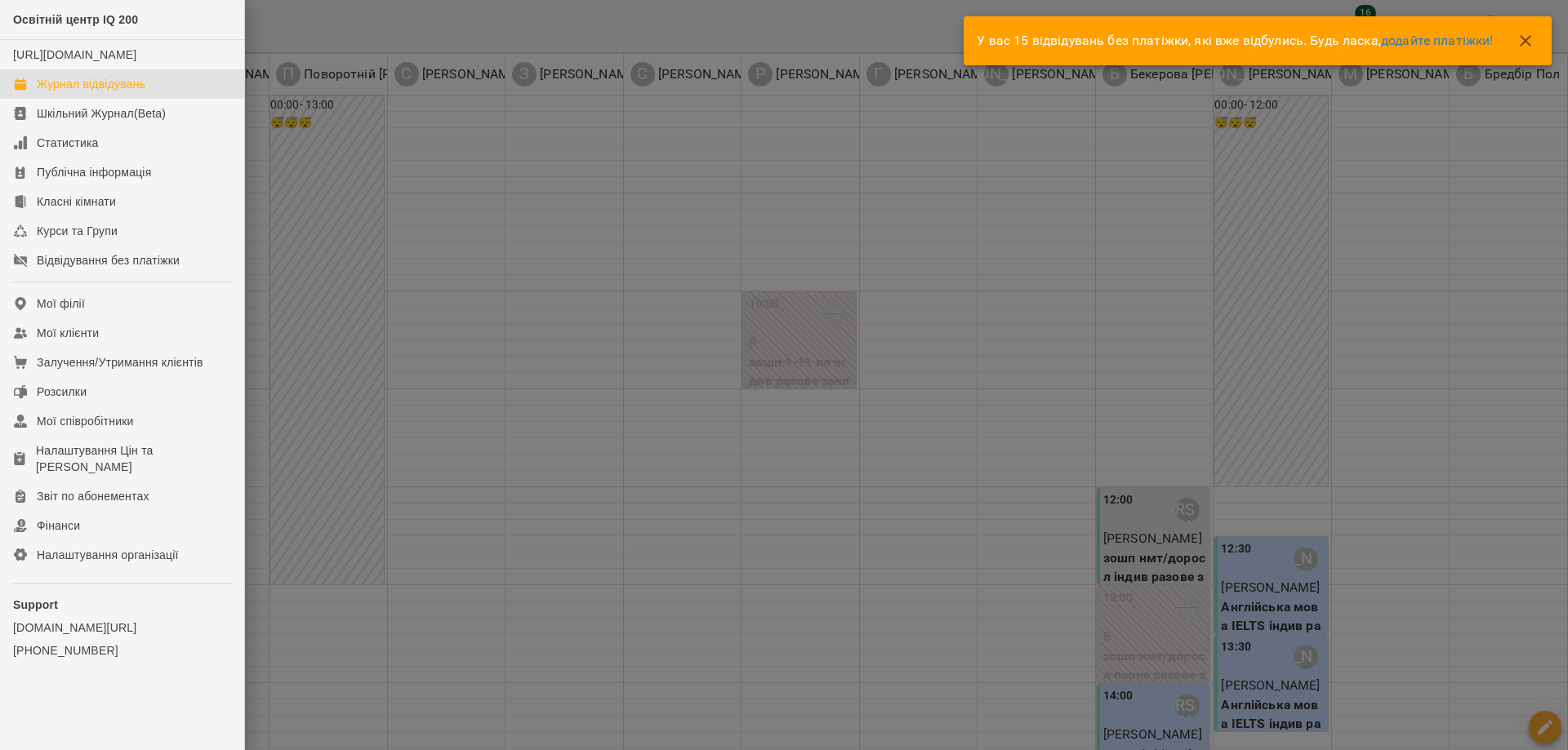
click at [74, 92] on div "Журнал відвідувань" at bounding box center [91, 84] width 109 height 17
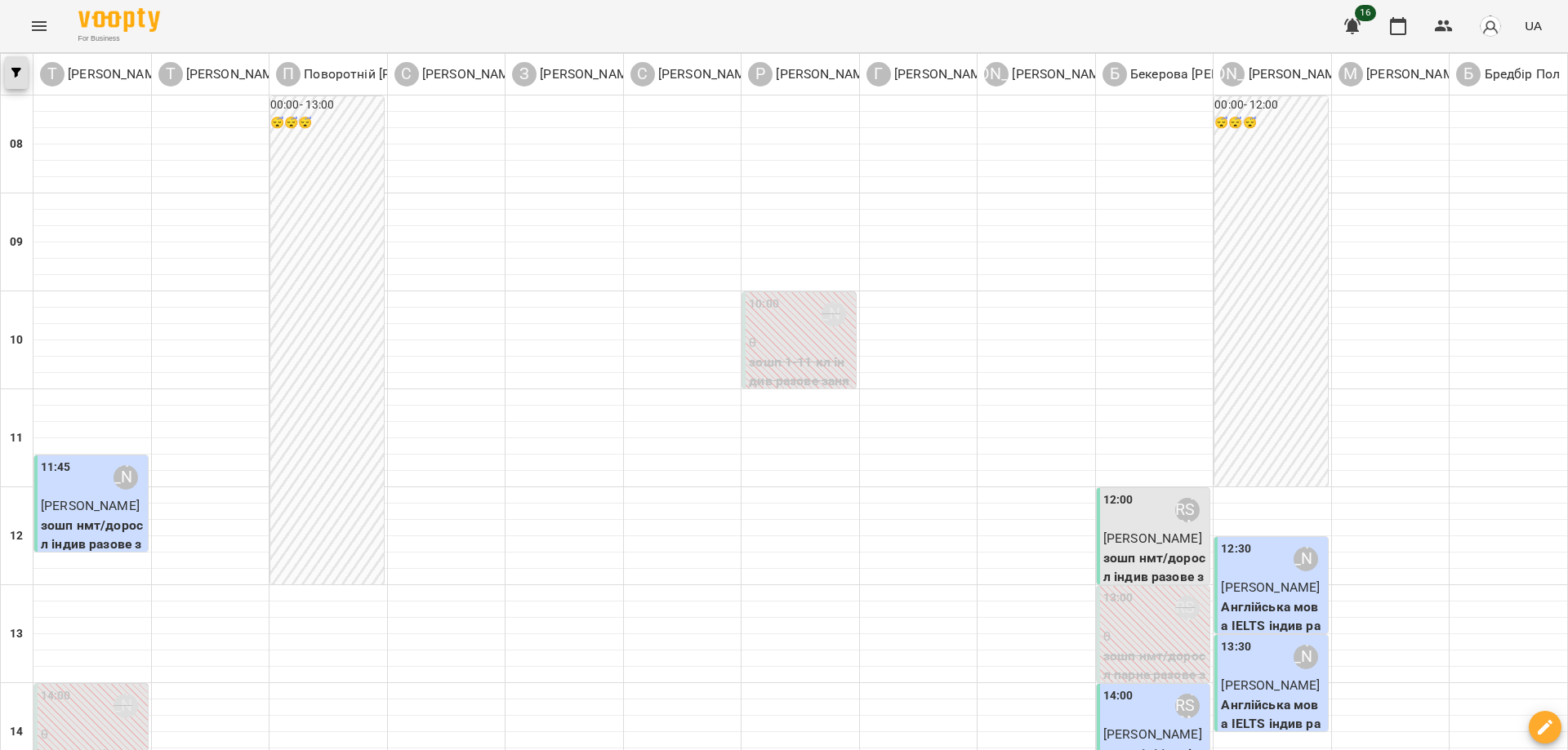
click at [17, 69] on icon "button" at bounding box center [17, 73] width 10 height 10
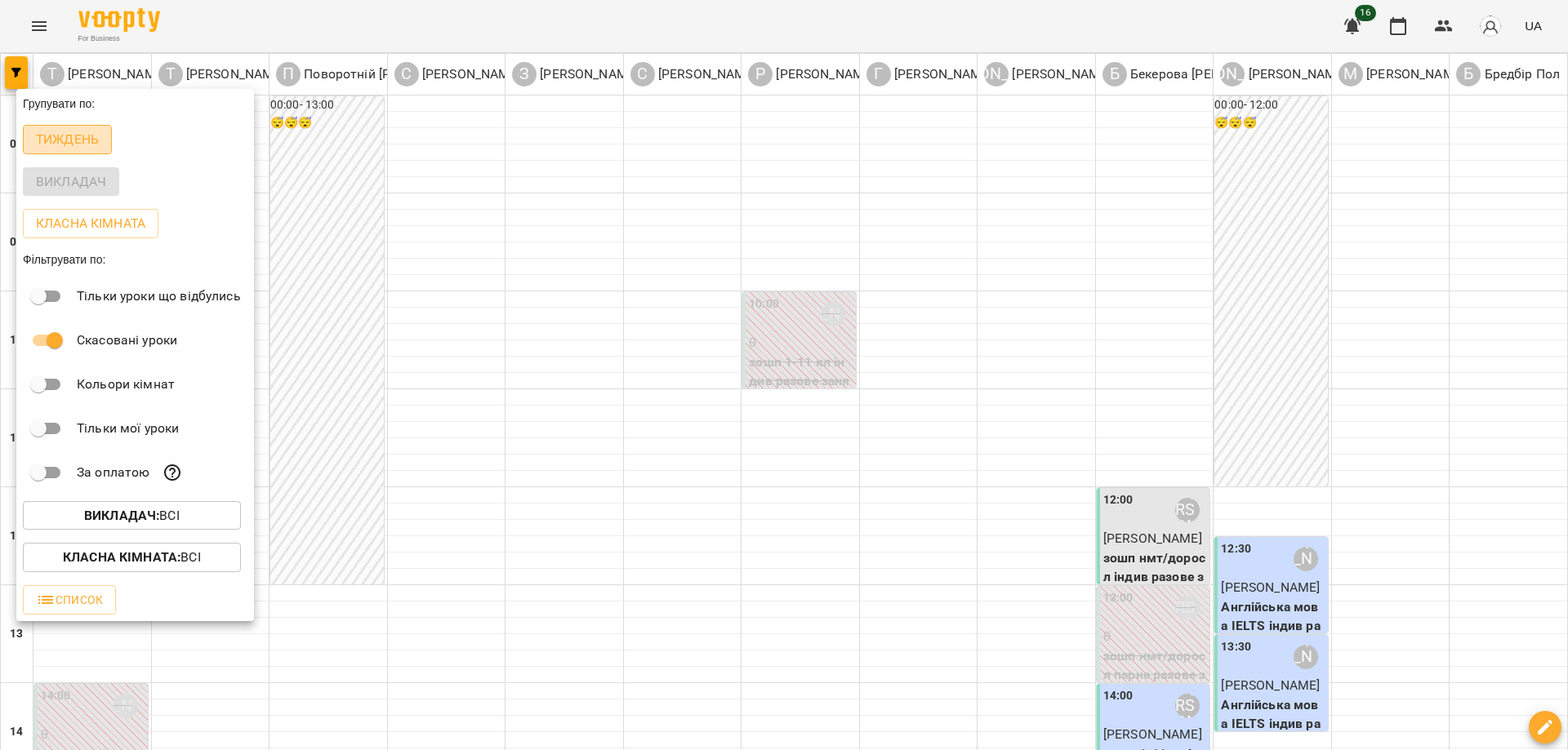
click at [82, 132] on p "Тиждень" at bounding box center [67, 139] width 63 height 20
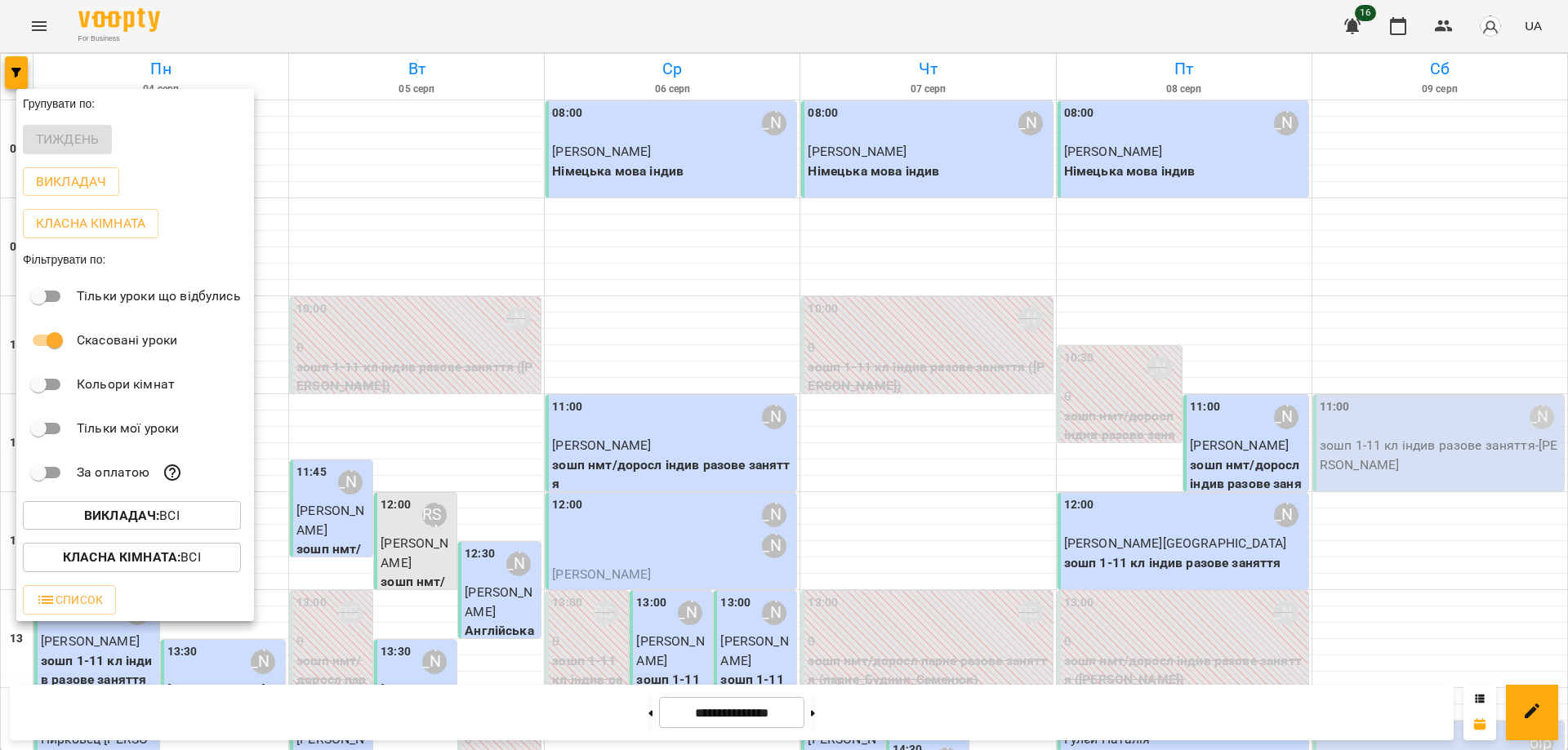
click at [320, 201] on div at bounding box center [784, 375] width 1568 height 750
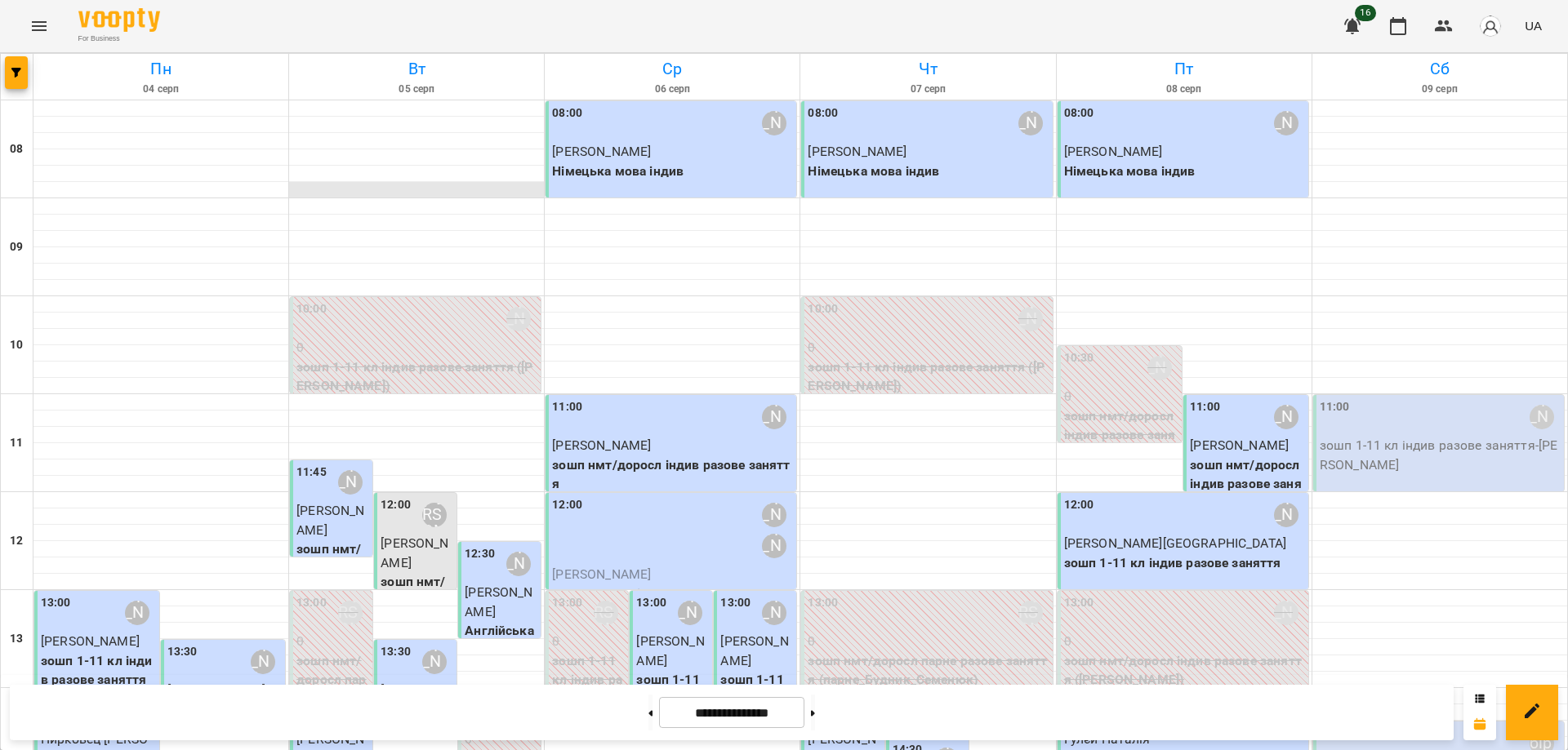
click at [387, 189] on div at bounding box center [417, 189] width 255 height 17
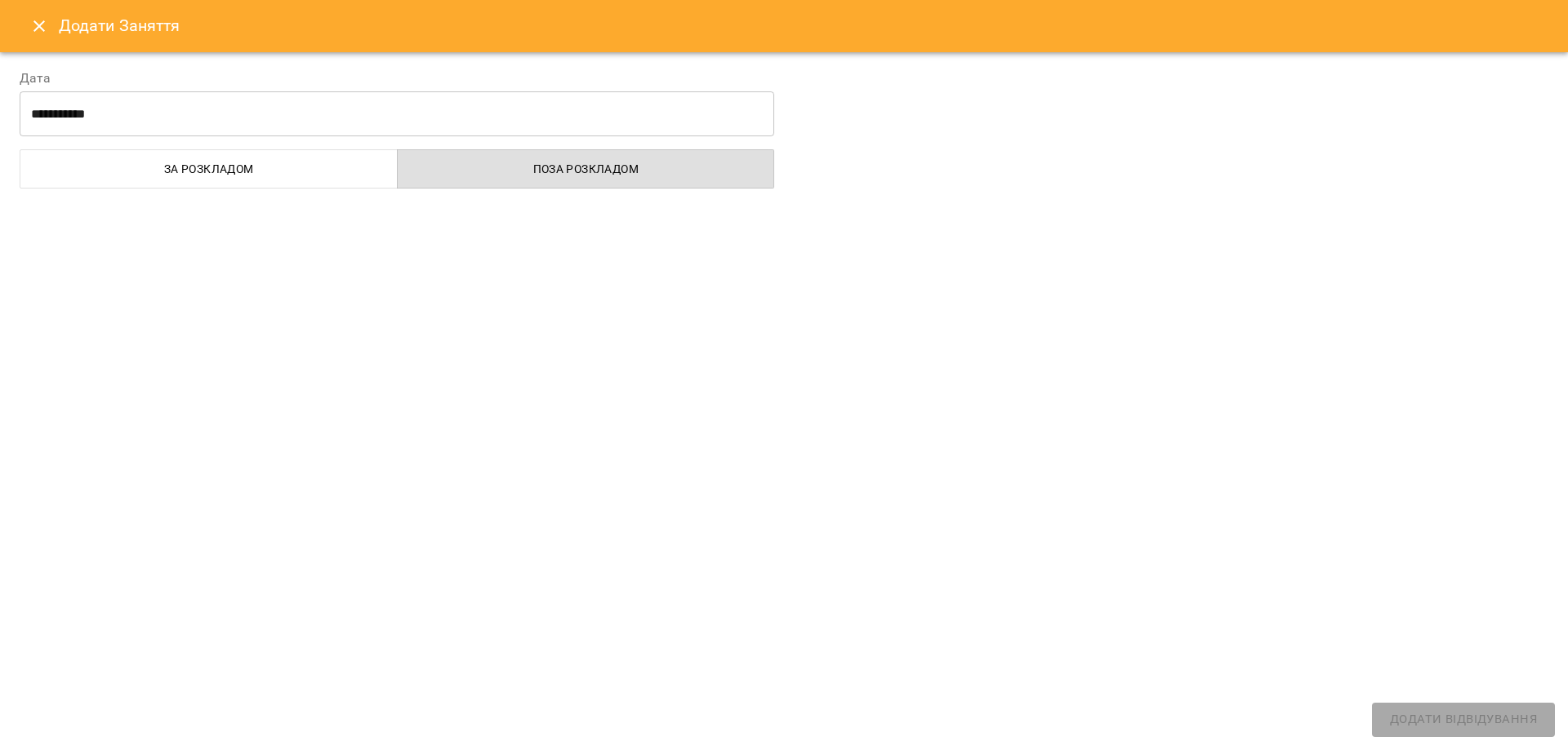
select select
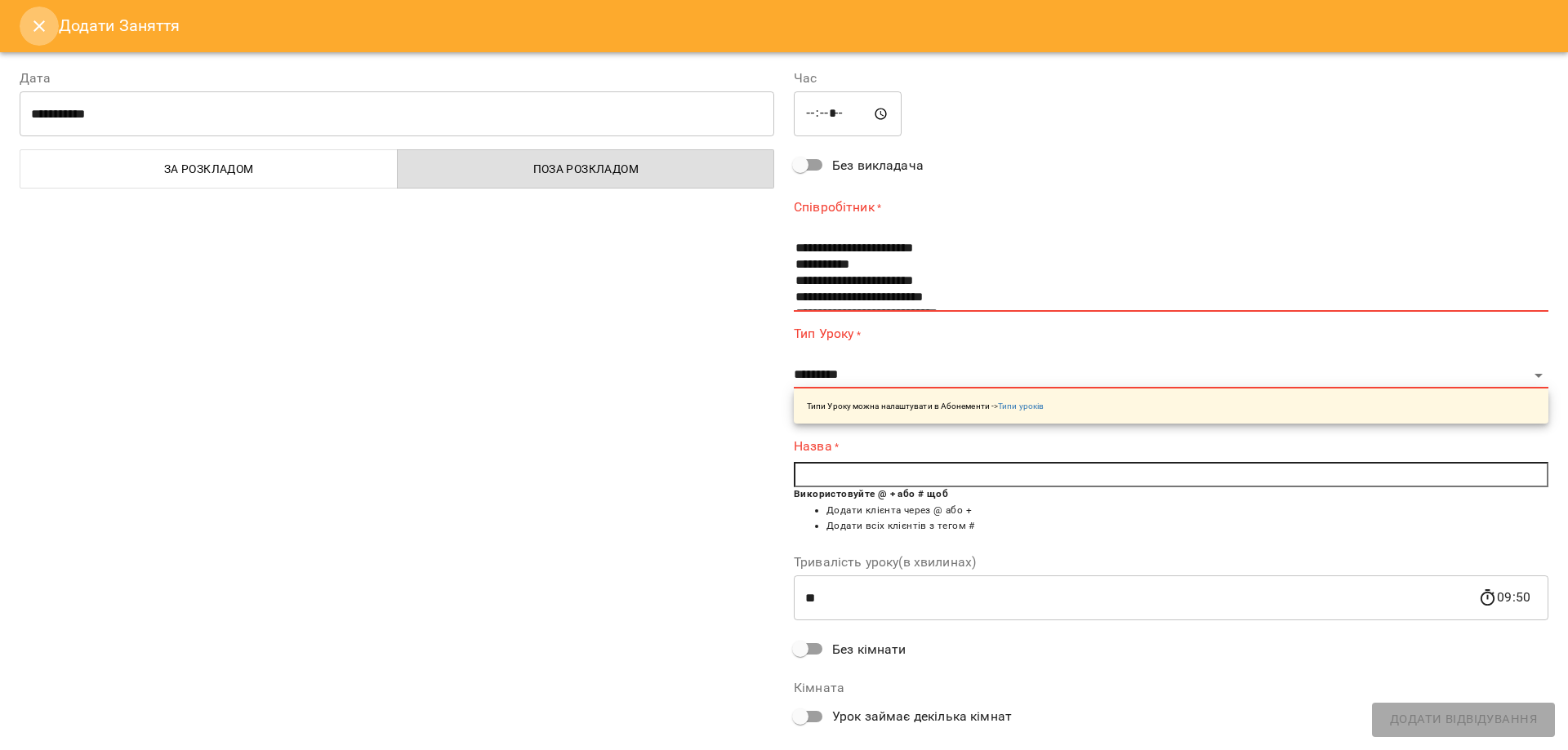
click at [35, 24] on icon "Close" at bounding box center [39, 27] width 20 height 20
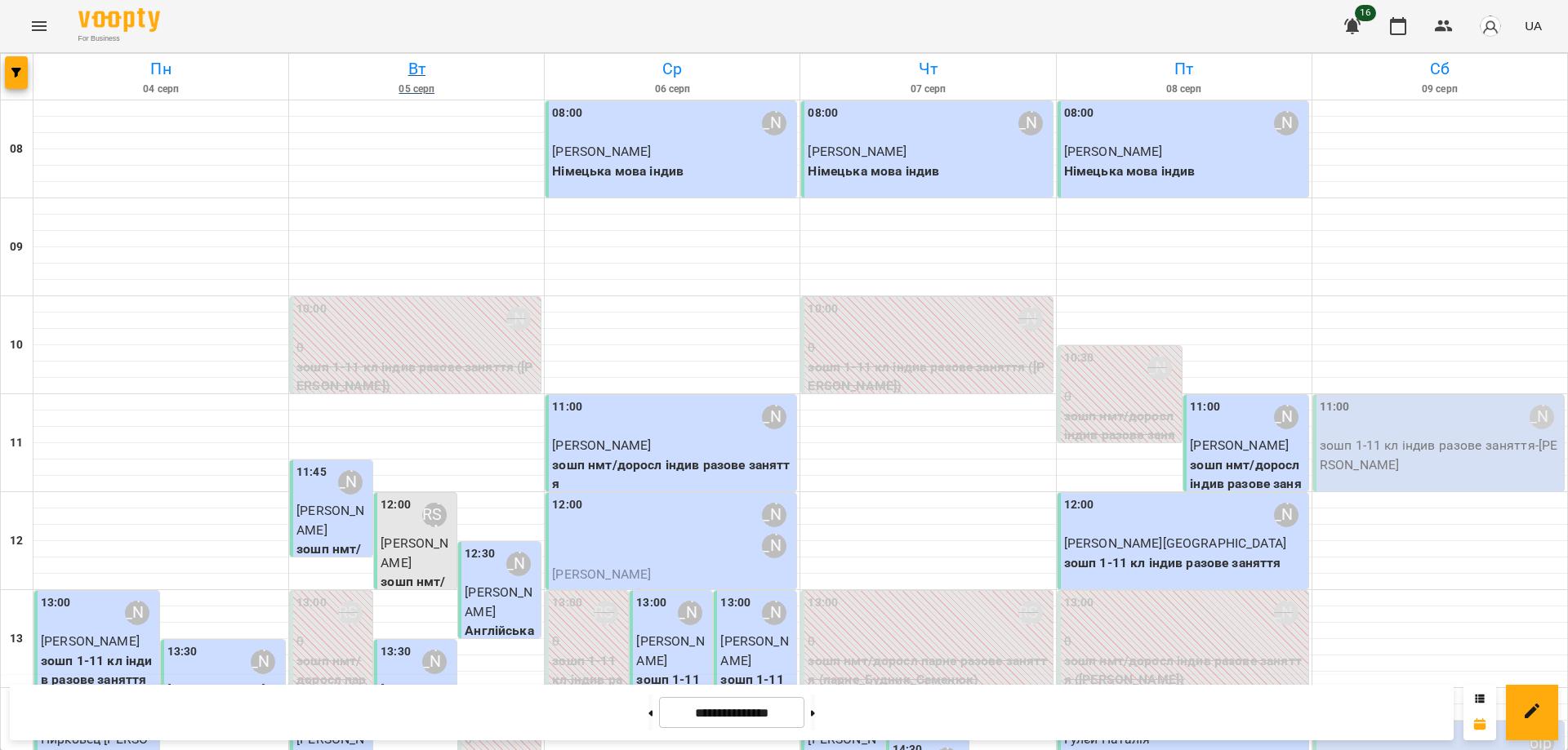
click at [417, 87] on h6 "05 серп" at bounding box center [416, 90] width 250 height 16
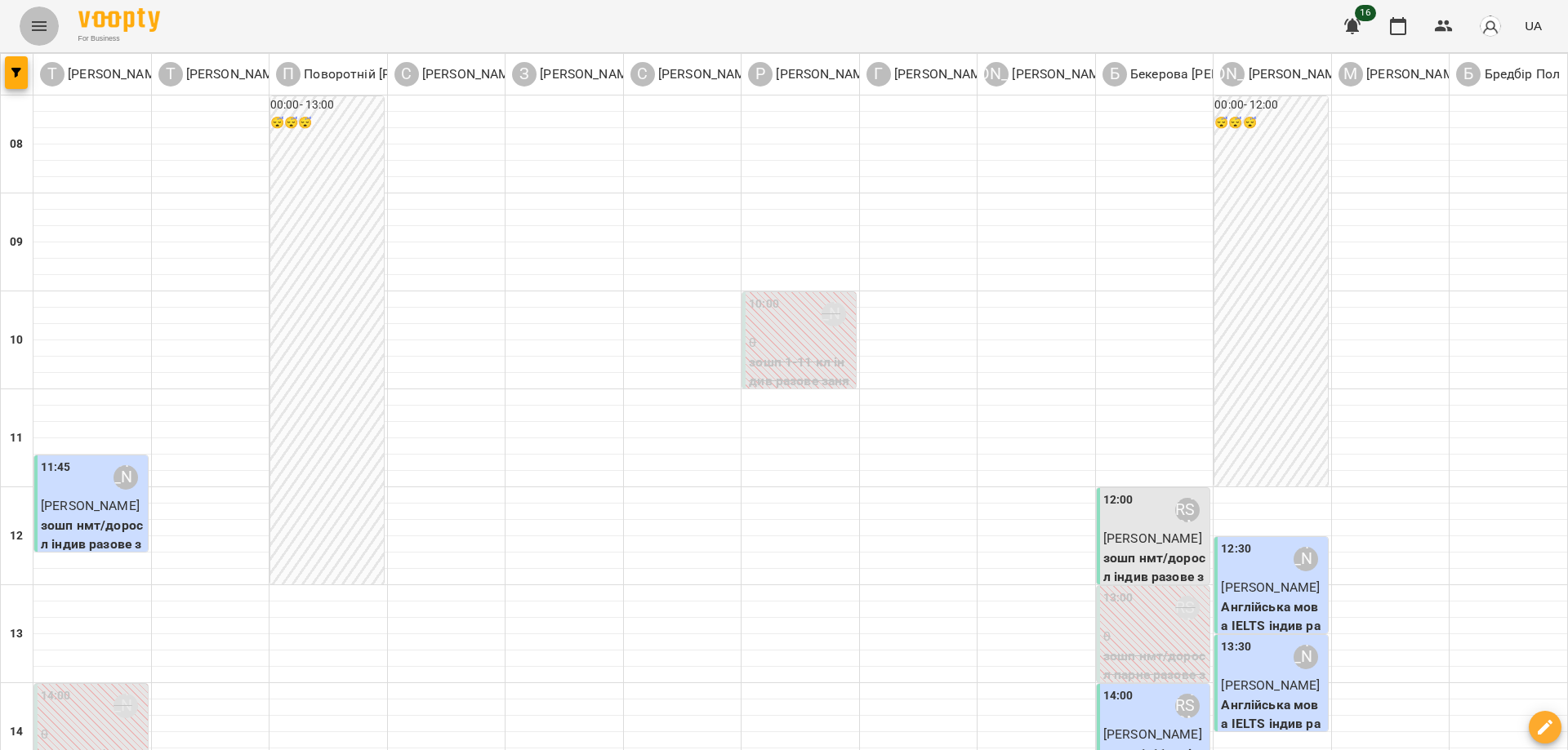
click at [40, 25] on icon "Menu" at bounding box center [39, 27] width 20 height 20
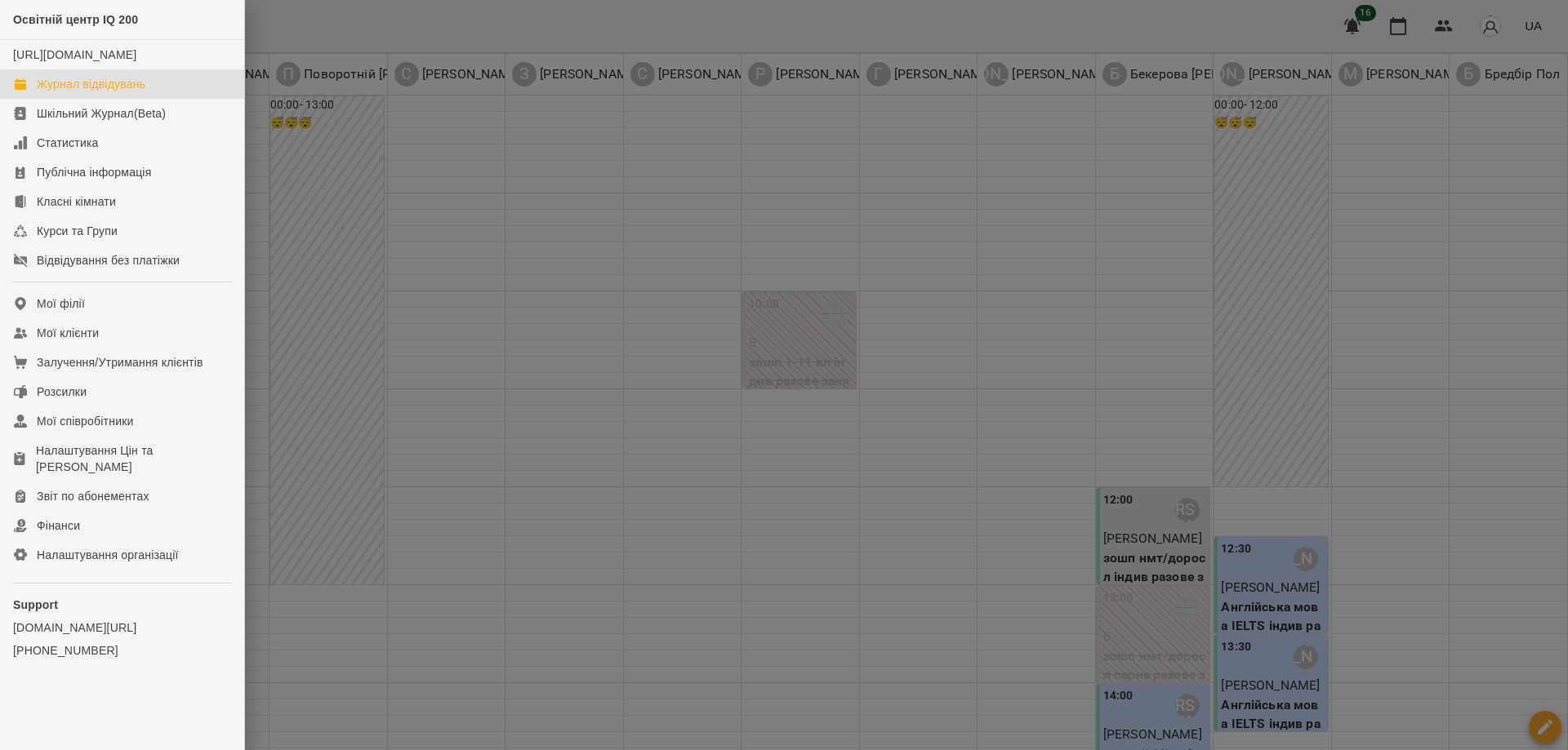
click at [124, 92] on div "Журнал відвідувань" at bounding box center [91, 84] width 109 height 17
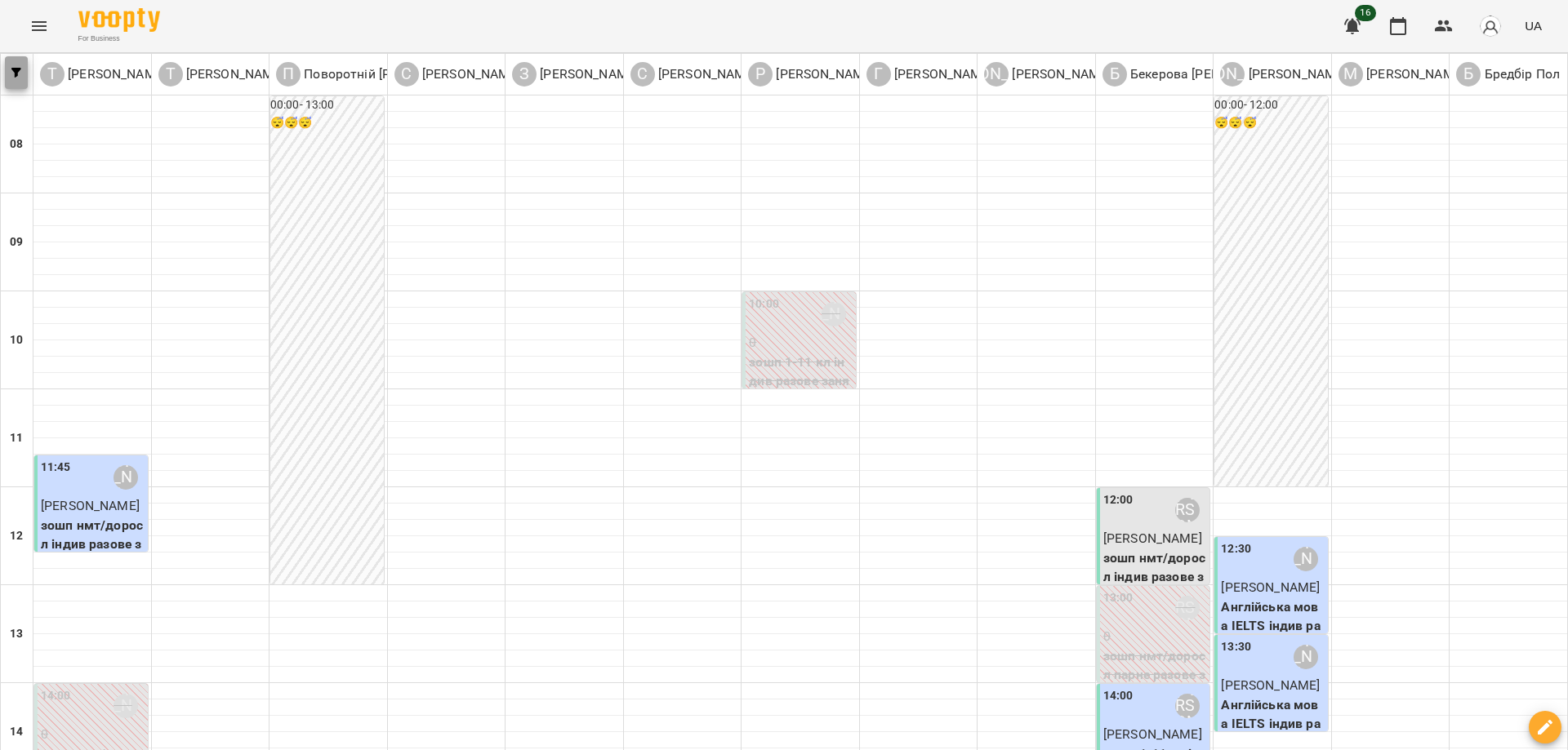
click at [14, 72] on icon "button" at bounding box center [17, 73] width 10 height 10
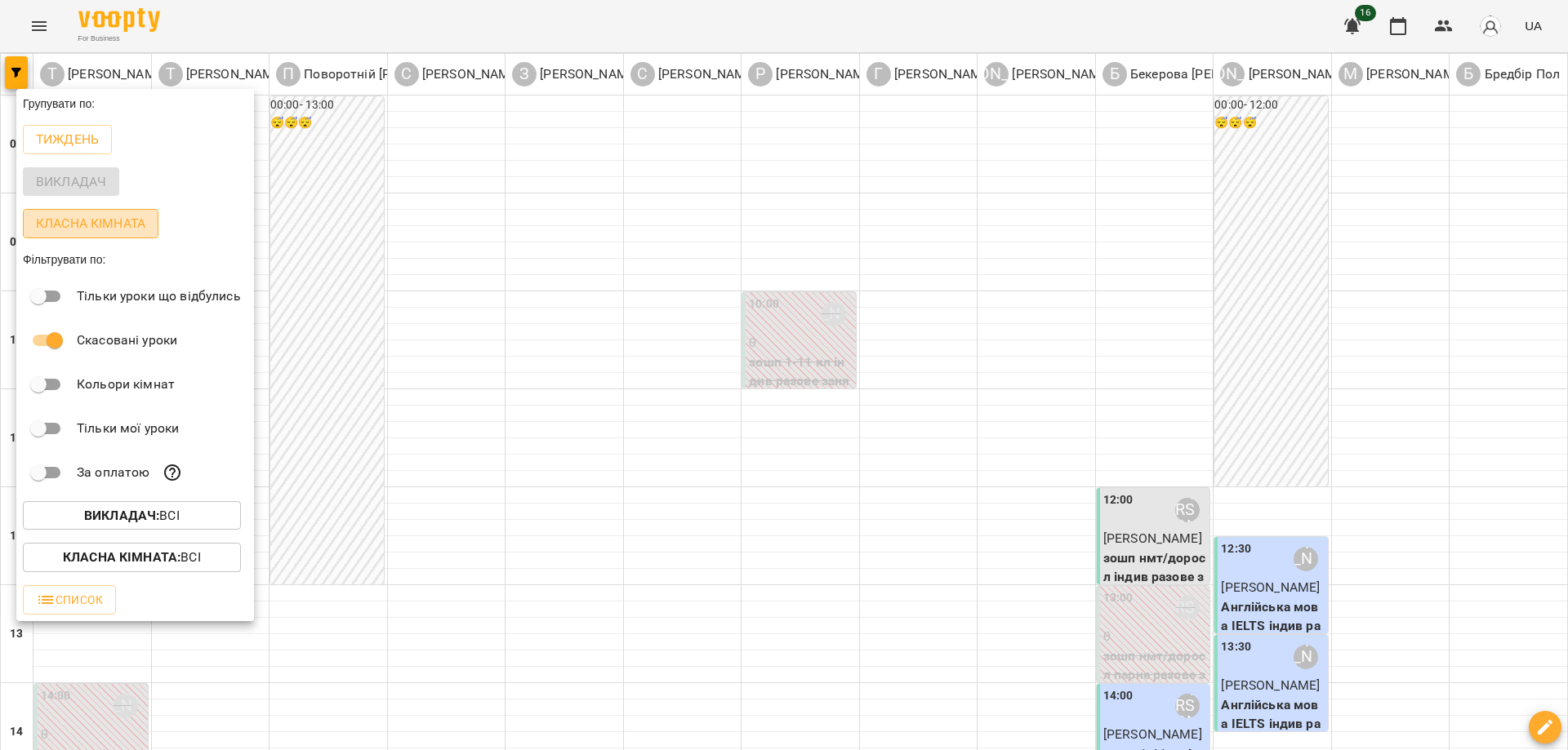
click at [94, 219] on p "Класна кімната" at bounding box center [90, 224] width 110 height 20
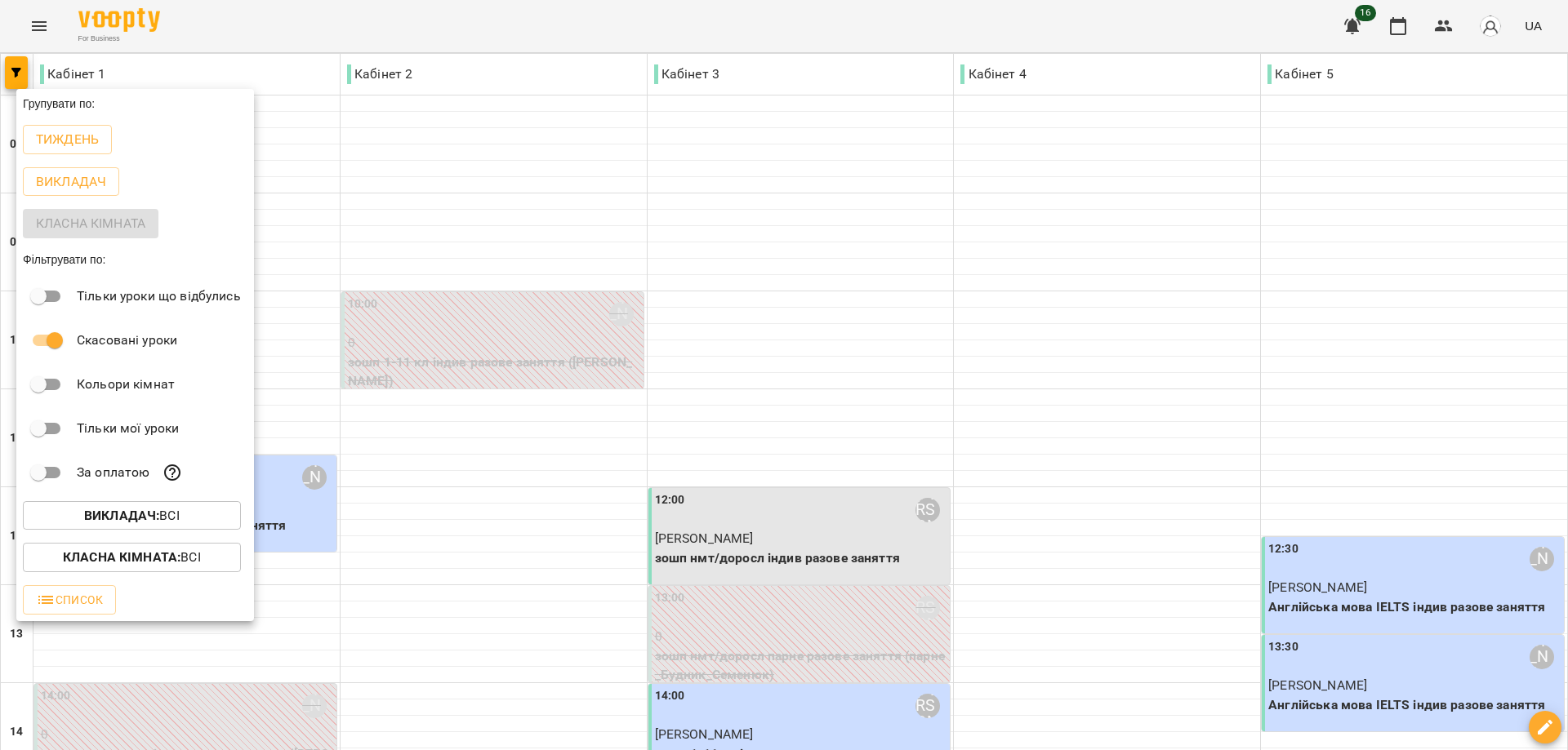
click at [576, 22] on div at bounding box center [784, 375] width 1568 height 750
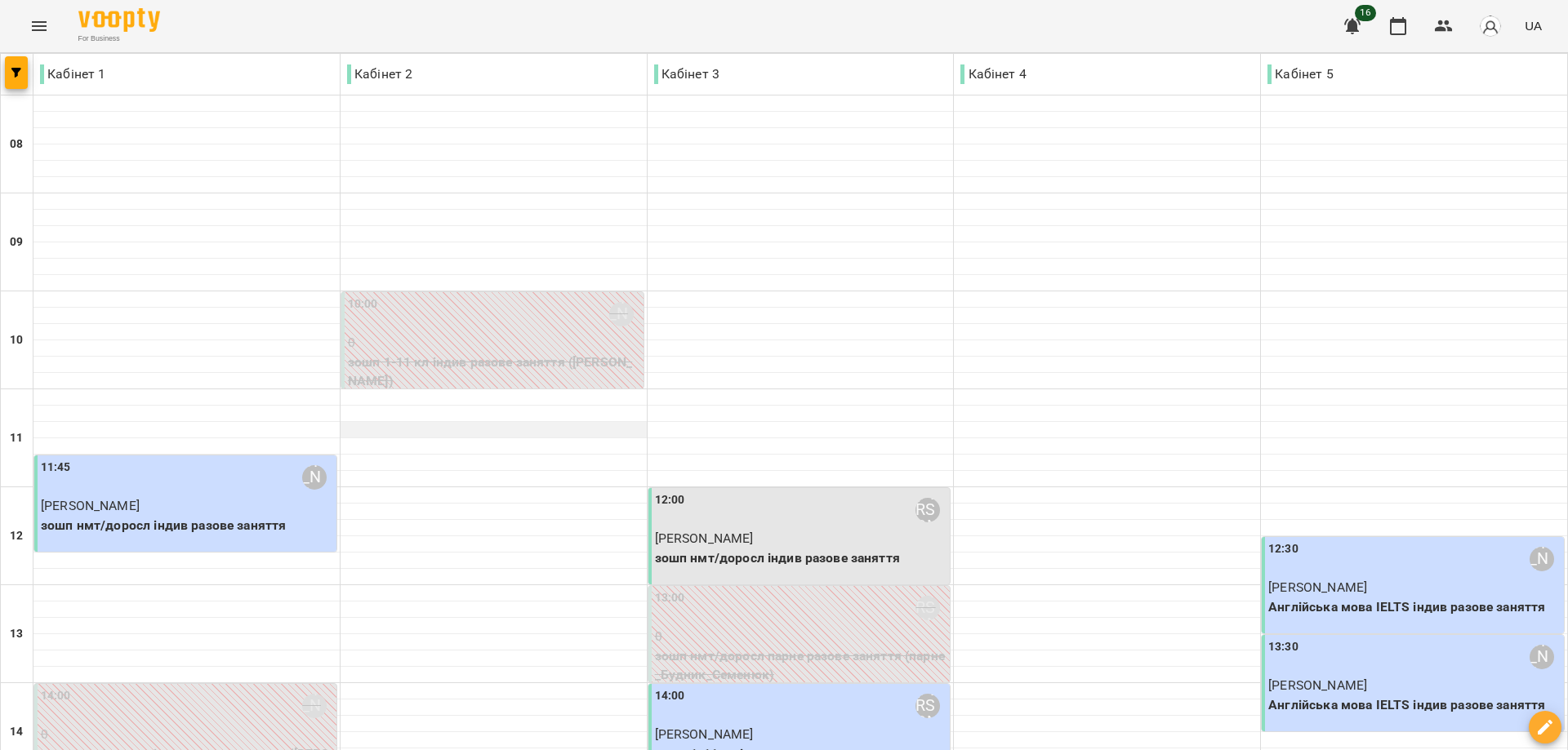
scroll to position [245, 0]
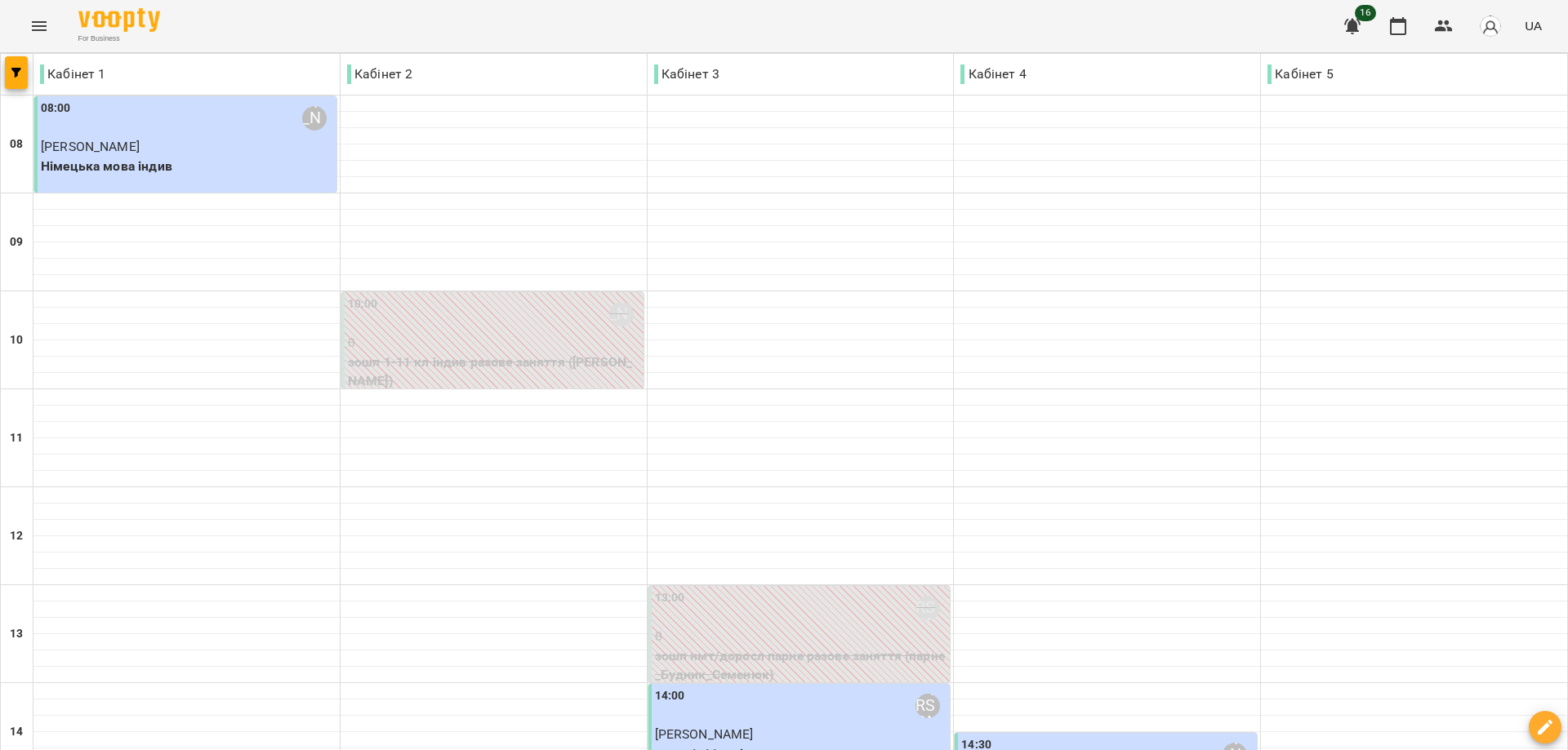
click at [552, 328] on div "10:00 Романюк Олена Олександрівна" at bounding box center [494, 314] width 292 height 38
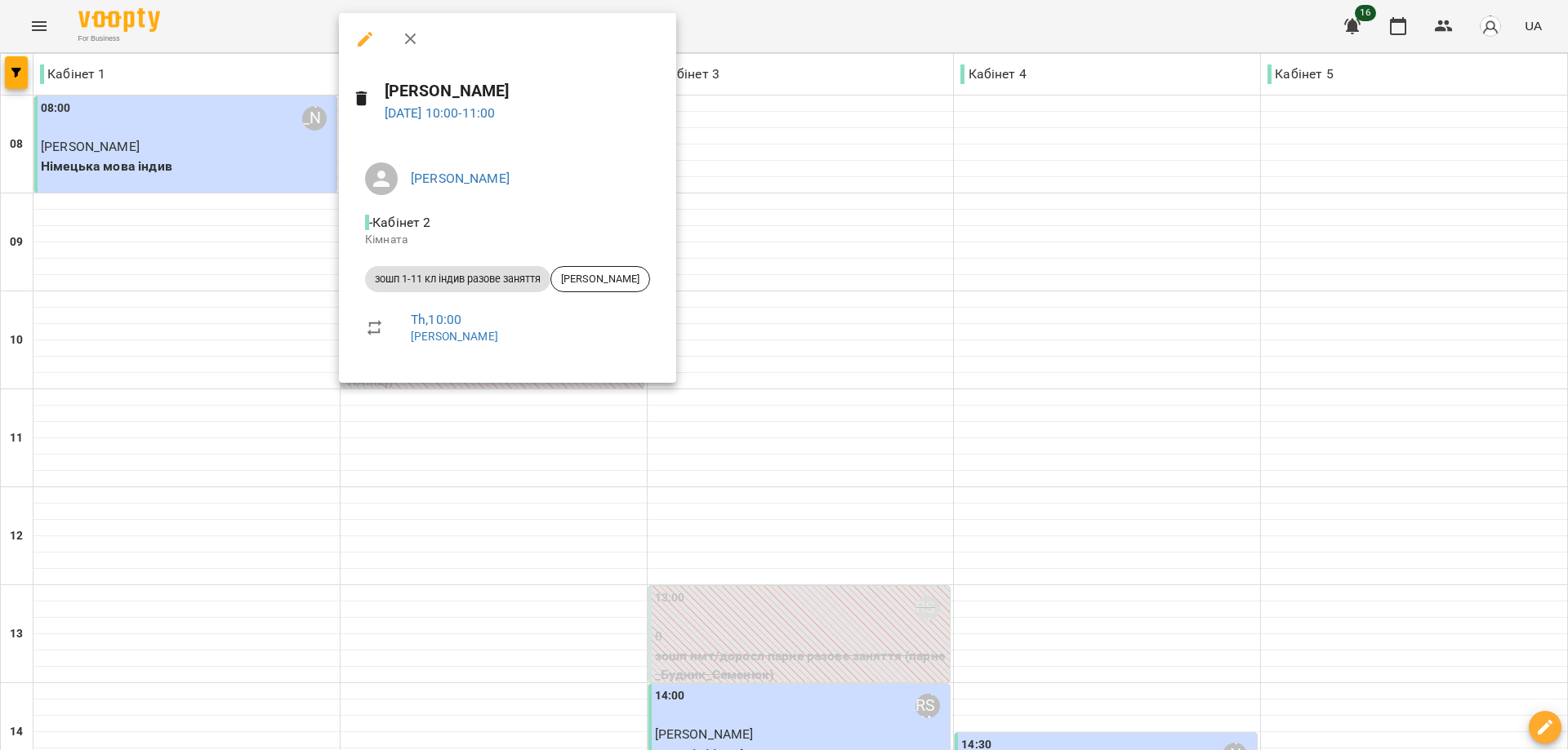
click at [417, 40] on icon "button" at bounding box center [411, 39] width 20 height 20
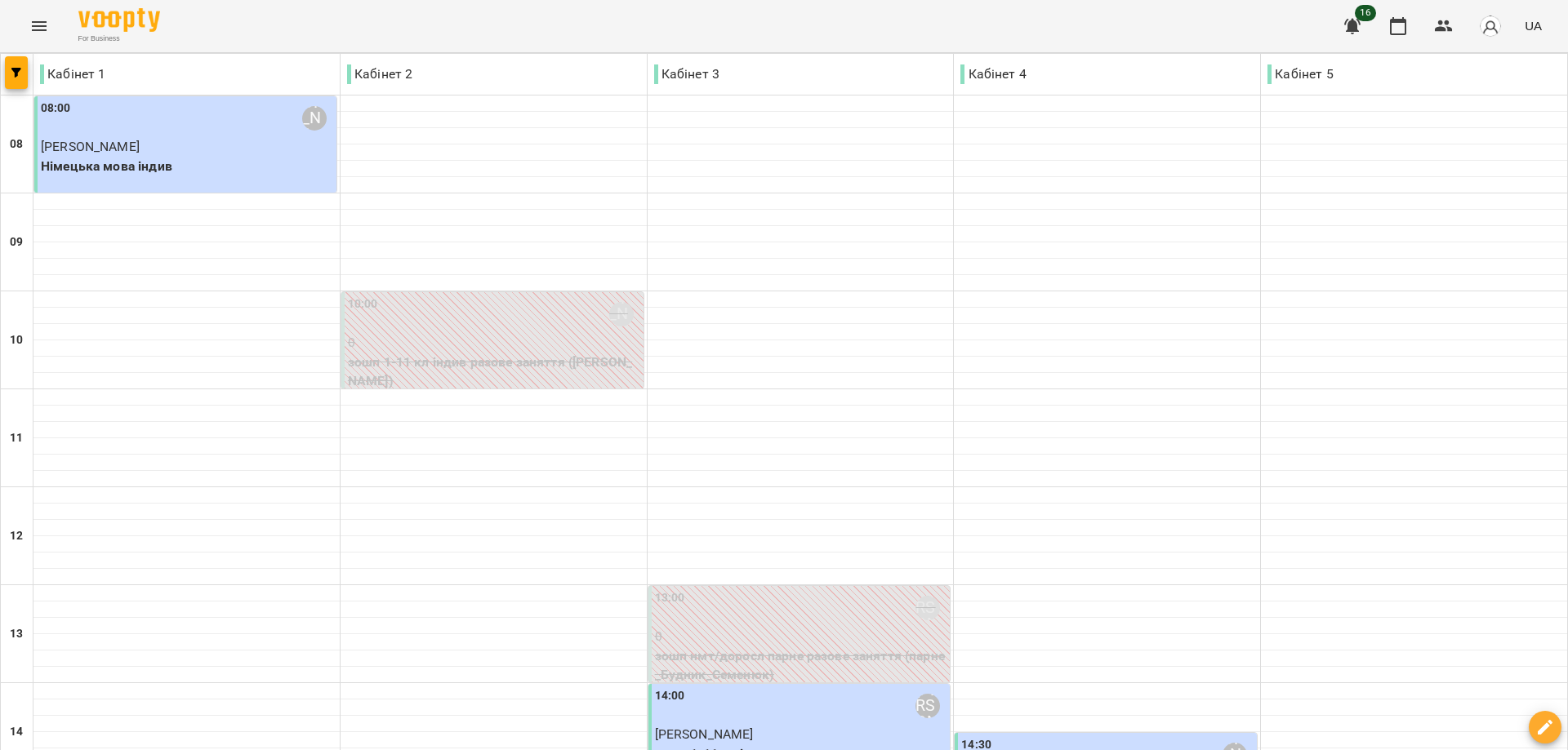
click at [235, 149] on p "Макаревич Тимофій" at bounding box center [187, 147] width 292 height 20
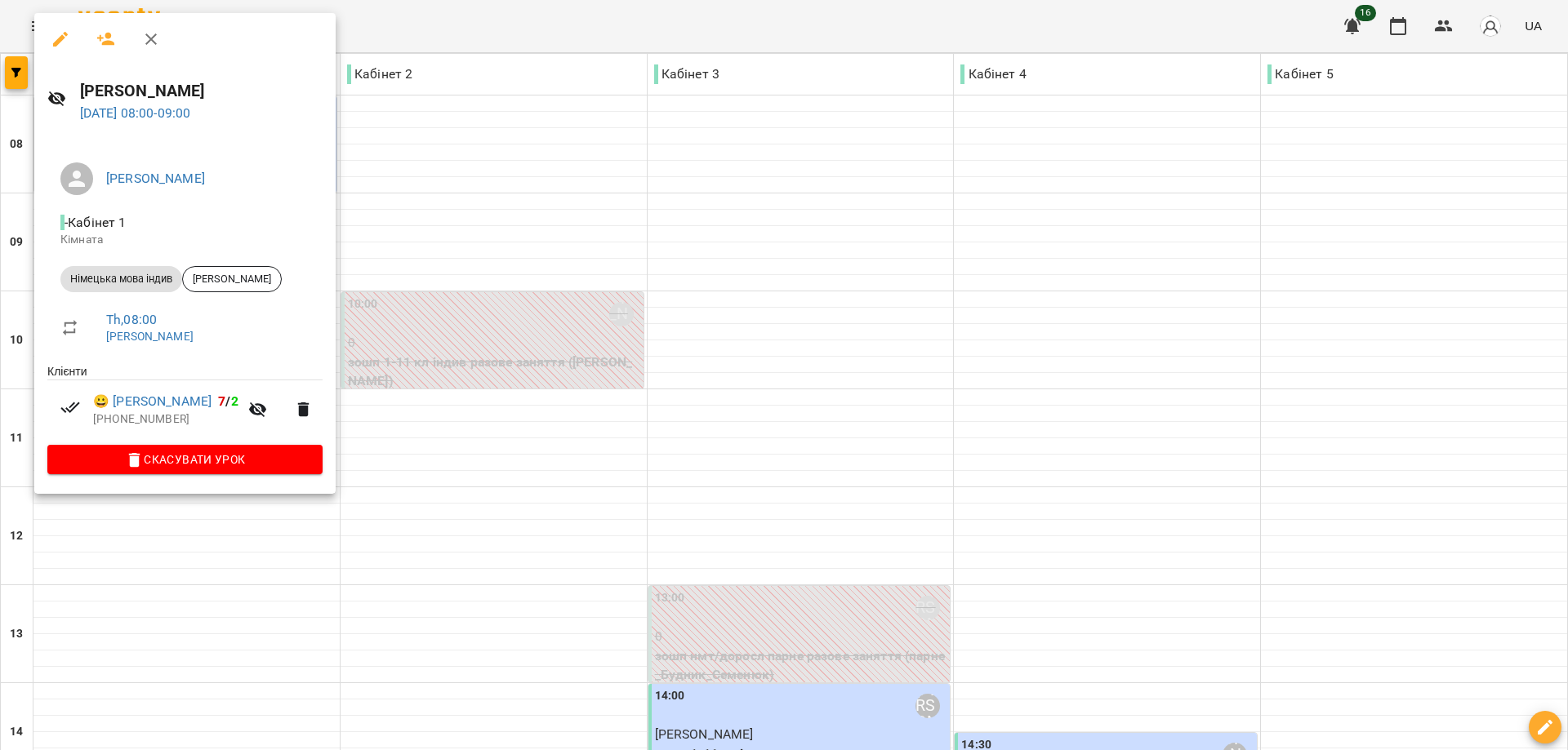
click at [148, 31] on icon "button" at bounding box center [151, 39] width 20 height 20
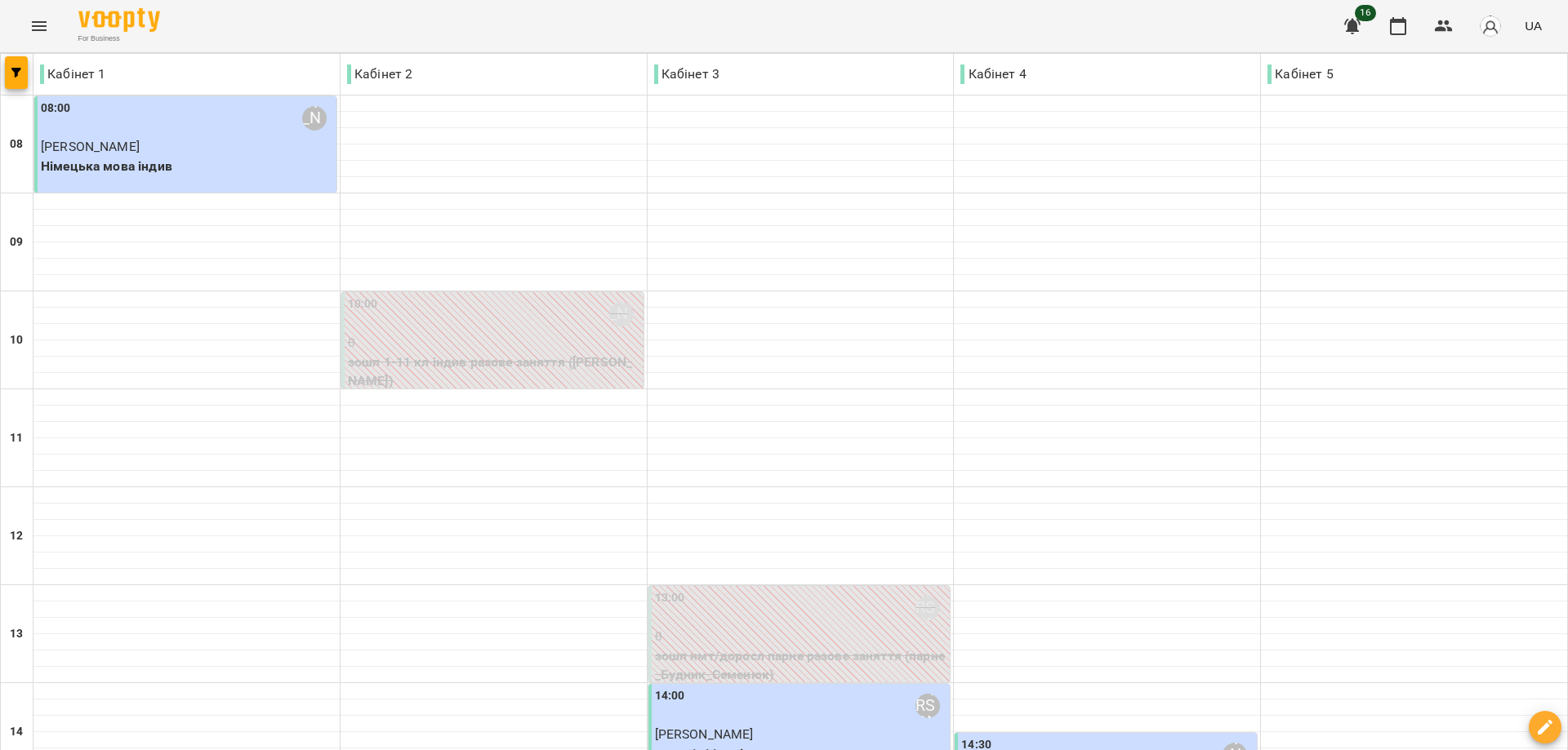
click at [44, 30] on icon "Menu" at bounding box center [39, 26] width 15 height 10
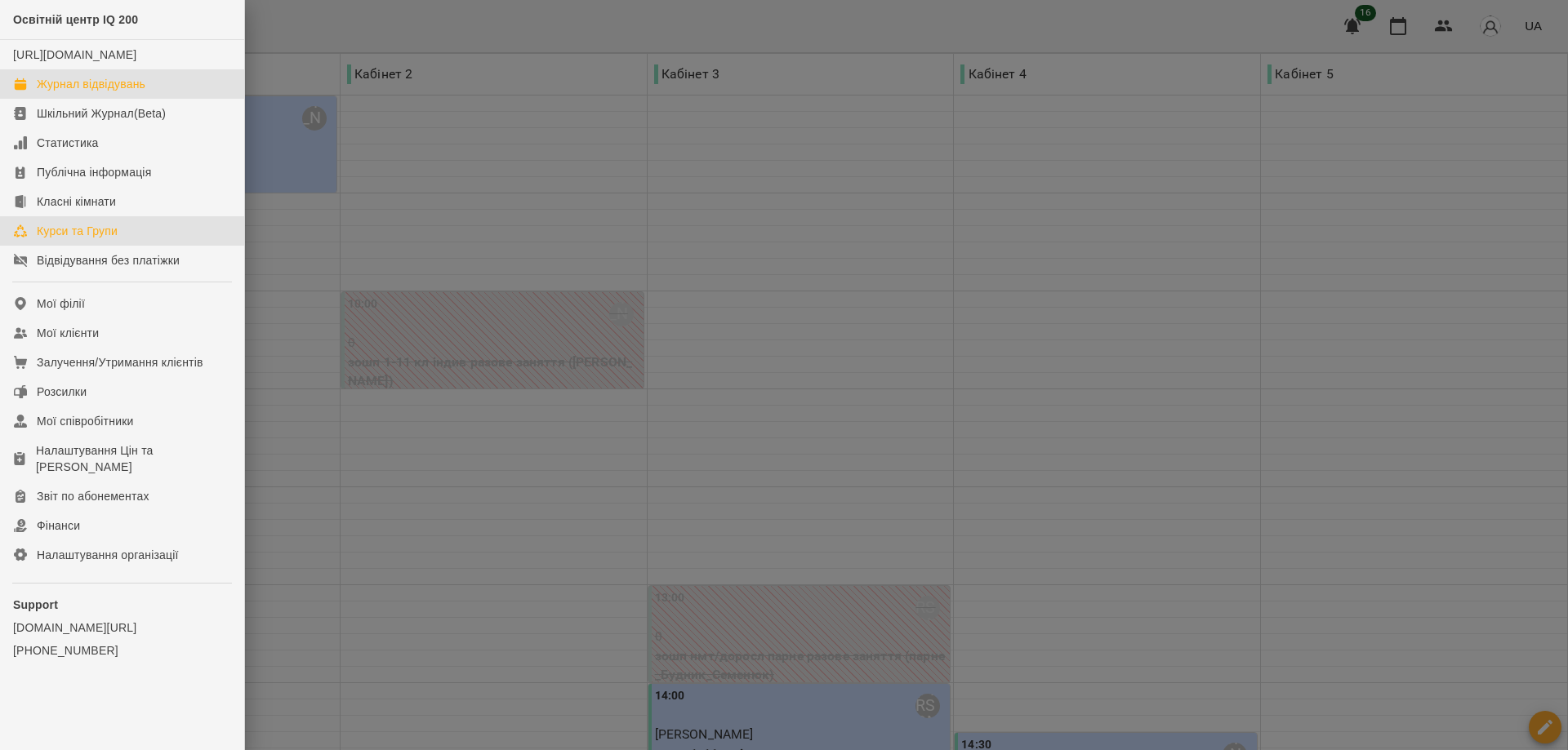
click at [74, 239] on div "Курси та Групи" at bounding box center [77, 231] width 81 height 17
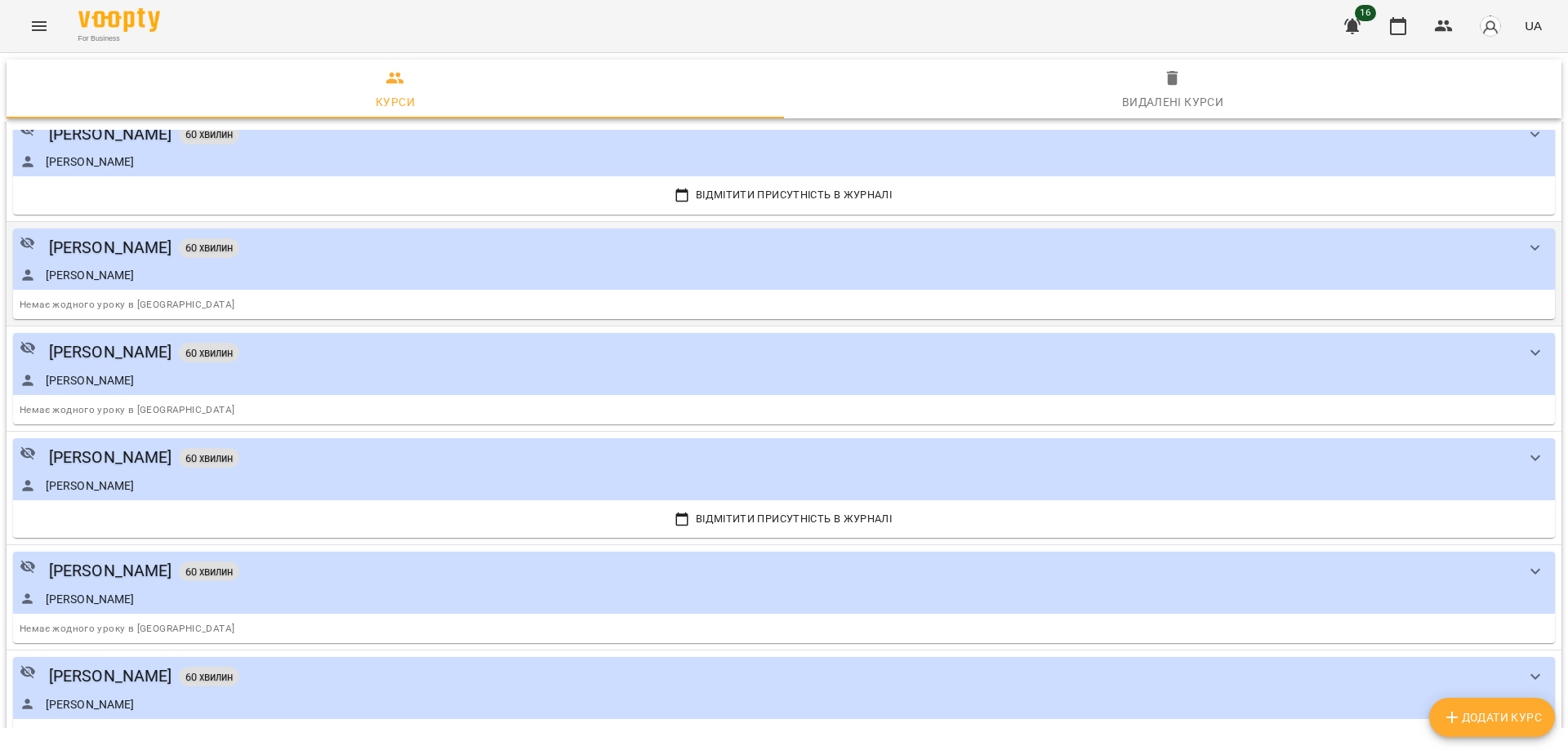
scroll to position [82, 0]
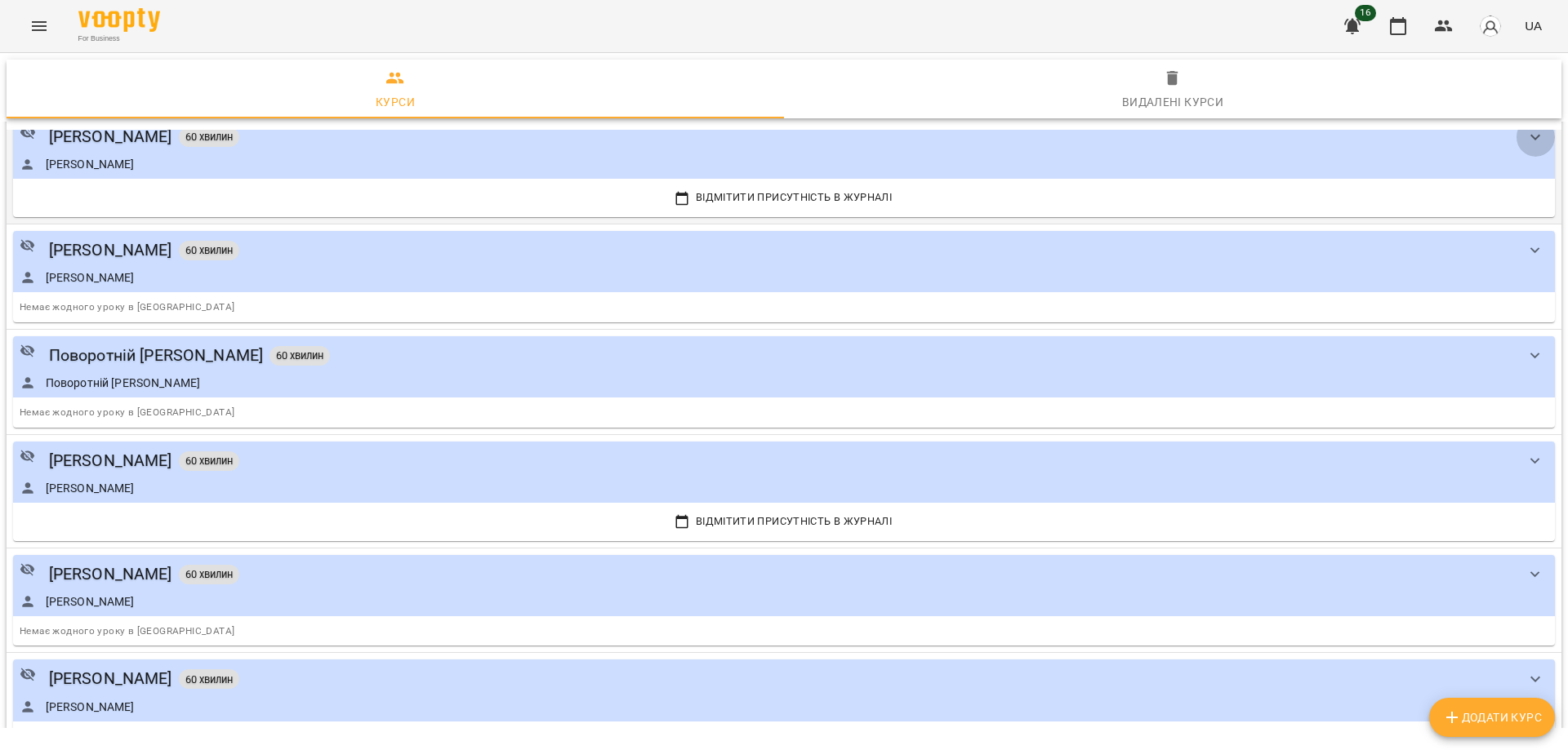
click at [1527, 139] on icon "show more" at bounding box center [1535, 137] width 20 height 20
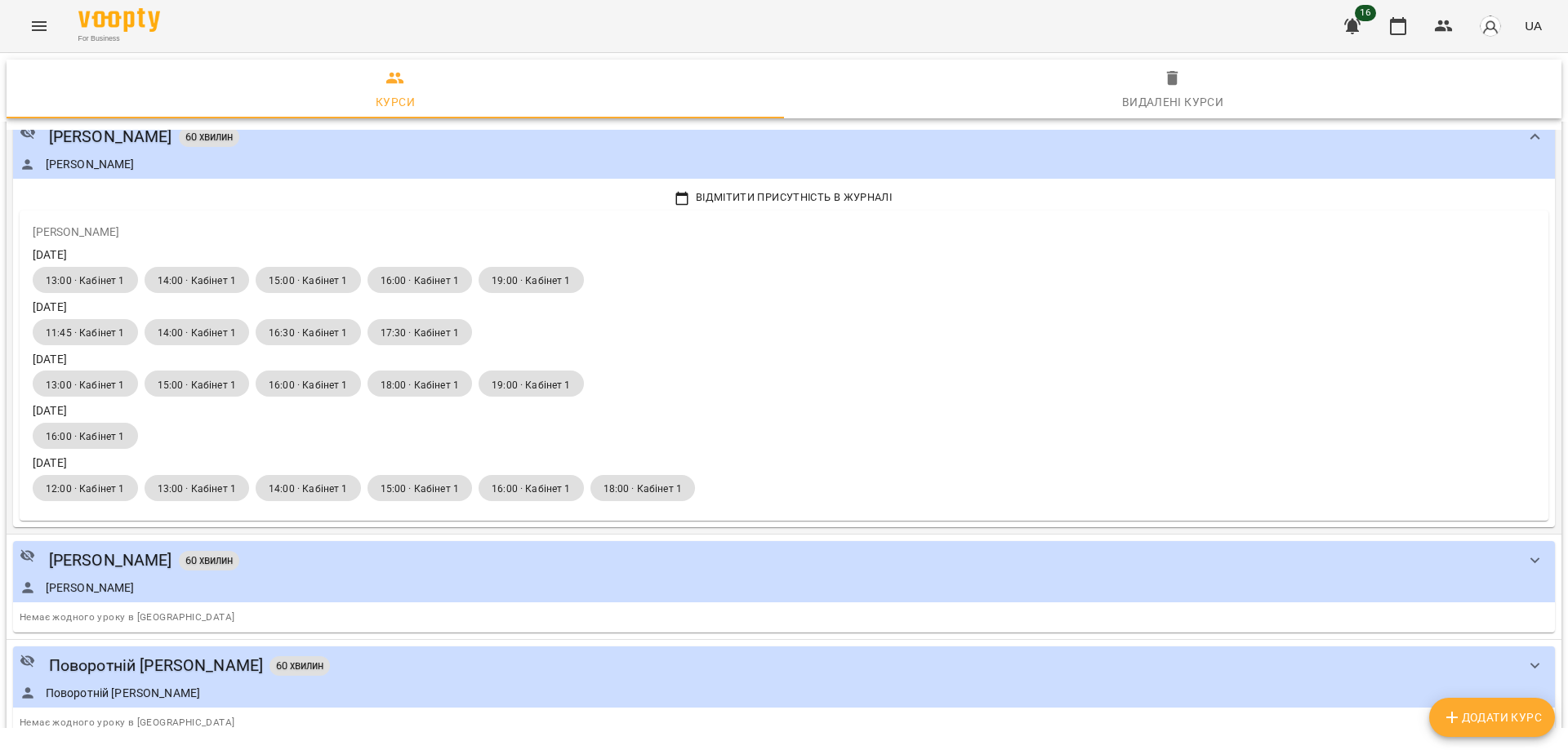
click at [1527, 139] on icon "show more" at bounding box center [1535, 137] width 20 height 20
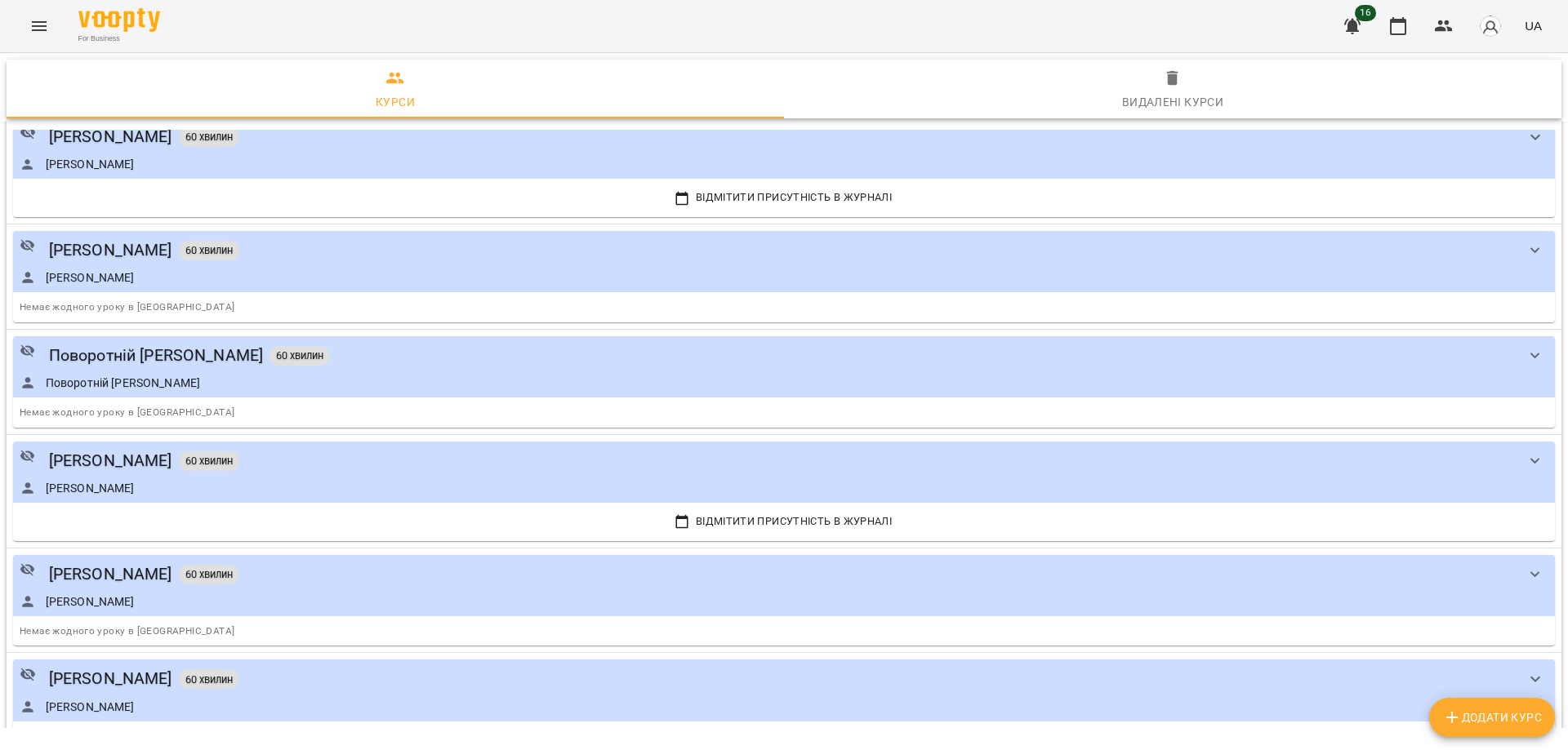
click at [38, 30] on icon "Menu" at bounding box center [39, 26] width 15 height 10
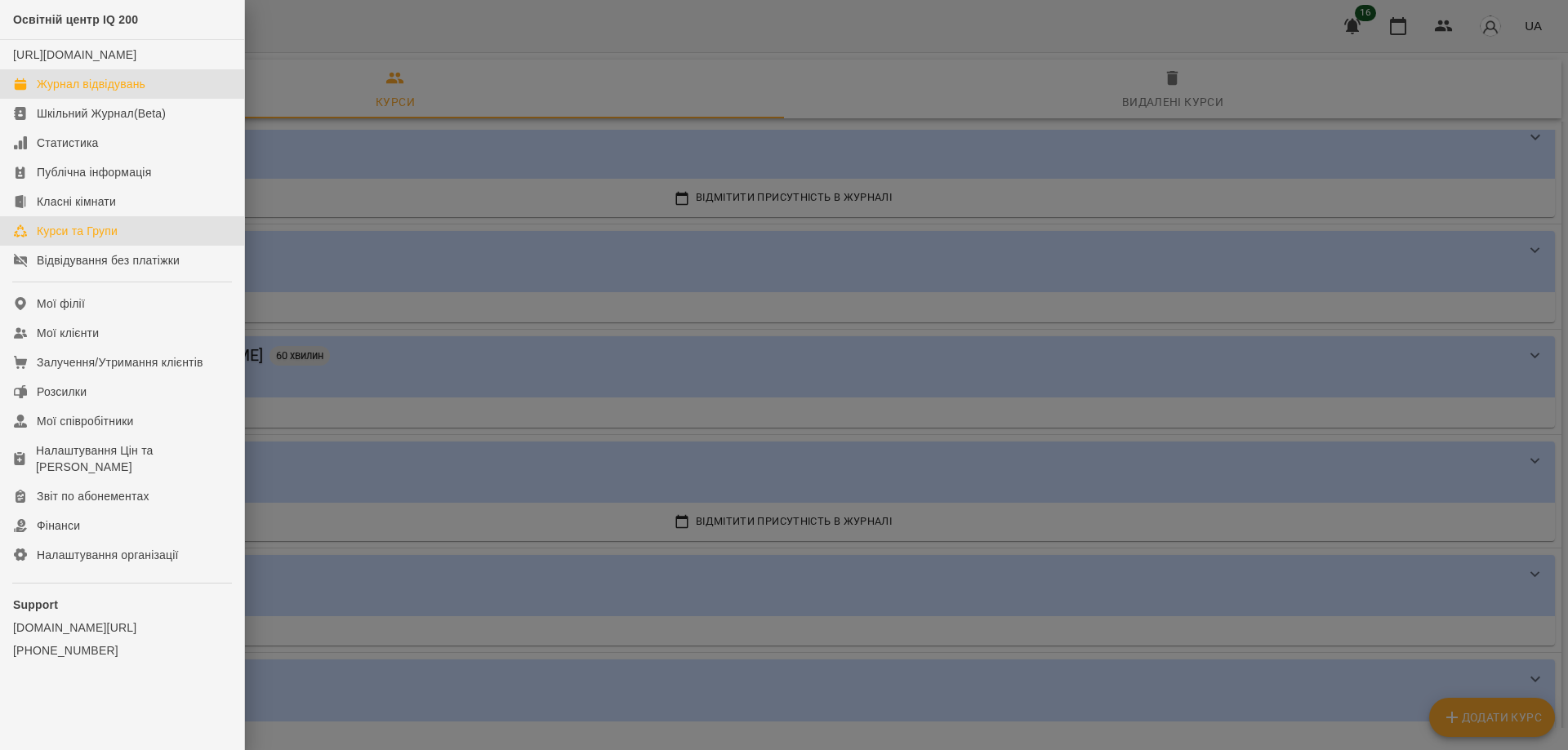
click at [68, 92] on div "Журнал відвідувань" at bounding box center [91, 84] width 109 height 17
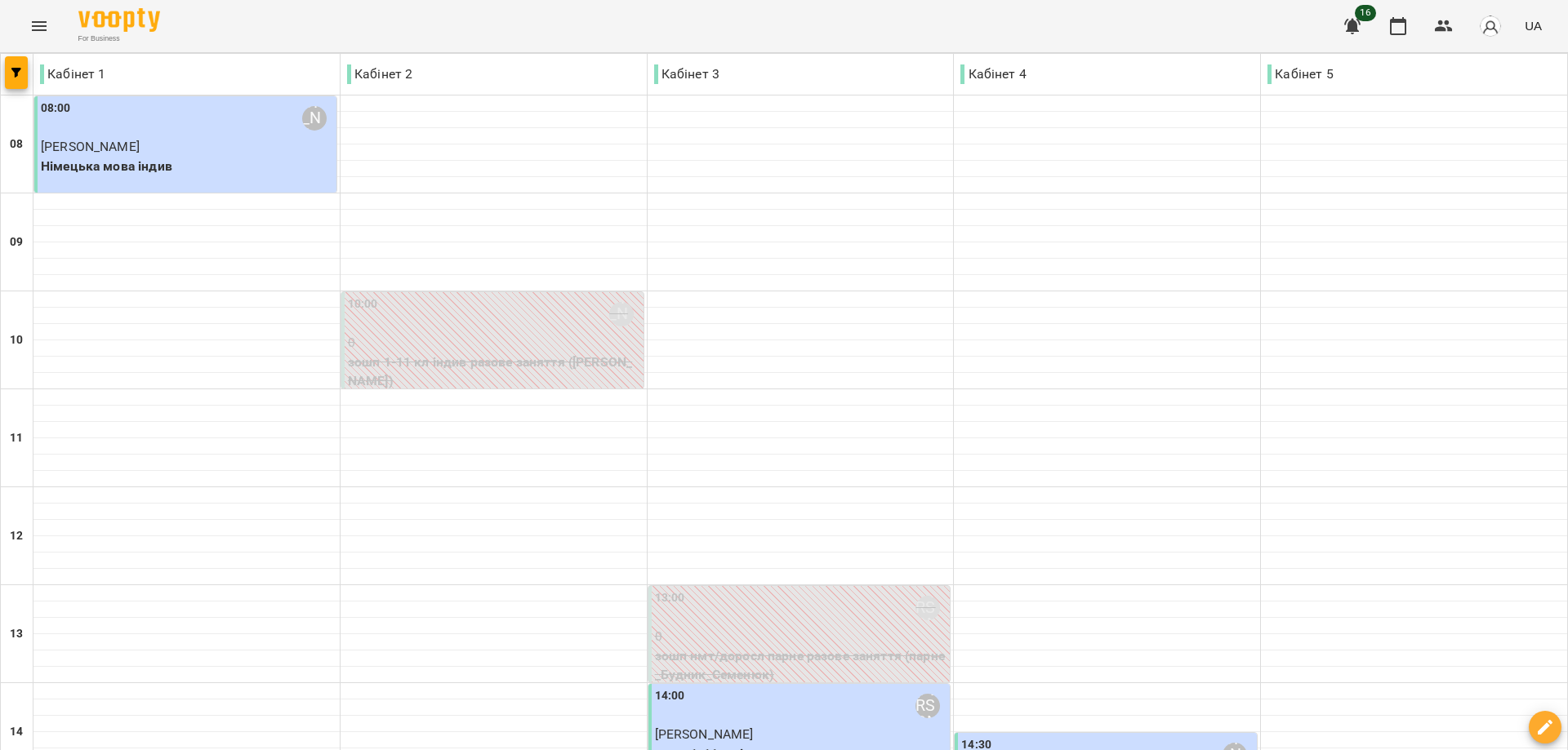
click at [237, 142] on p "Макаревич Тимофій" at bounding box center [187, 147] width 292 height 20
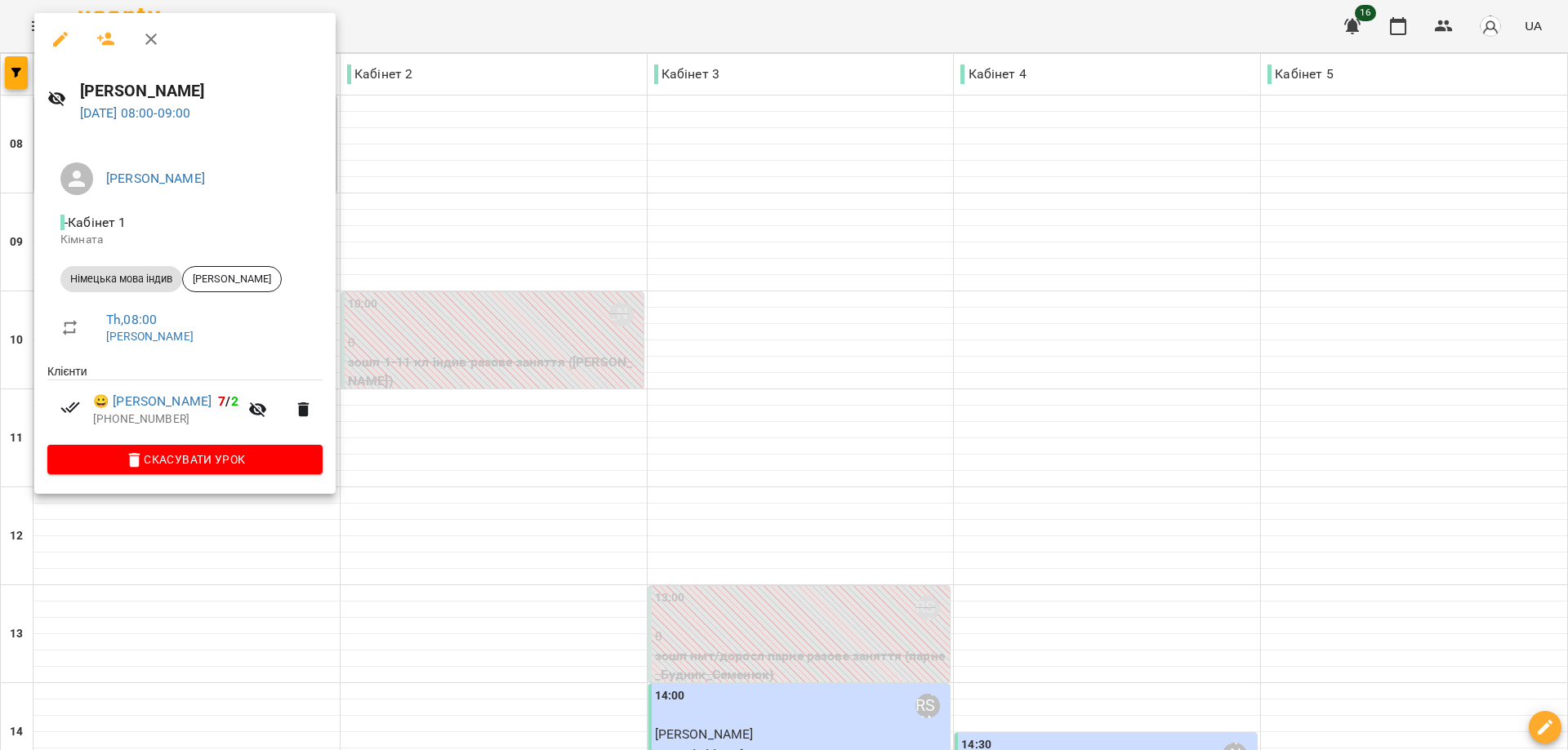
click at [530, 140] on div at bounding box center [784, 375] width 1568 height 750
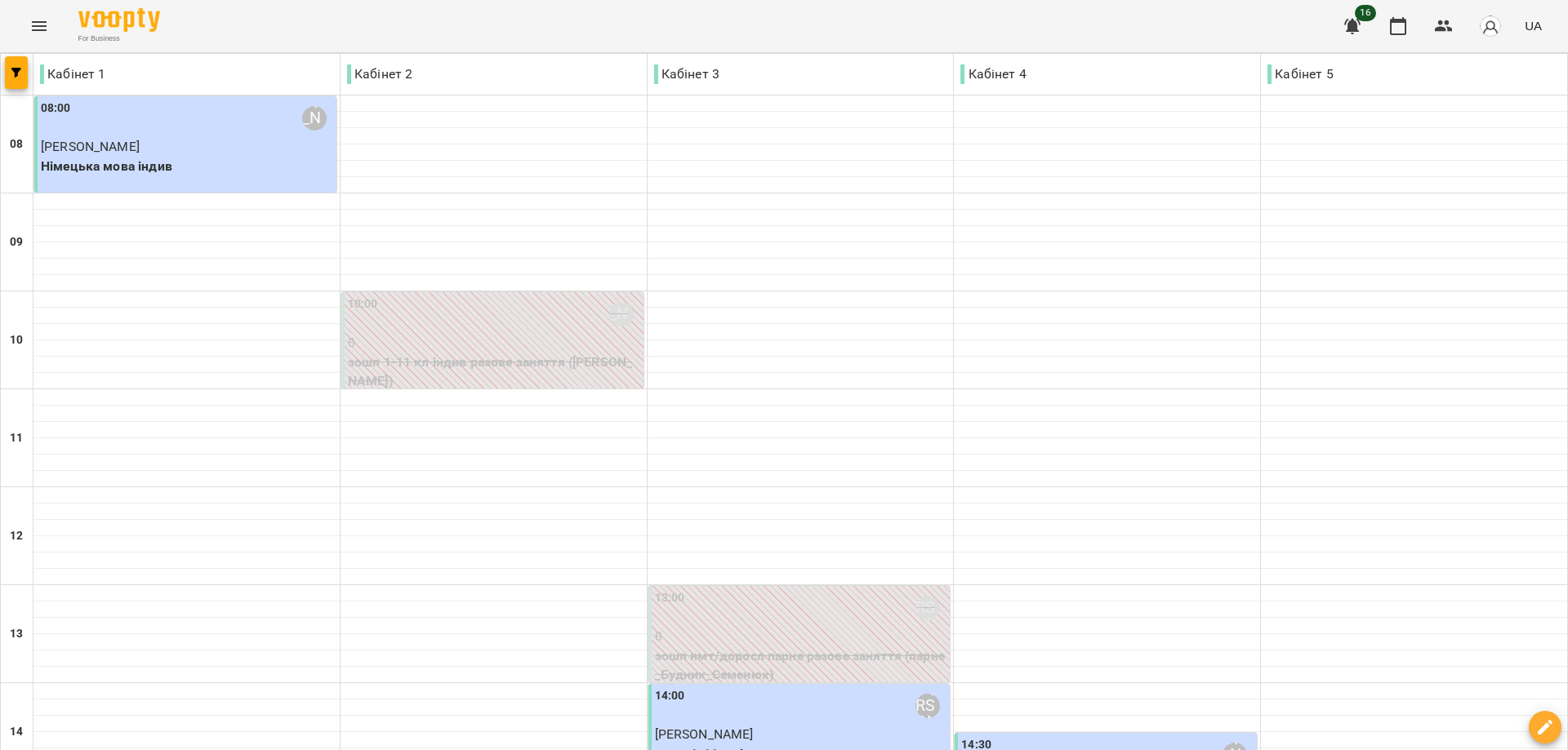
scroll to position [327, 0]
click at [861, 687] on div "14:00 Бекерова Пелагея Юріївна" at bounding box center [801, 706] width 292 height 38
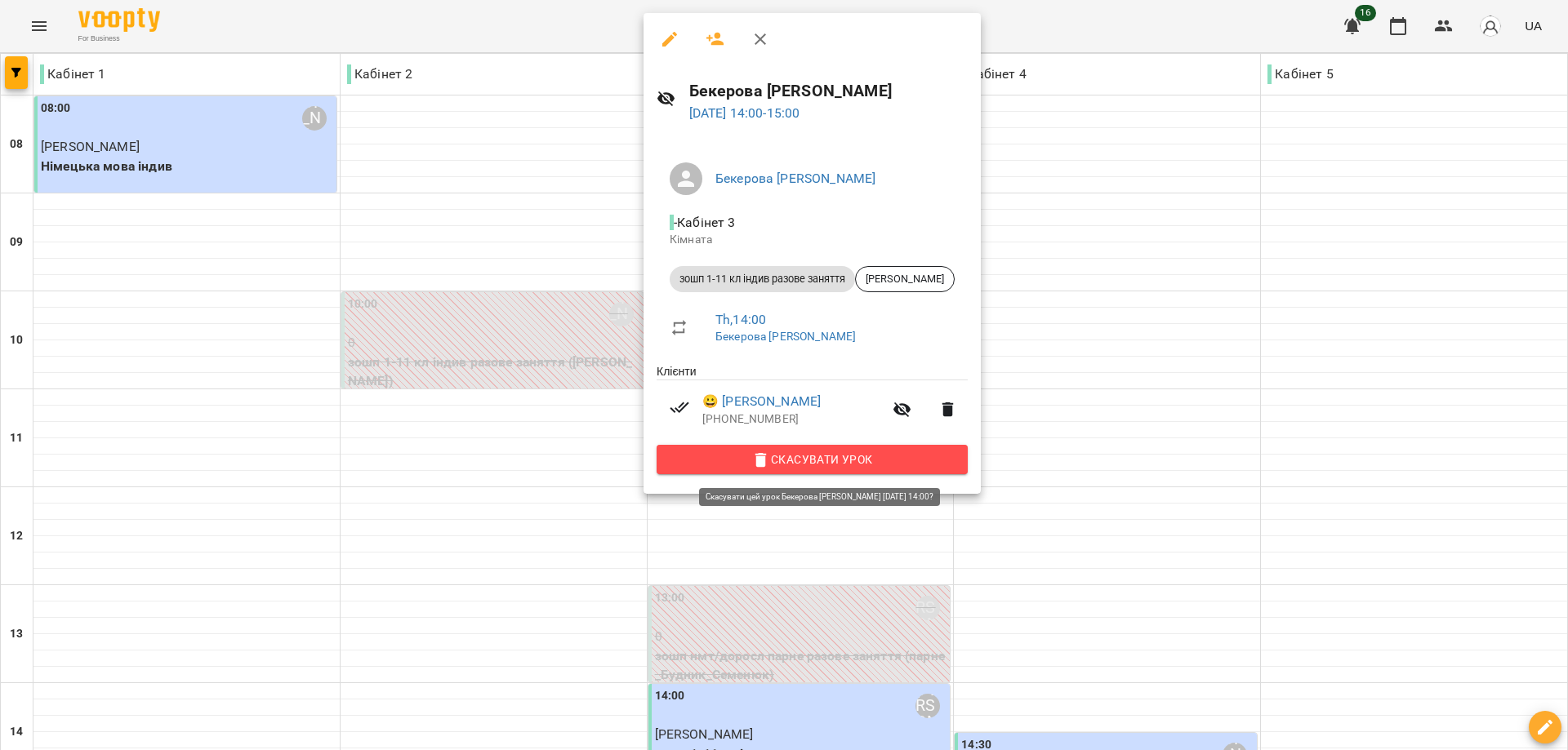
click at [819, 459] on span "Скасувати Урок" at bounding box center [812, 460] width 285 height 20
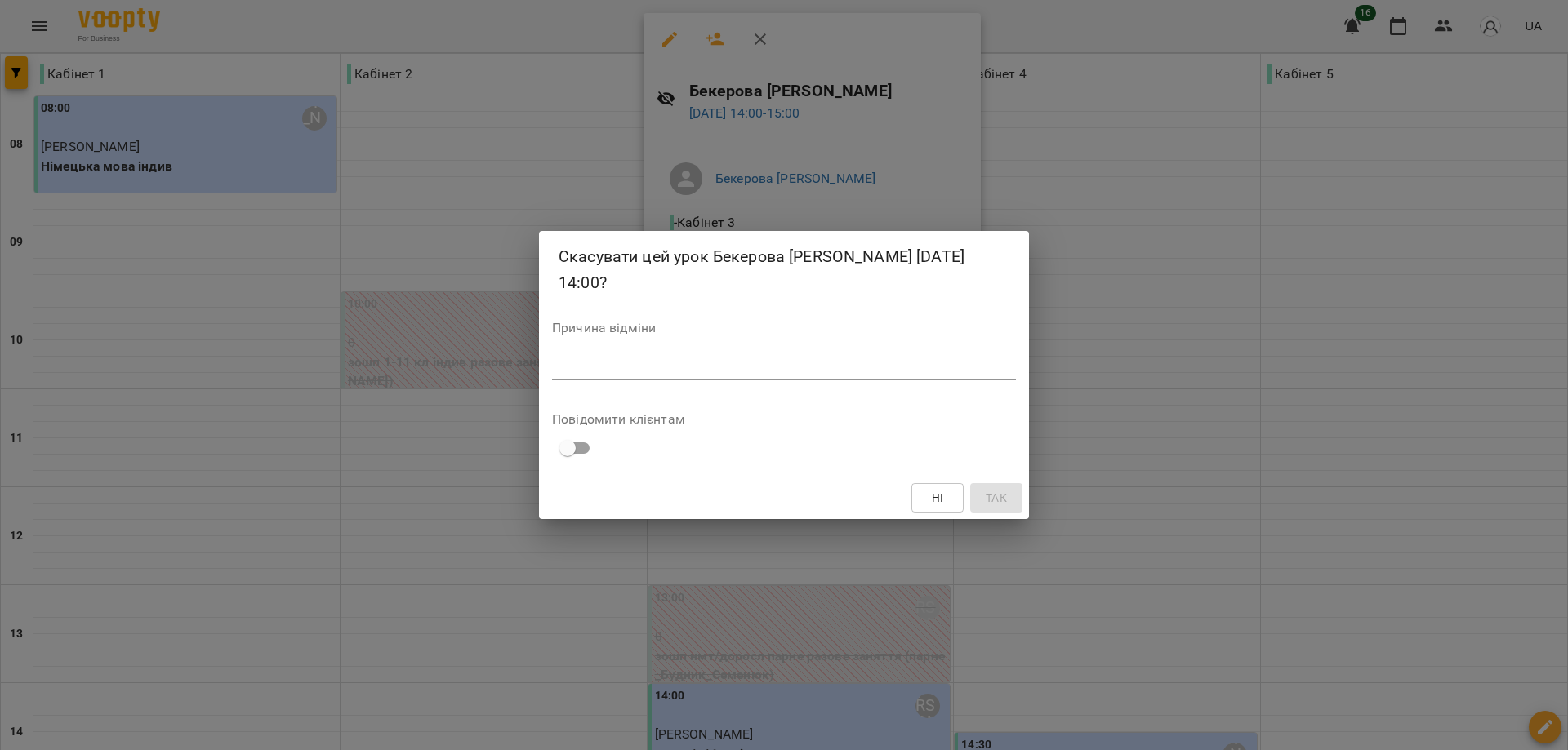
click at [577, 365] on textarea at bounding box center [784, 367] width 464 height 16
type textarea "**********"
click at [992, 501] on span "Так" at bounding box center [995, 497] width 21 height 20
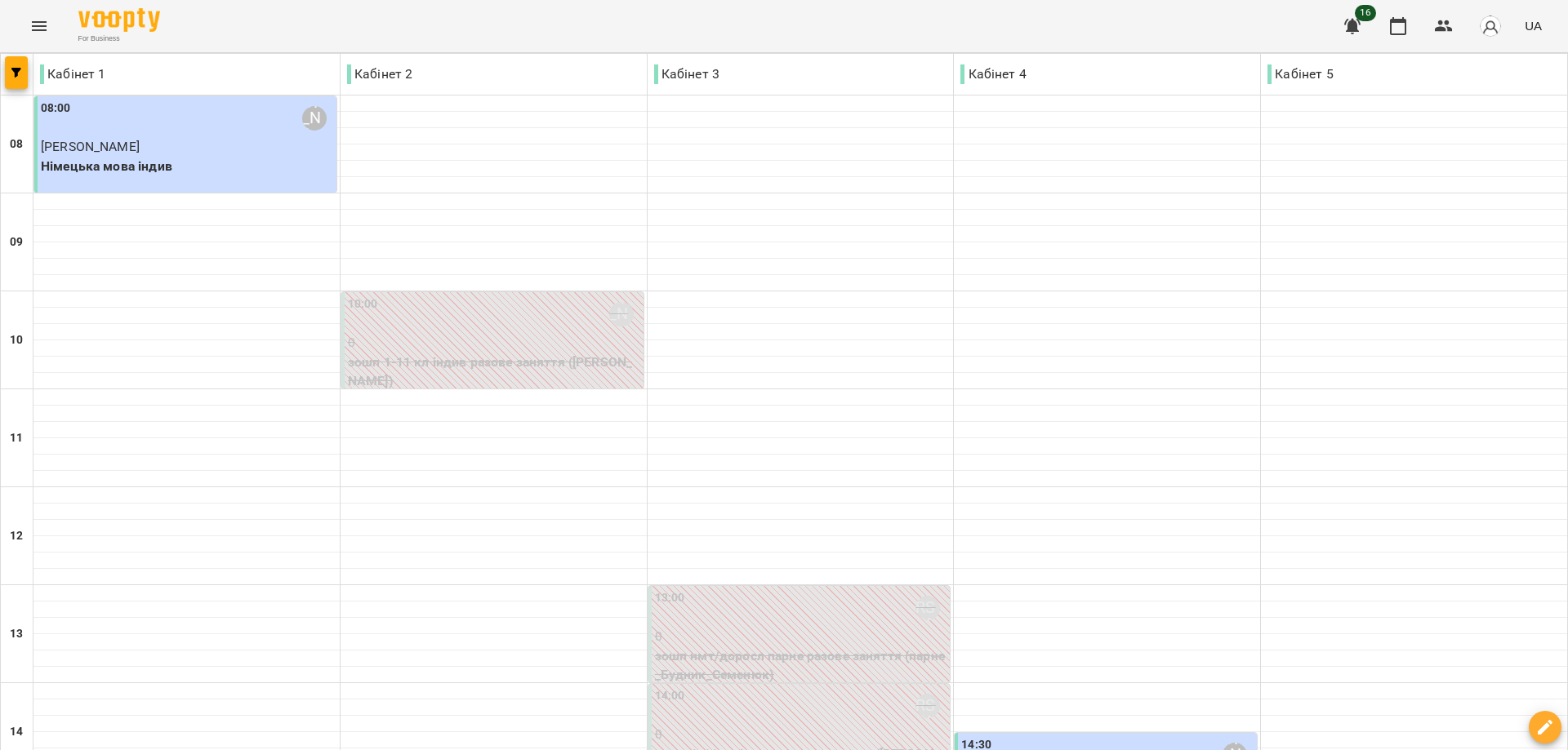
scroll to position [408, 0]
click at [1138, 736] on div "14:30 Степаненко Катерина Іванівна" at bounding box center [1107, 755] width 292 height 38
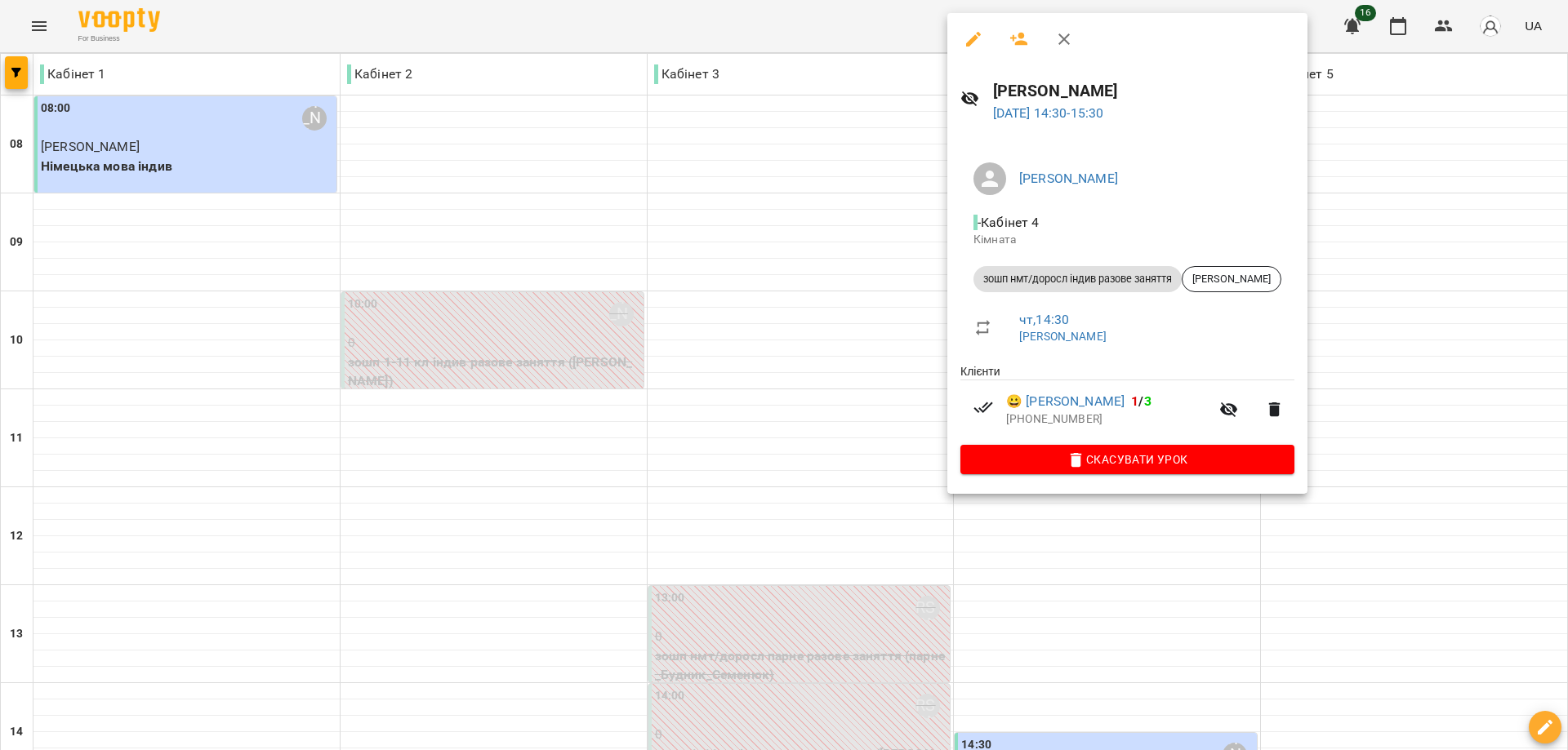
click at [460, 389] on div at bounding box center [784, 375] width 1568 height 750
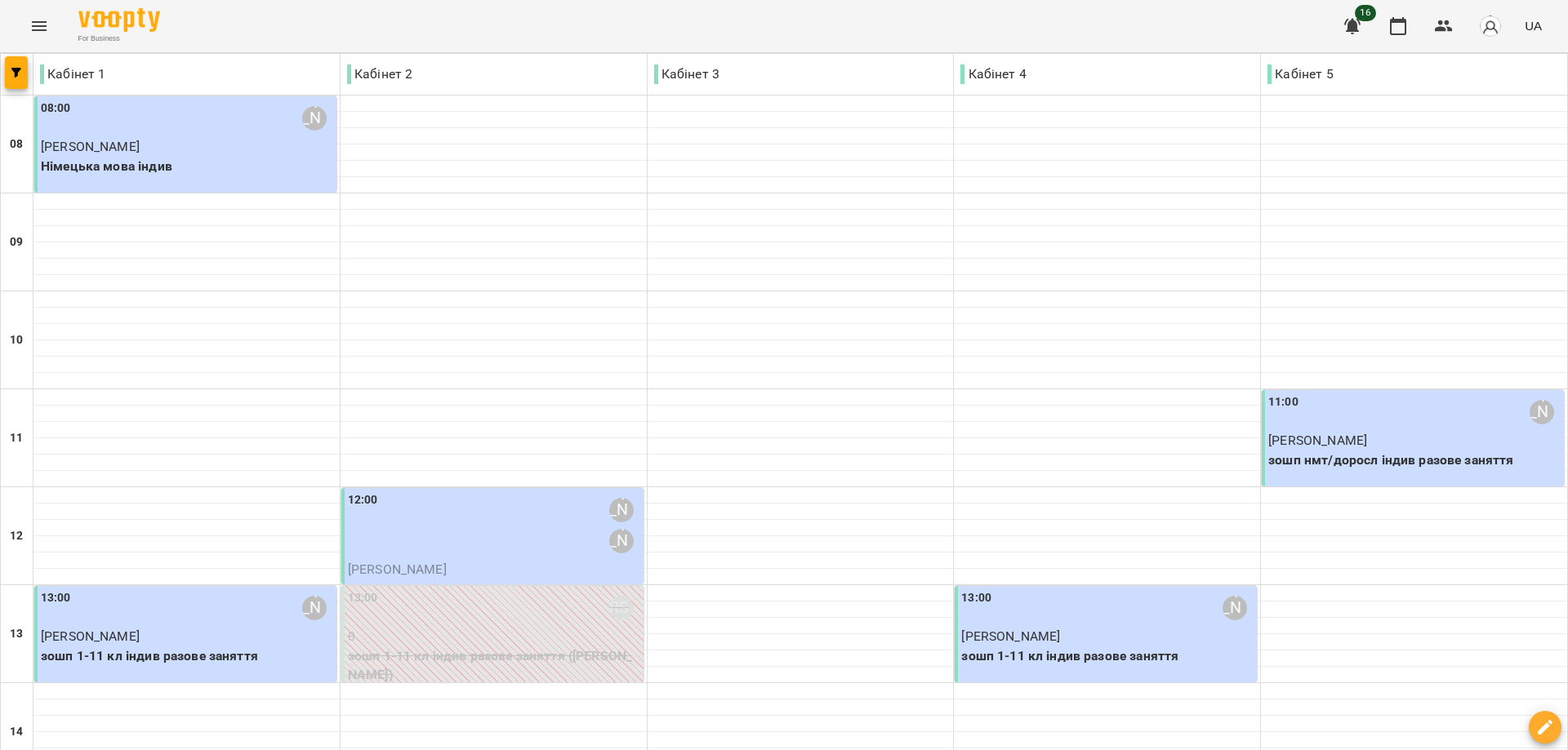
scroll to position [245, 0]
click at [1384, 431] on p "Дем'яненко Данило" at bounding box center [1414, 441] width 292 height 20
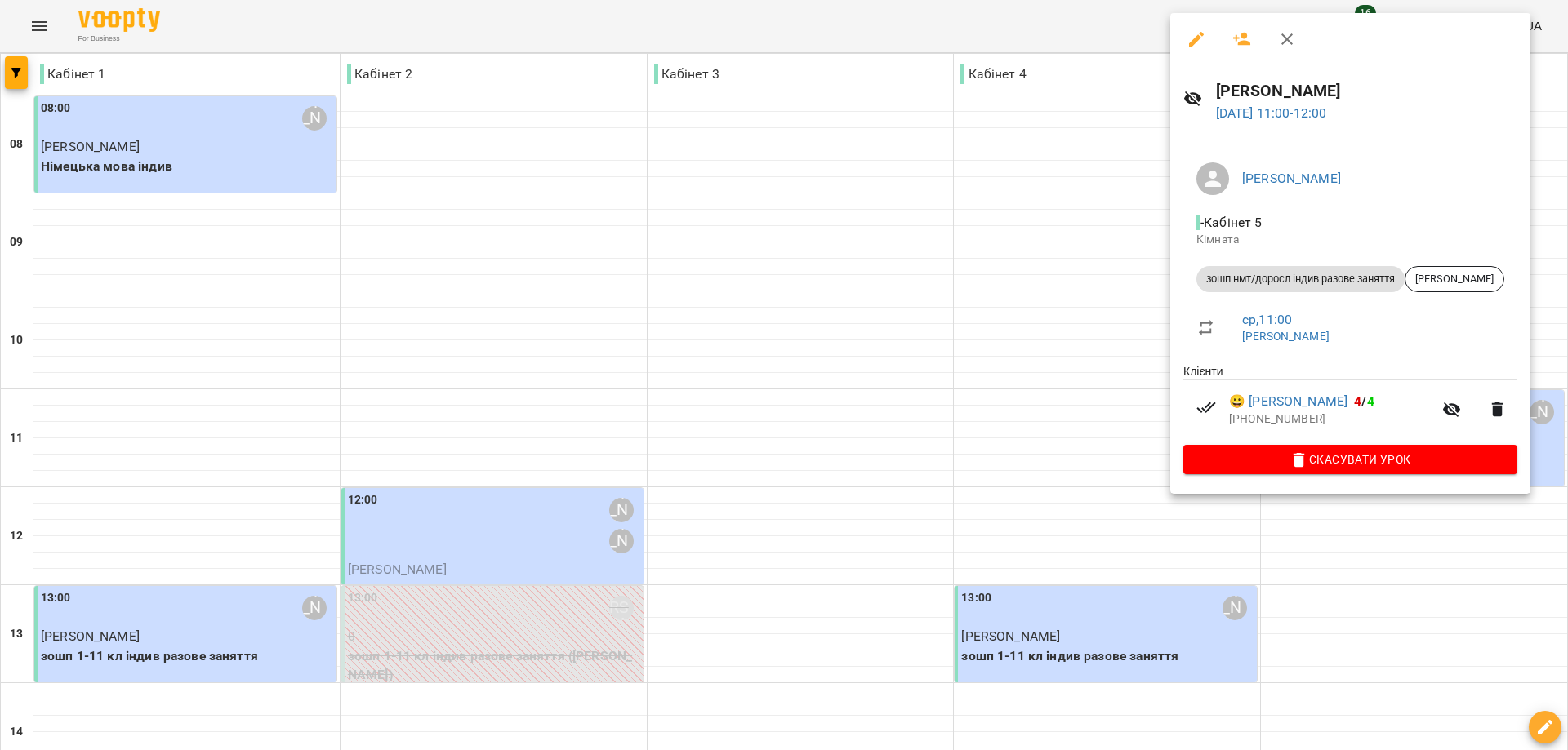
click at [916, 280] on div at bounding box center [784, 375] width 1568 height 750
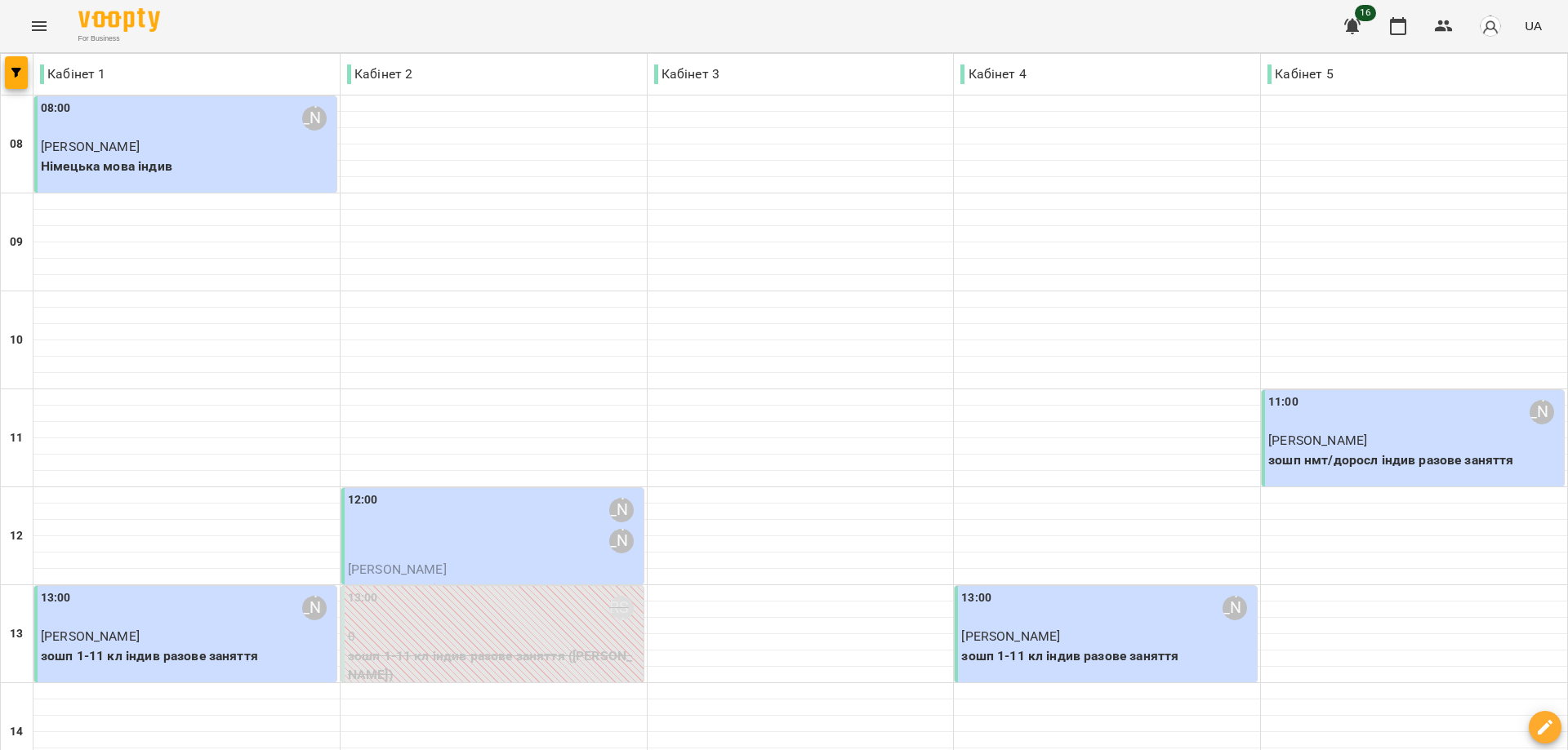
click at [1424, 390] on div "11:00 Маража Єгор Віталійович Дем'яненко Данило зошп нмт/доросл індив разове за…" at bounding box center [1413, 438] width 302 height 97
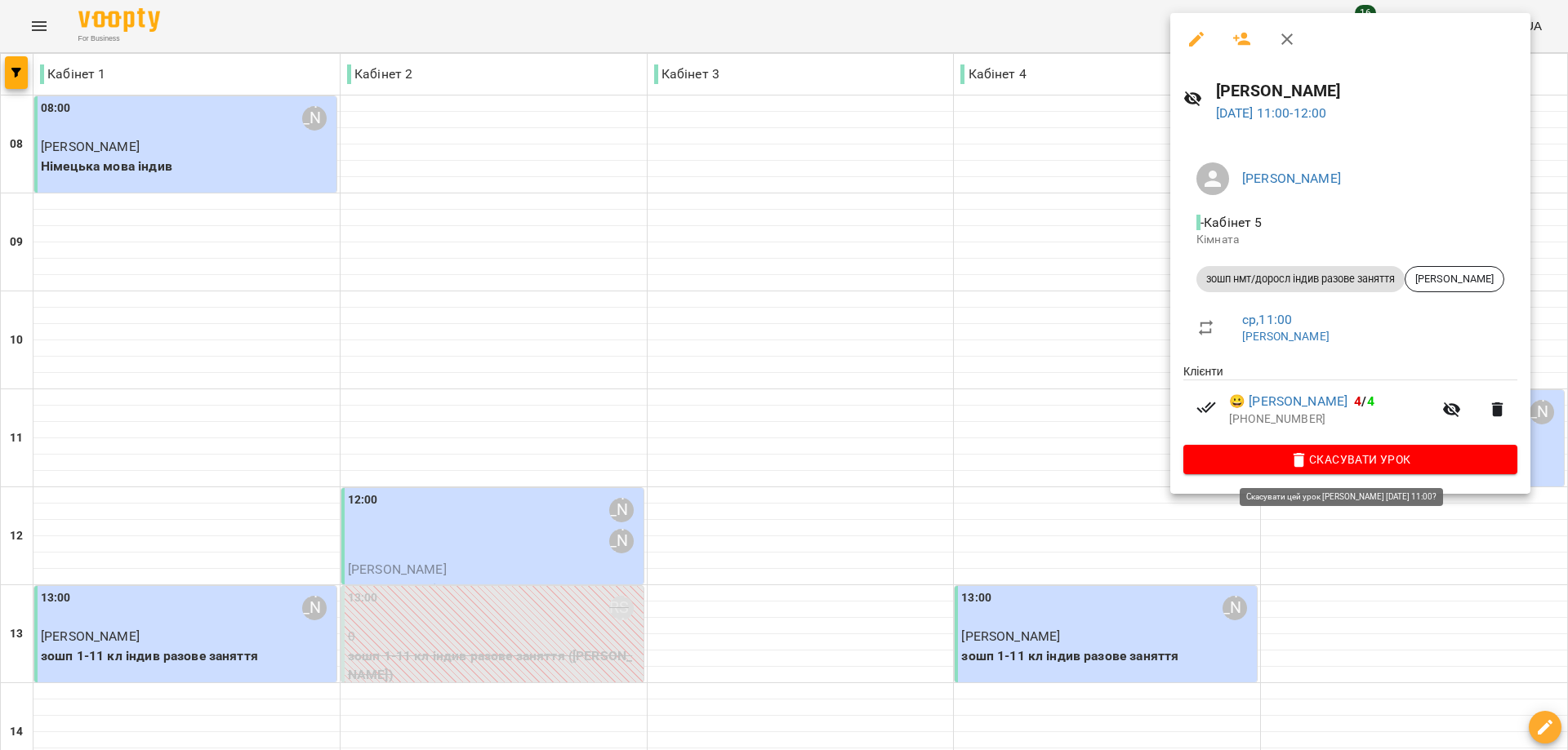
click at [1350, 462] on span "Скасувати Урок" at bounding box center [1350, 460] width 308 height 20
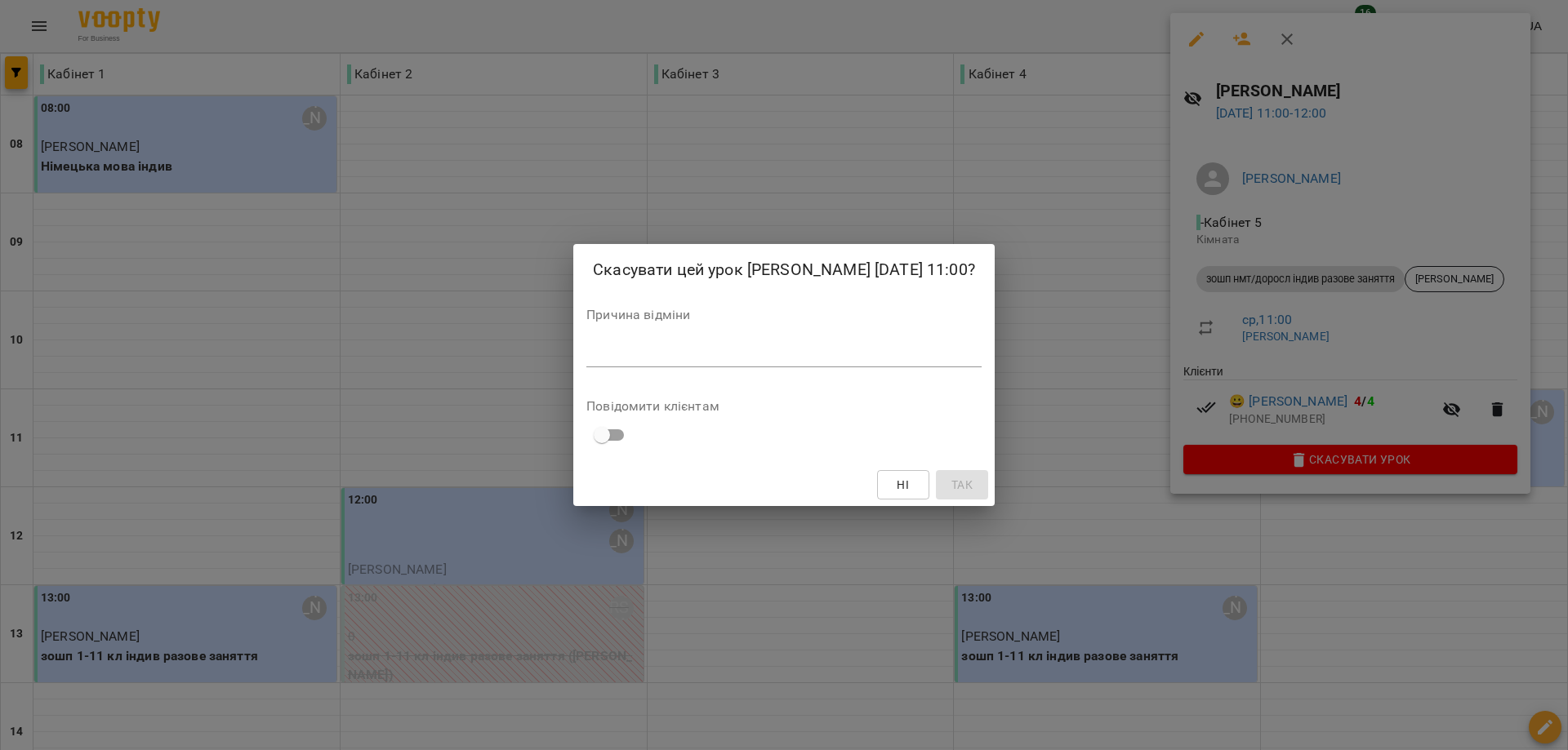
click at [1099, 189] on div "Скасувати цей урок Маража Єгор Віталійович 06 серп 2025 11:00? Причина відміни …" at bounding box center [784, 375] width 1568 height 750
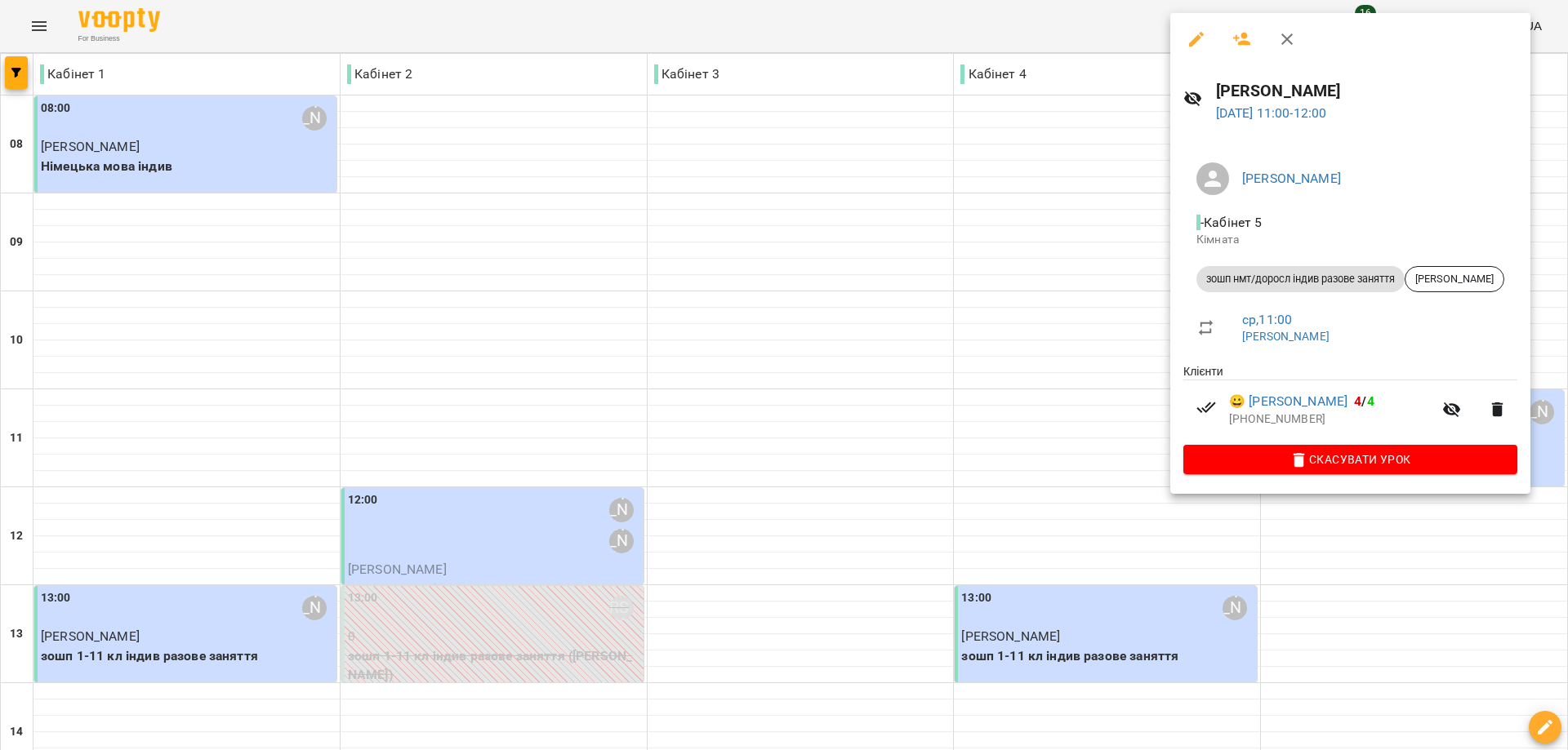
click at [1262, 91] on h6 "[PERSON_NAME]" at bounding box center [1366, 91] width 301 height 26
click at [1435, 285] on span "Дем'яненко Данило" at bounding box center [1453, 278] width 98 height 15
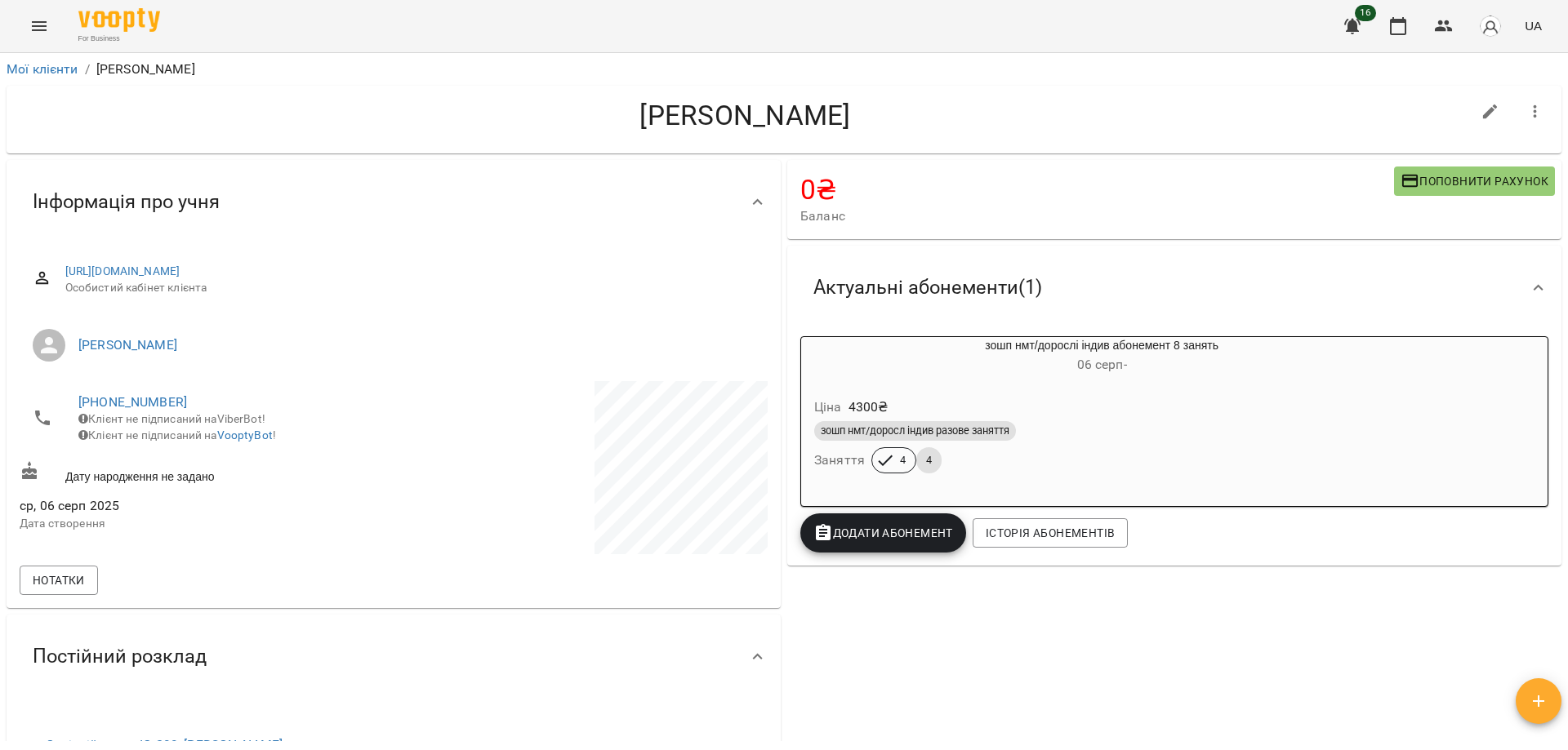
click at [902, 465] on span "4" at bounding box center [902, 460] width 26 height 15
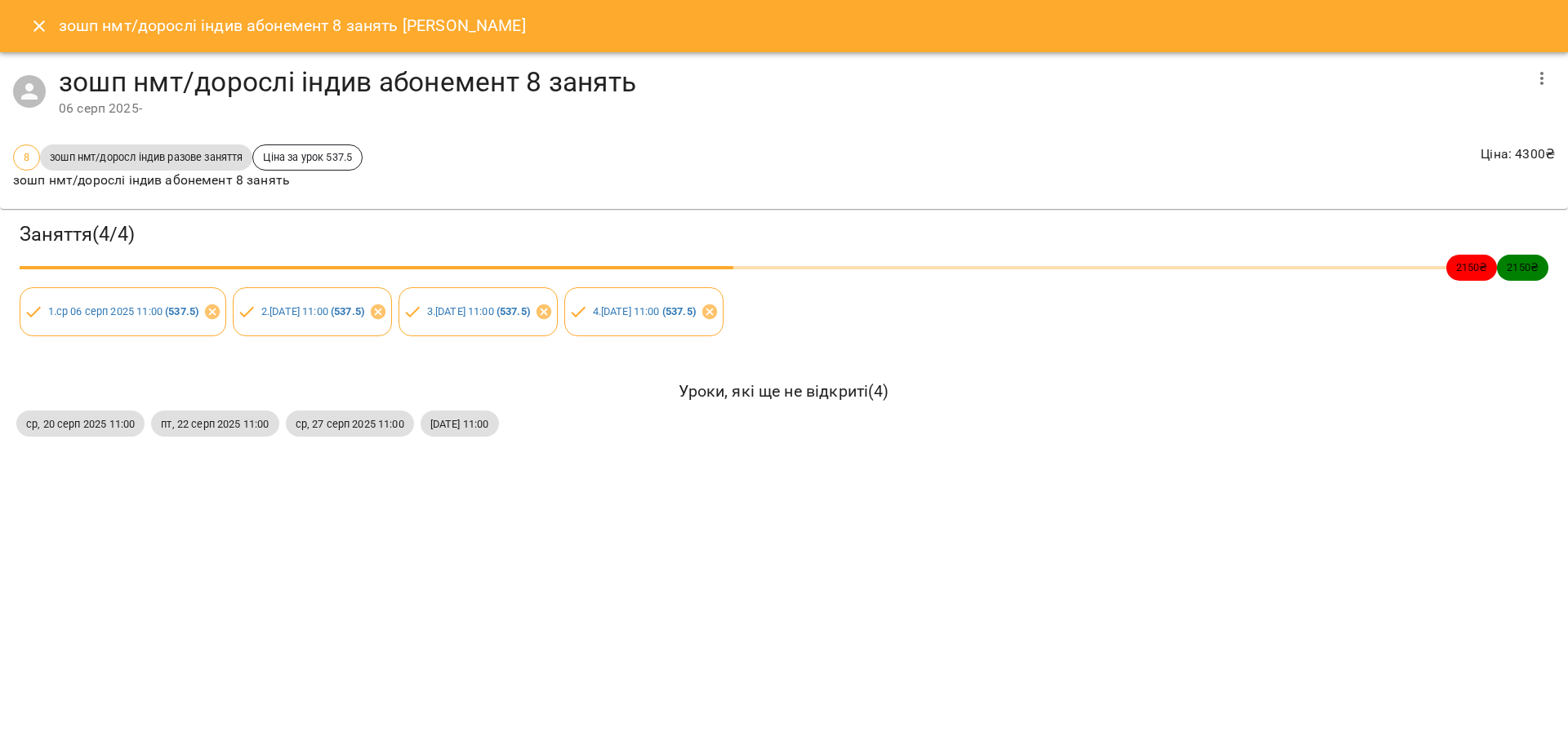
click at [42, 23] on icon "Close" at bounding box center [39, 27] width 12 height 12
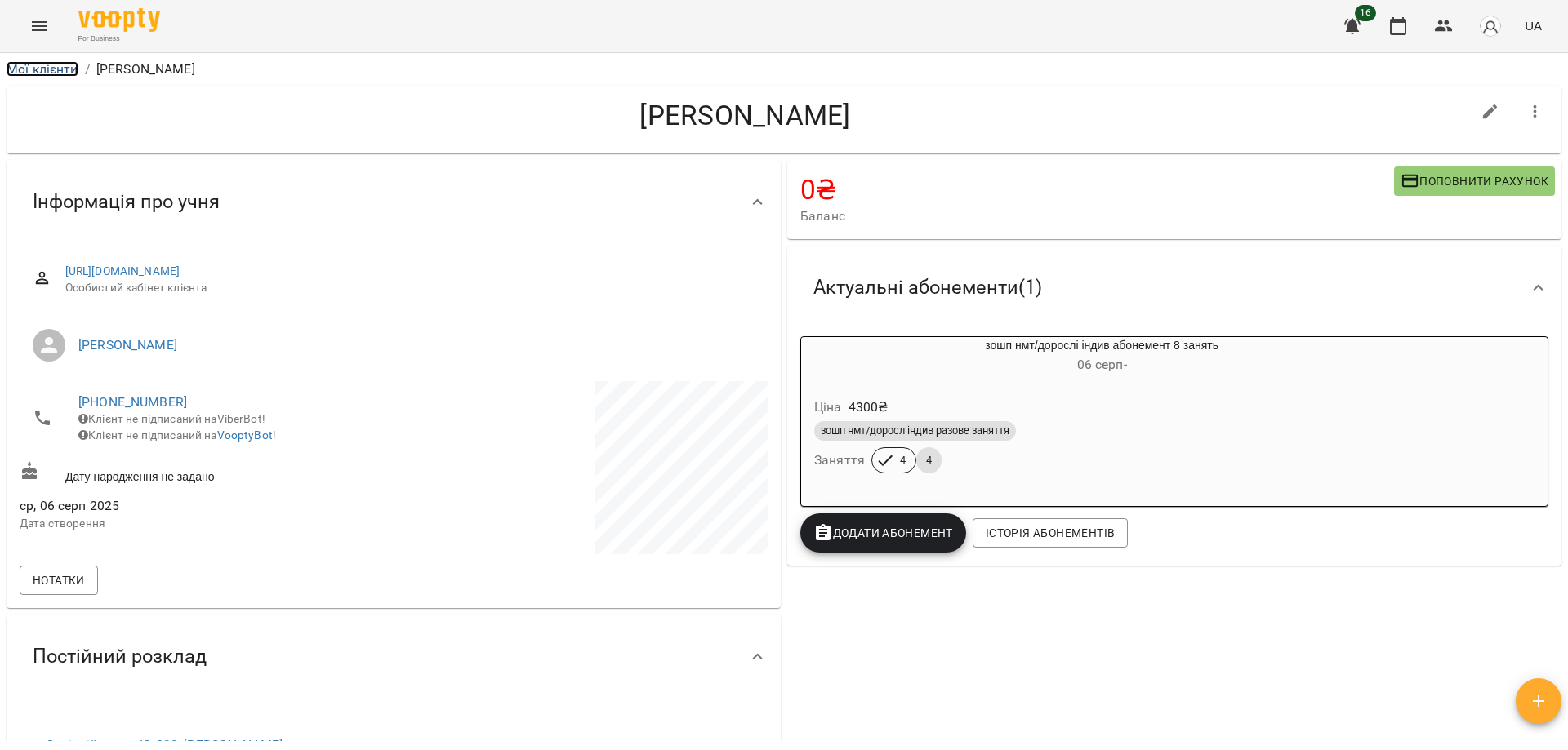
click at [43, 65] on link "Мої клієнти" at bounding box center [42, 69] width 72 height 16
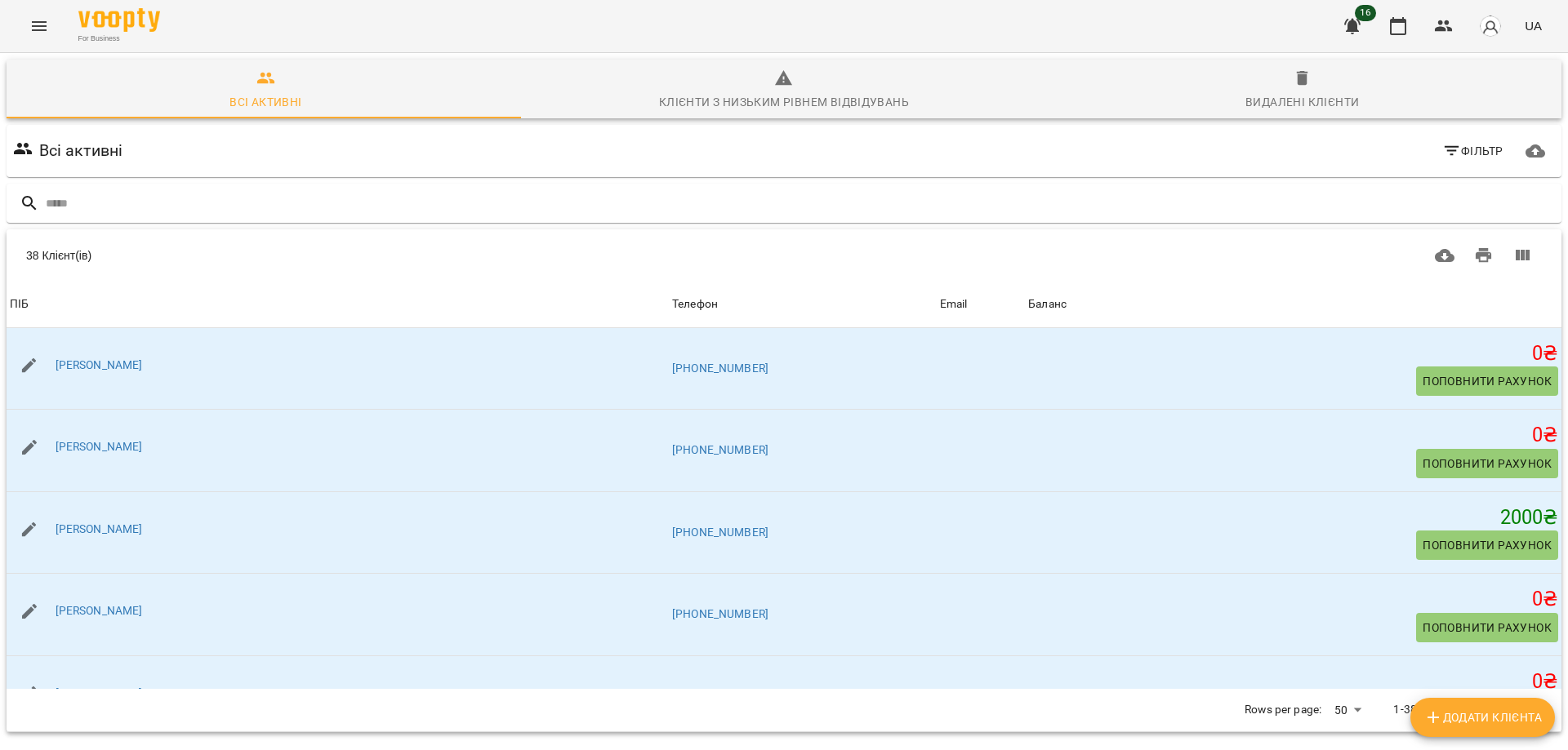
click at [45, 26] on icon "Menu" at bounding box center [39, 26] width 15 height 10
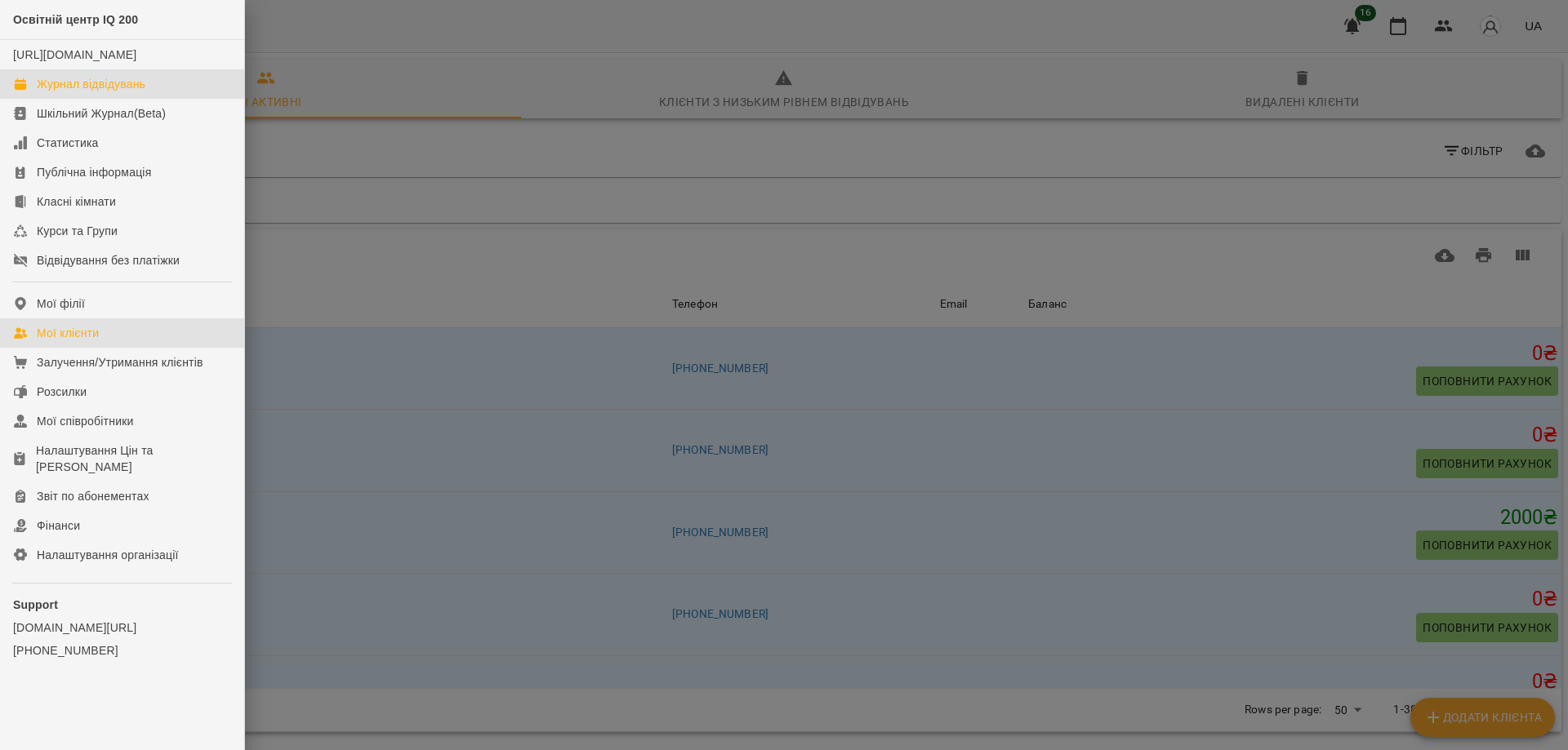
click at [78, 92] on div "Журнал відвідувань" at bounding box center [91, 84] width 109 height 17
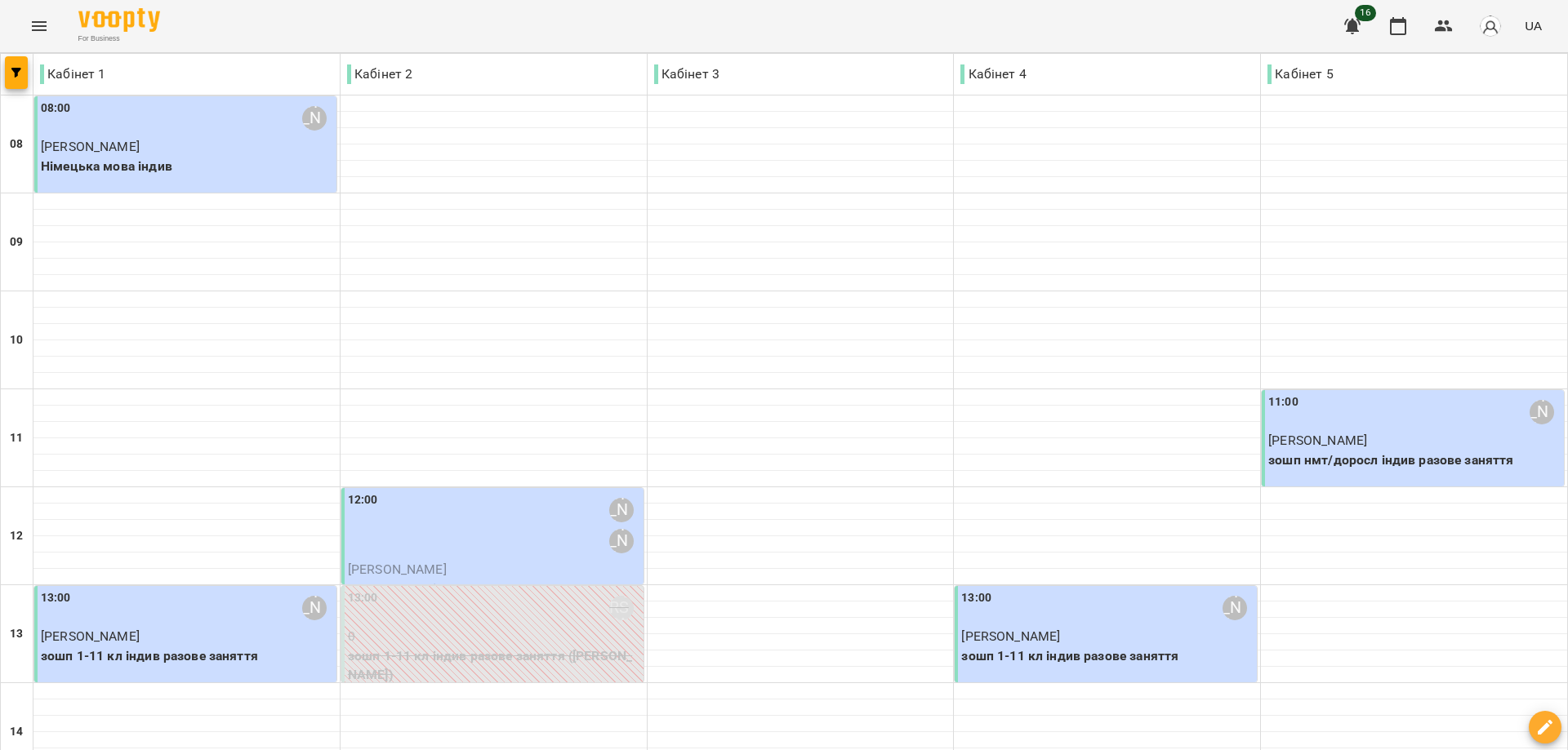
click at [1374, 431] on p "Дем'яненко Данило" at bounding box center [1414, 441] width 292 height 20
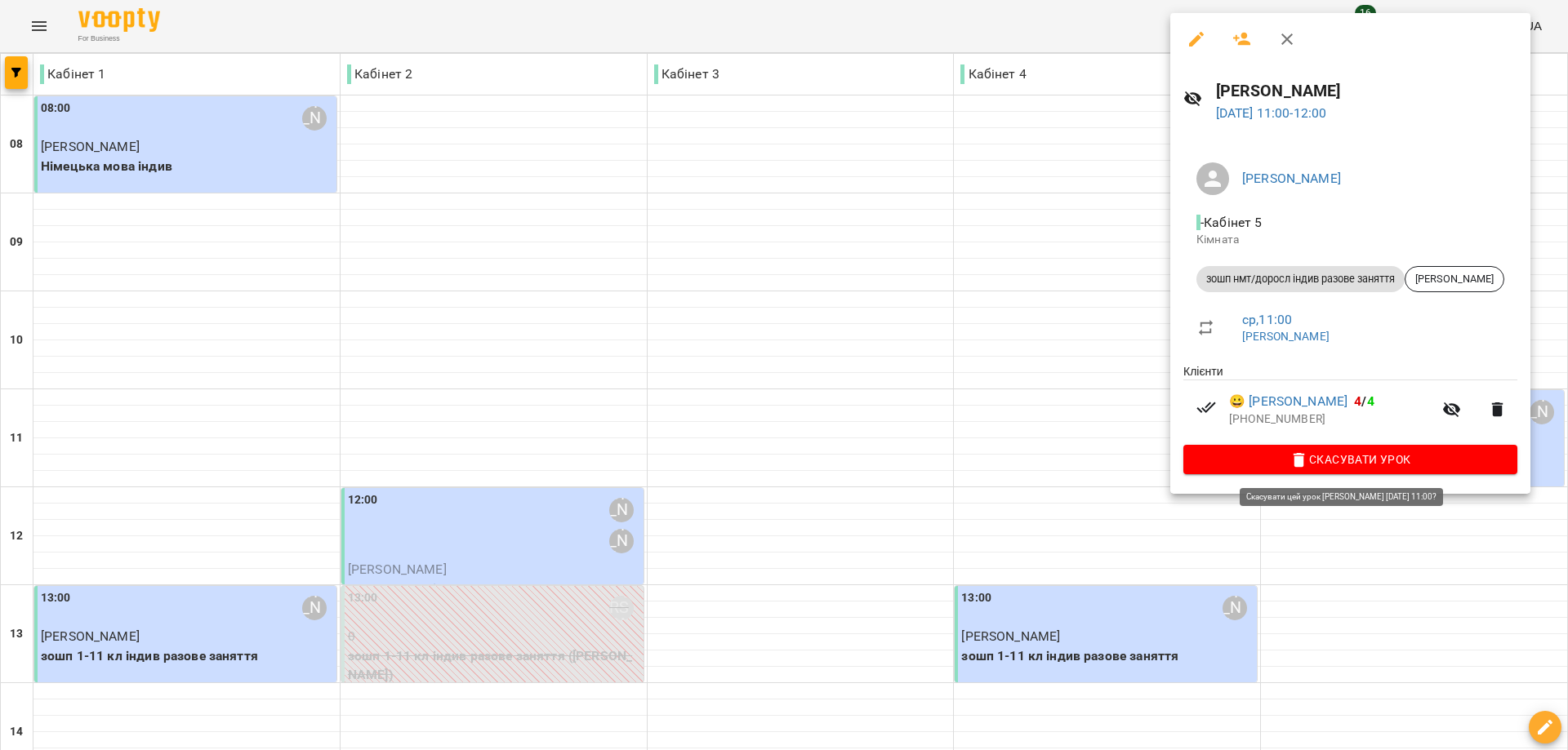
click at [1366, 460] on span "Скасувати Урок" at bounding box center [1350, 460] width 308 height 20
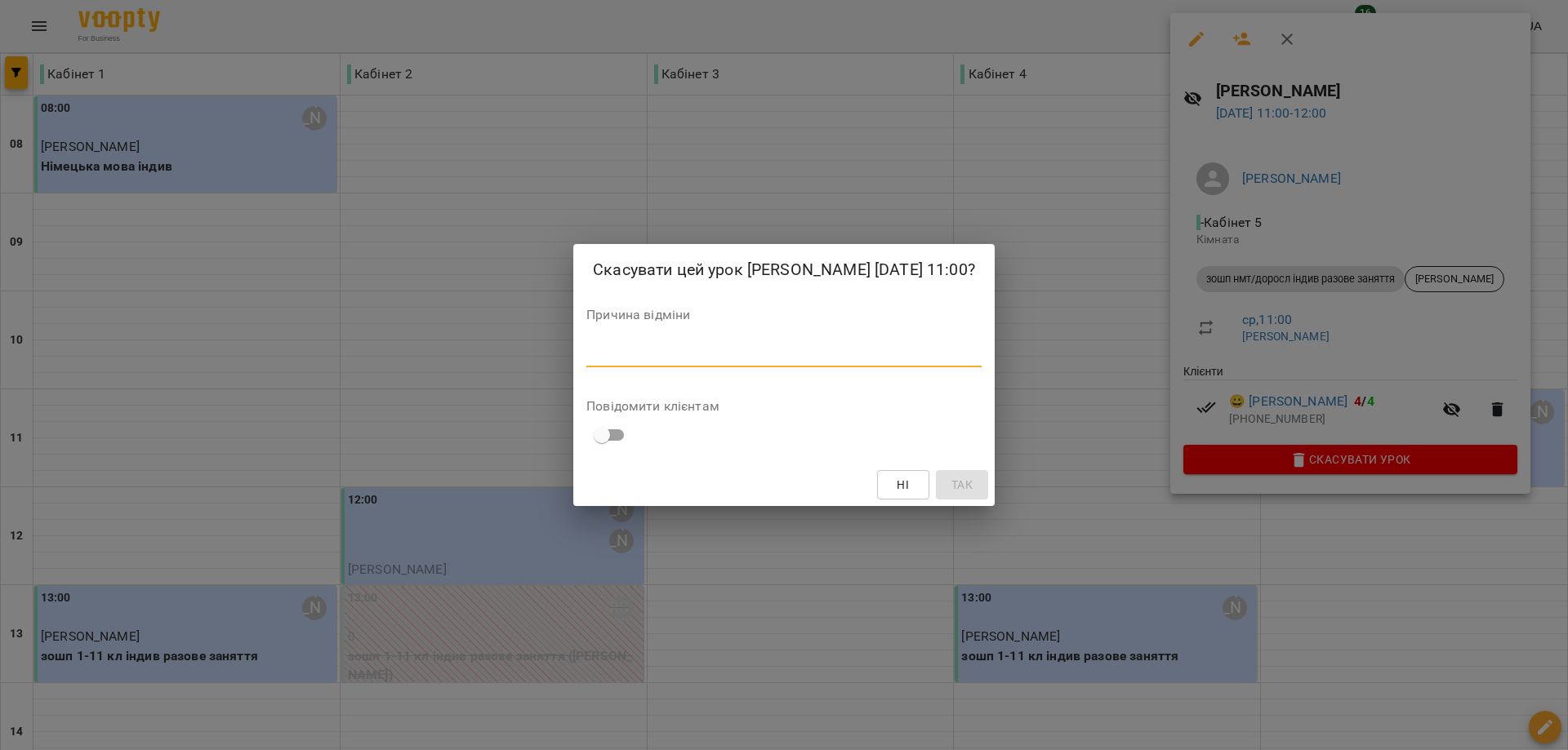
click at [587, 361] on textarea at bounding box center [784, 354] width 395 height 16
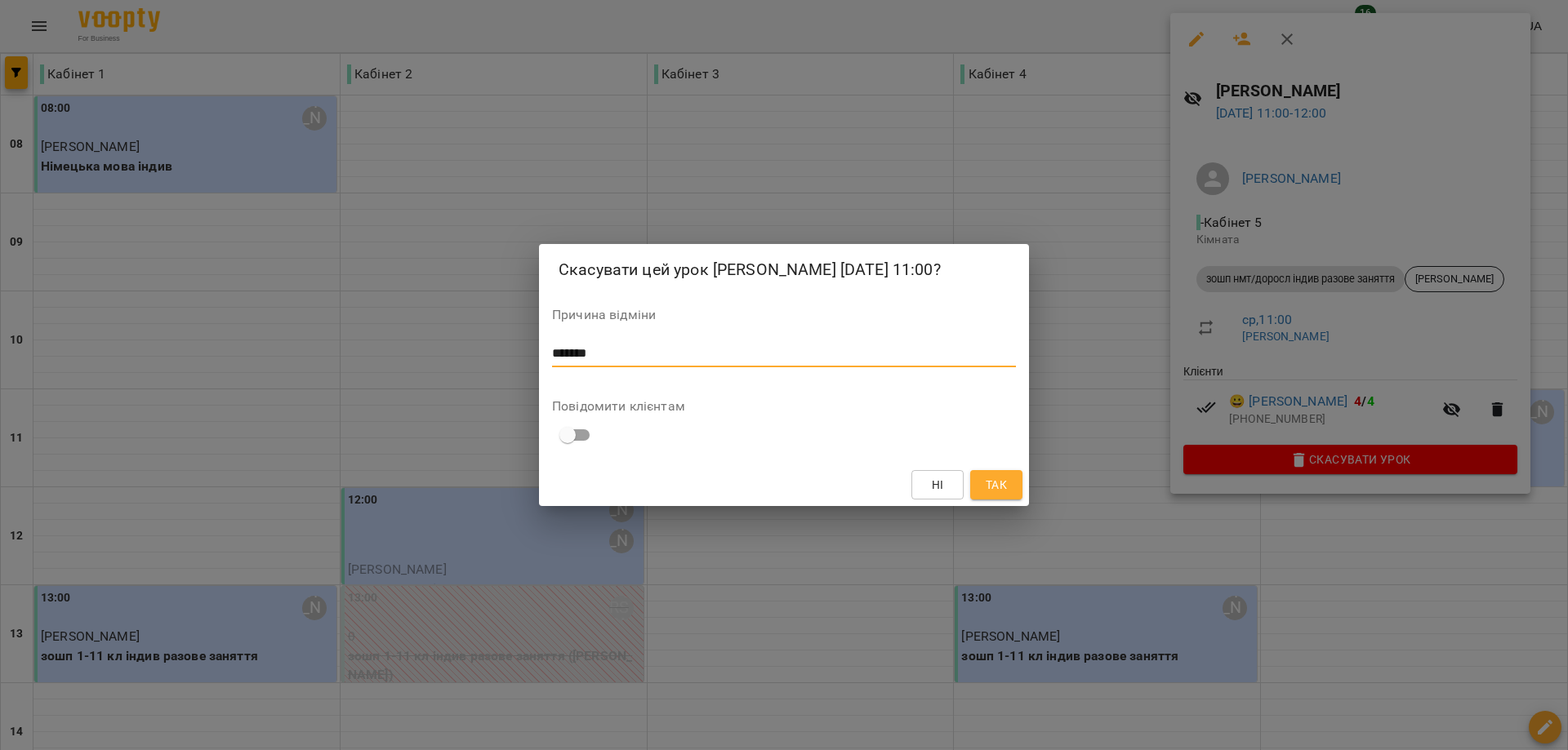
type textarea "*******"
click at [1006, 494] on span "Так" at bounding box center [995, 485] width 21 height 20
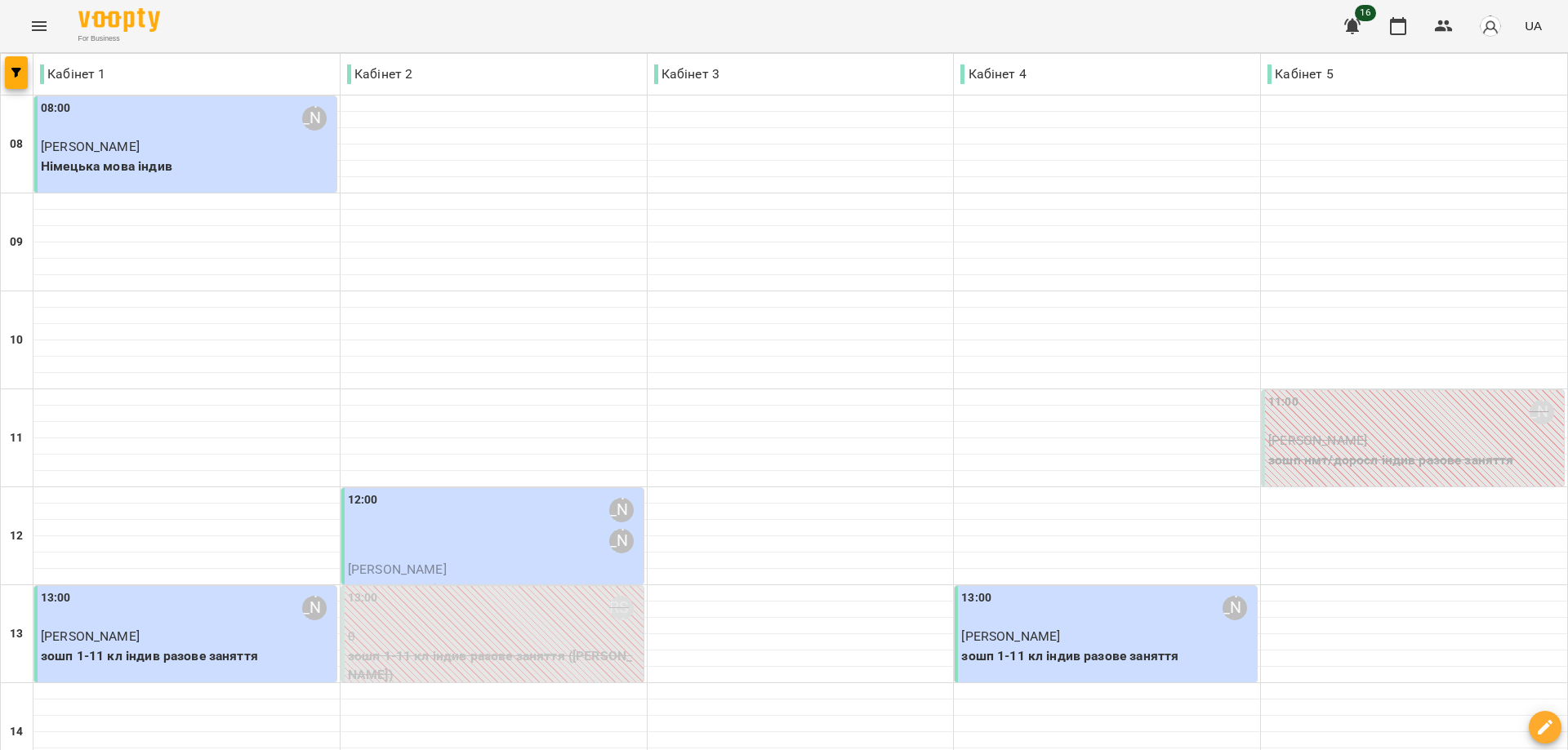
click at [1339, 412] on div "11:00 Маража Єгор Віталійович" at bounding box center [1414, 412] width 292 height 38
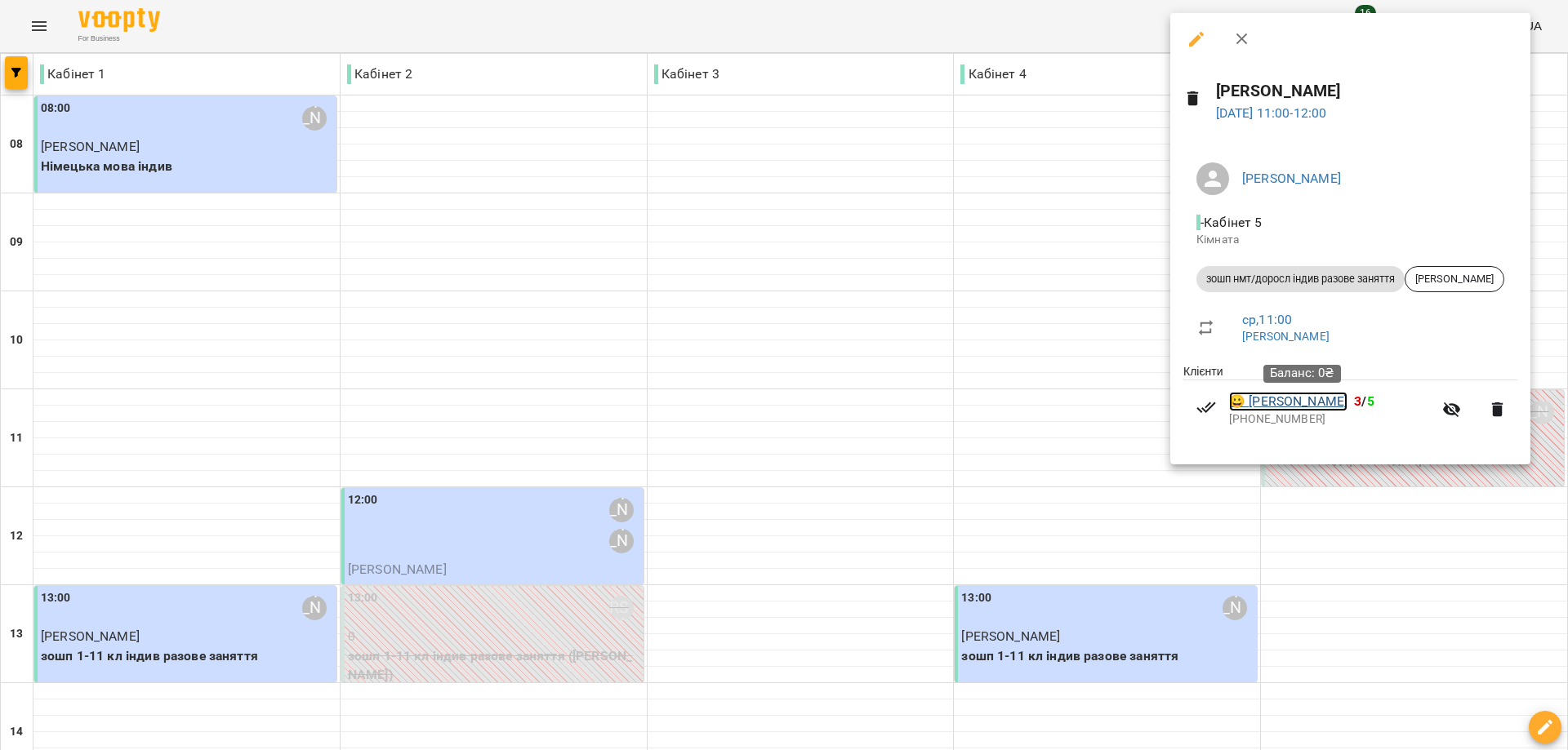
click at [1280, 403] on link "😀 Дем'яненко Данило" at bounding box center [1288, 402] width 118 height 20
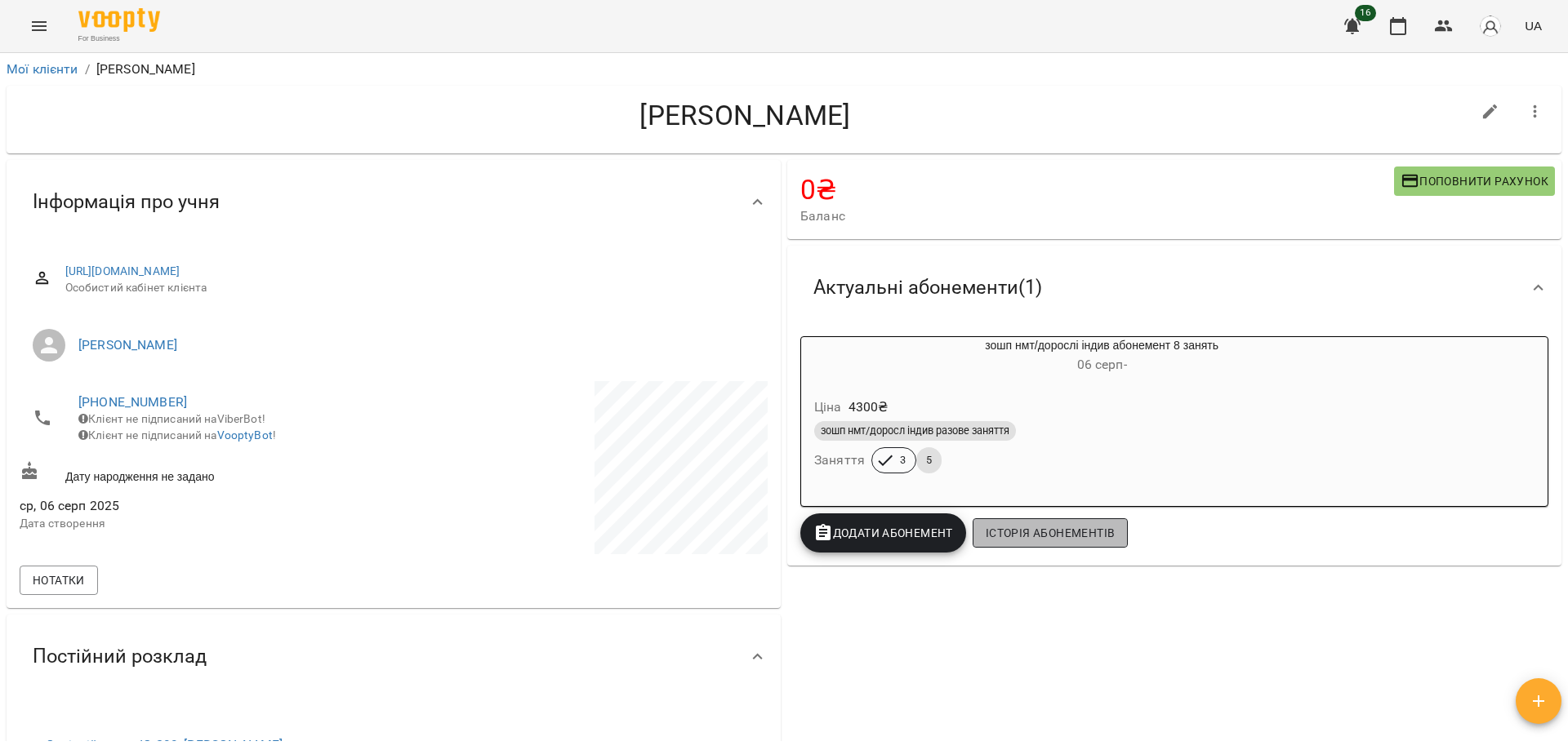
click at [1056, 534] on span "Історія абонементів" at bounding box center [1050, 533] width 129 height 20
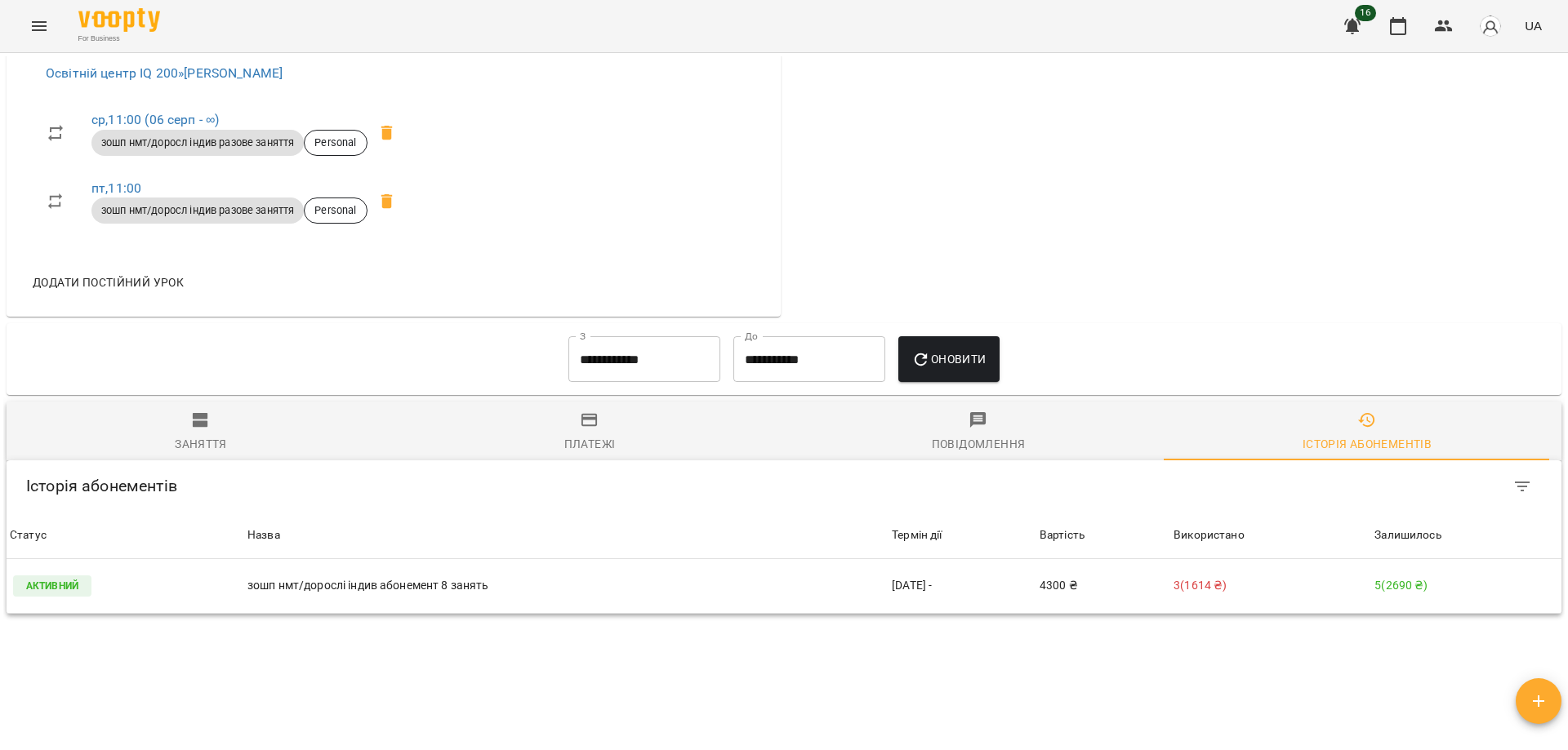
scroll to position [743, 0]
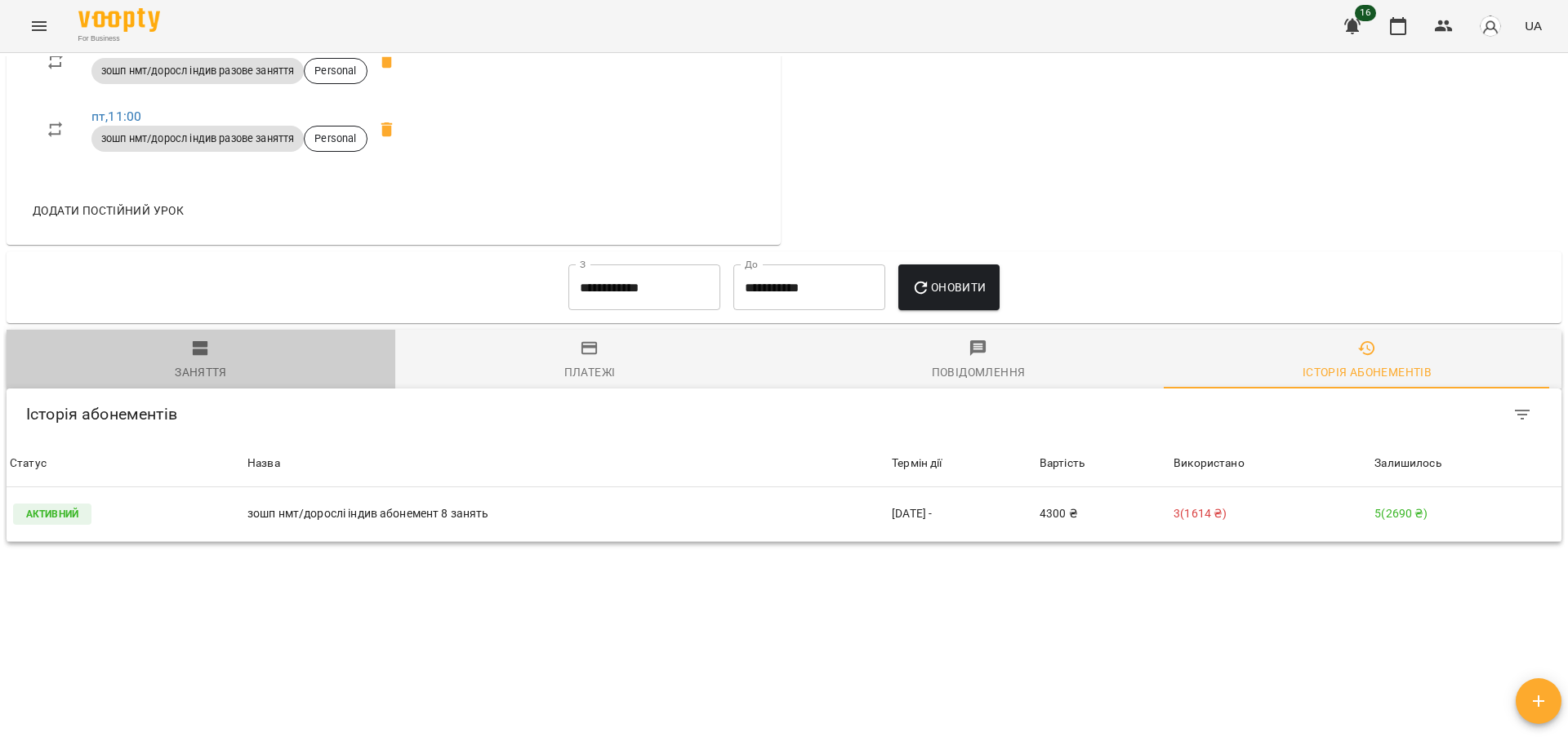
click at [212, 338] on span "Заняття" at bounding box center [201, 360] width 369 height 44
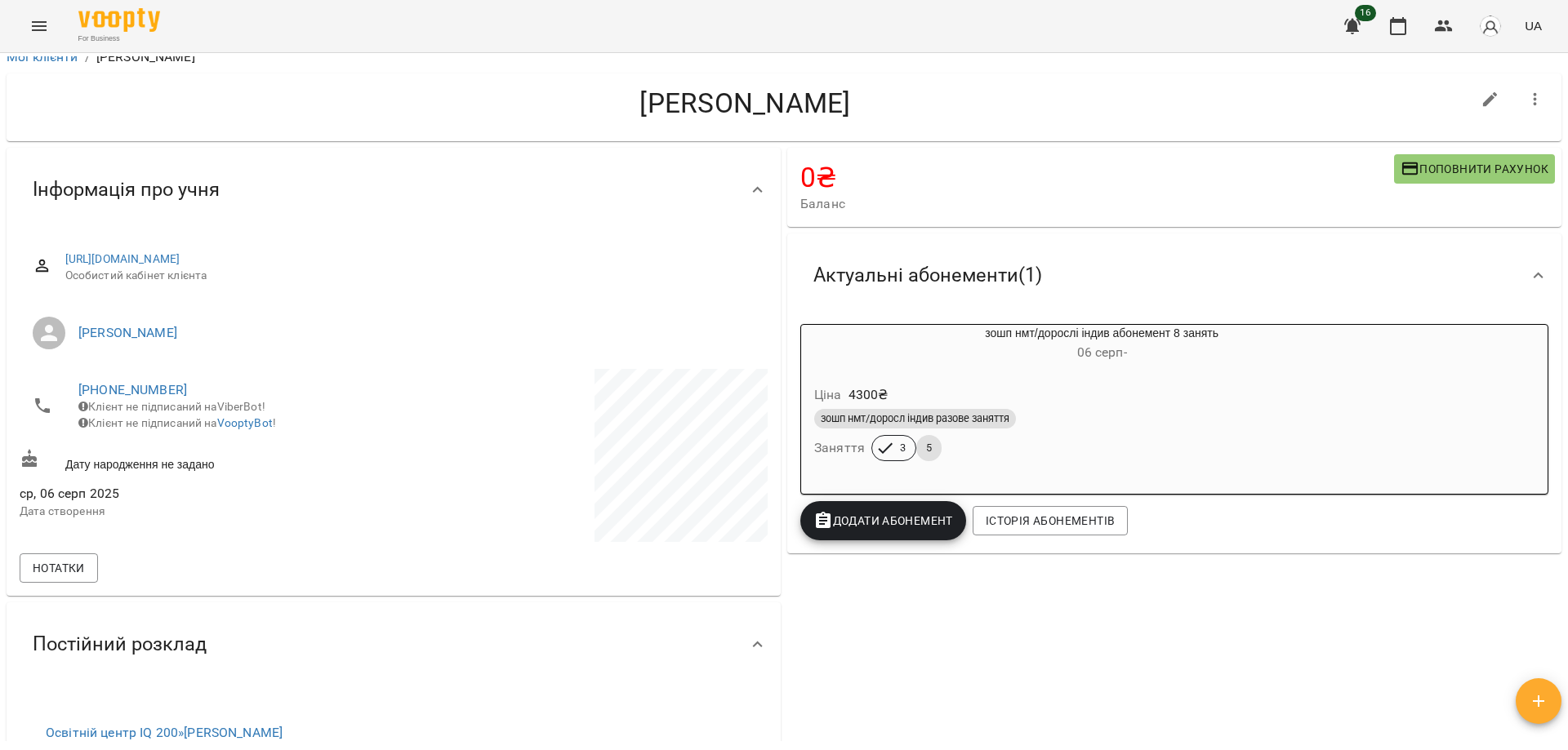
scroll to position [0, 0]
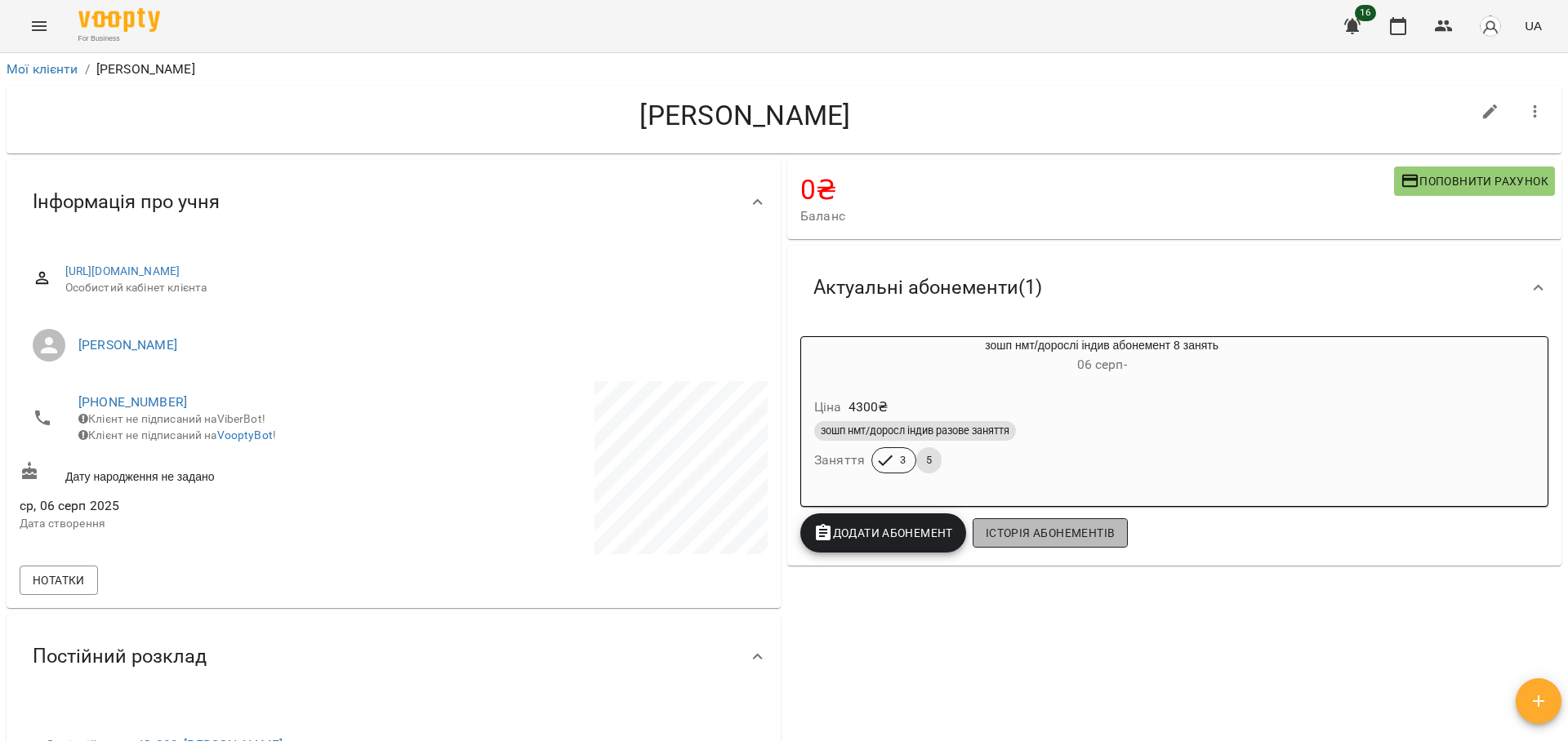
click at [1016, 523] on span "Історія абонементів" at bounding box center [1050, 533] width 129 height 20
